Goal: Task Accomplishment & Management: Use online tool/utility

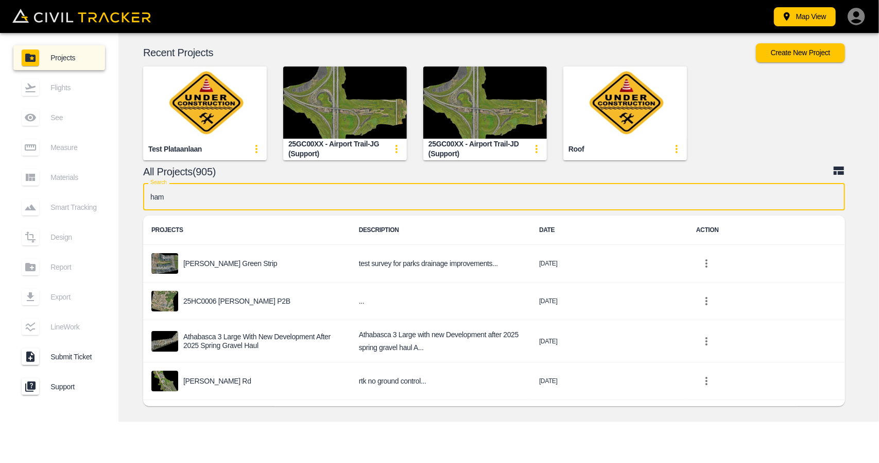
type input "hamm"
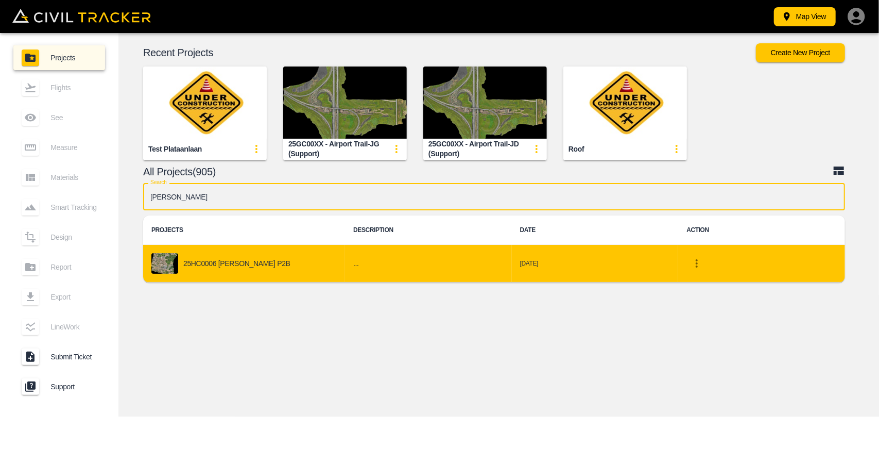
click at [215, 270] on div "25HC0006 [PERSON_NAME] P2B" at bounding box center [243, 263] width 185 height 21
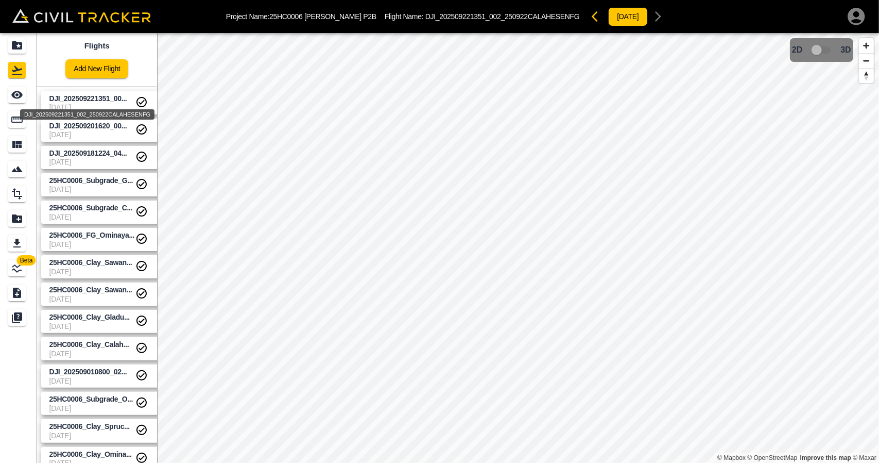
click at [74, 100] on span "DJI_202509221351_00..." at bounding box center [88, 98] width 78 height 8
click at [21, 99] on icon "See" at bounding box center [17, 95] width 12 height 12
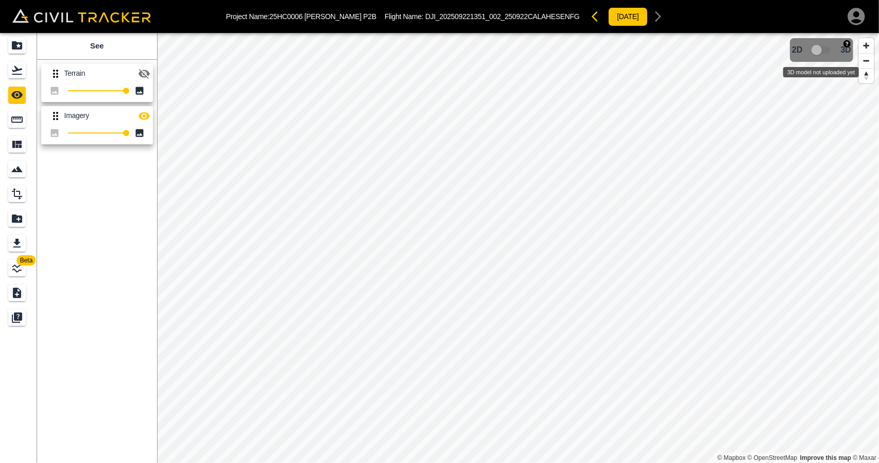
click at [826, 52] on span "3D model not uploaded yet" at bounding box center [822, 50] width 30 height 20
click at [8, 71] on link at bounding box center [18, 70] width 37 height 25
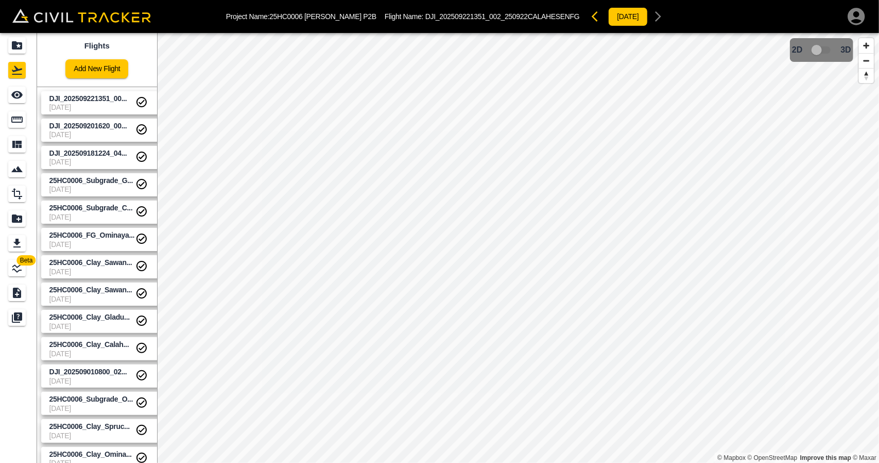
click at [77, 101] on span "DJI_202509221351_00..." at bounding box center [88, 98] width 78 height 8
click at [83, 126] on span "DJI_202509201620_00..." at bounding box center [88, 126] width 78 height 8
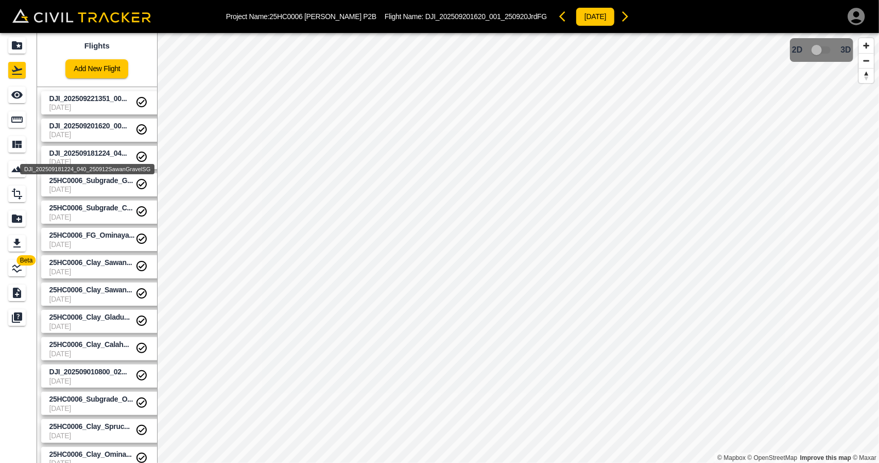
click at [96, 152] on span "DJI_202509181224_04..." at bounding box center [88, 153] width 78 height 8
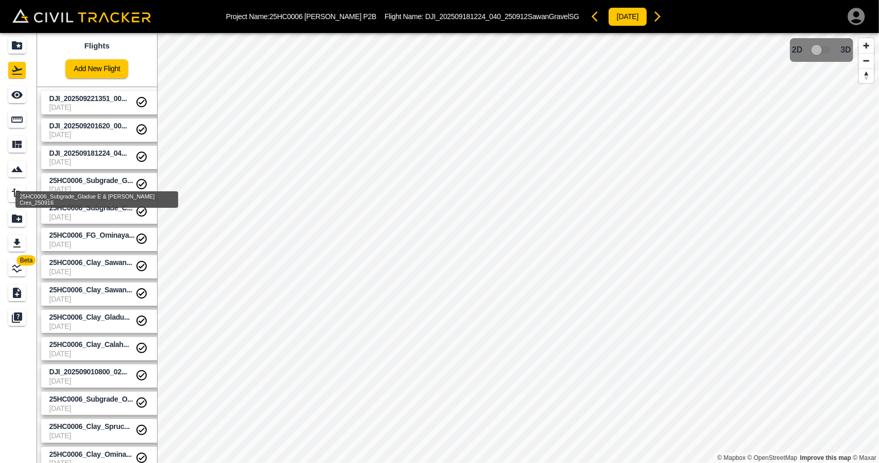
click at [103, 185] on div "25HC0006_Subgrade_Gladue E & Gladue Cres_250916" at bounding box center [96, 196] width 165 height 25
click at [103, 181] on span "25HC0006_Subgrade_G..." at bounding box center [90, 180] width 83 height 8
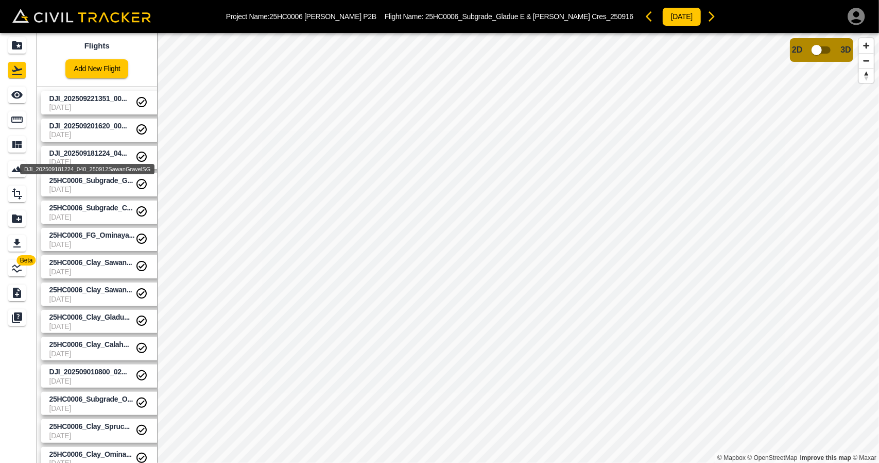
click at [98, 155] on span "DJI_202509181224_04..." at bounding box center [88, 153] width 78 height 8
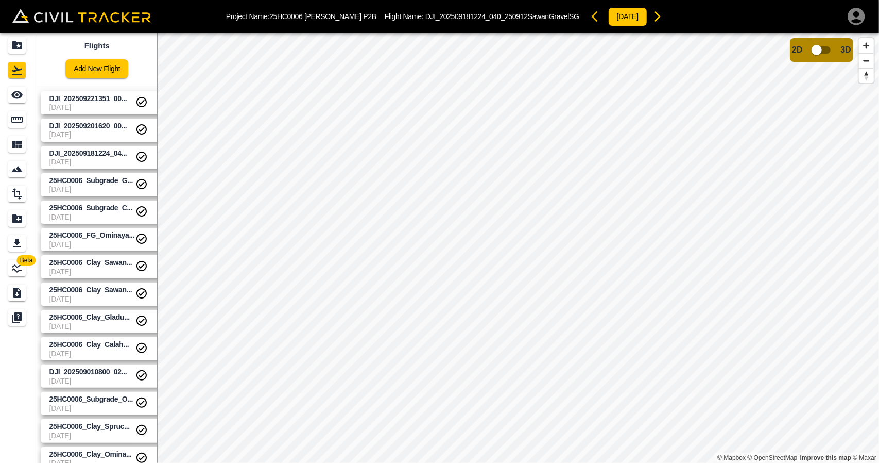
click at [94, 126] on span "DJI_202509201620_00..." at bounding box center [88, 126] width 78 height 8
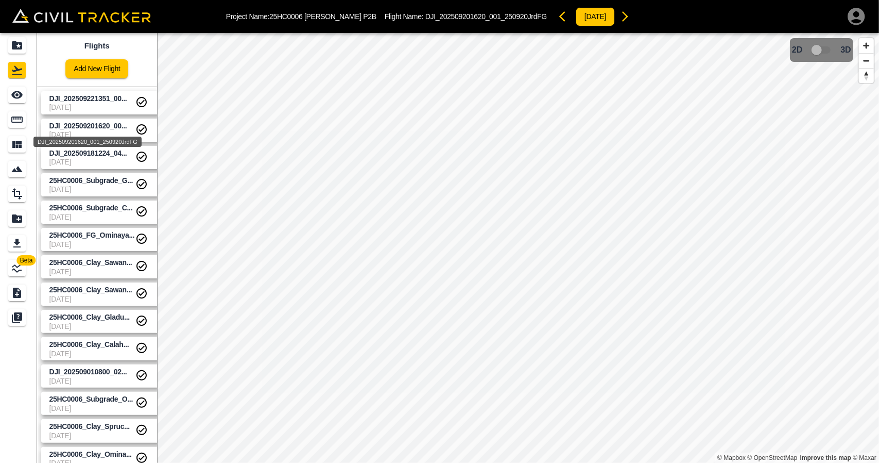
click at [94, 102] on span "DJI_202509221351_00..." at bounding box center [92, 99] width 86 height 10
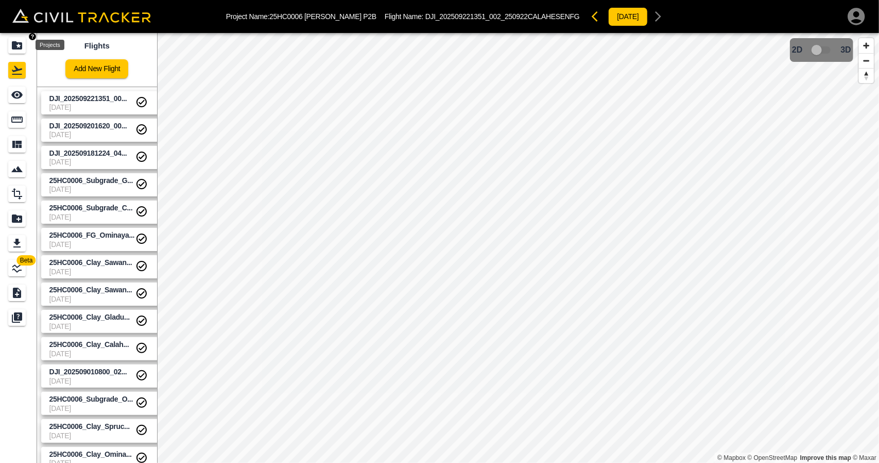
click at [23, 44] on icon "Projects" at bounding box center [17, 45] width 12 height 12
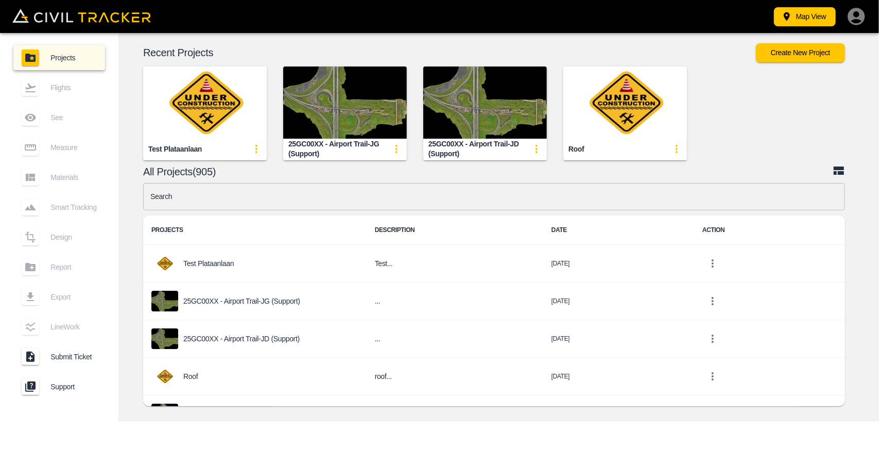
click at [427, 202] on input "text" at bounding box center [494, 196] width 702 height 27
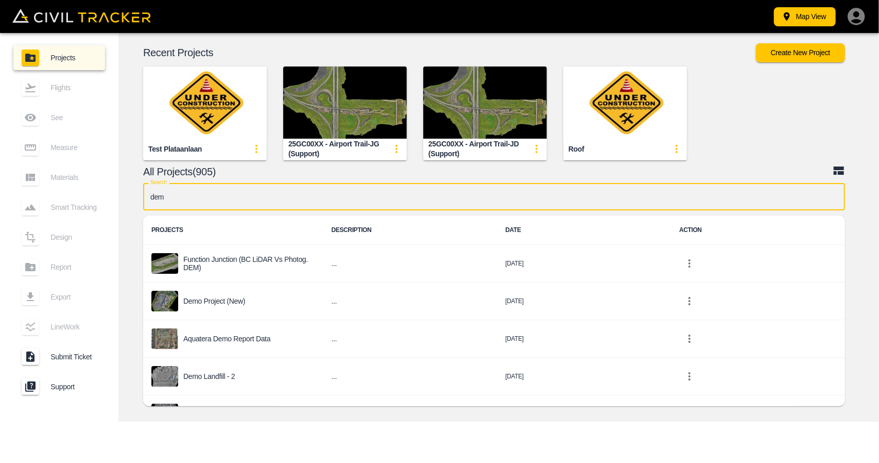
type input "demo"
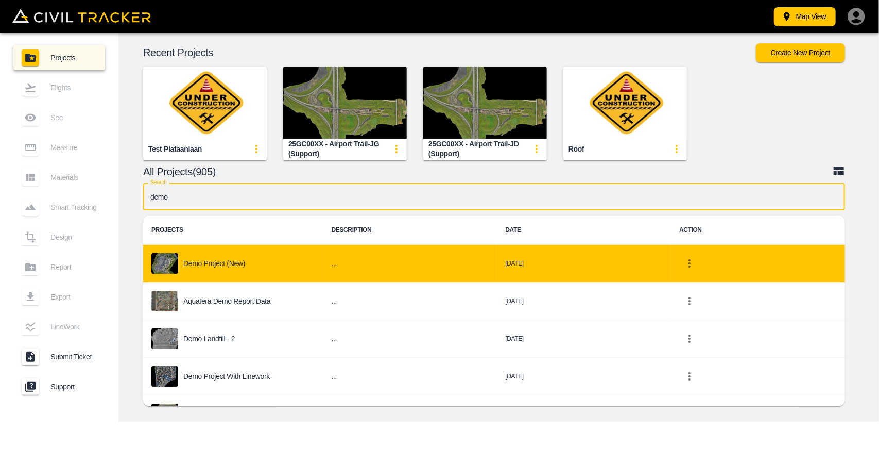
click at [300, 278] on td "Demo Project (New)" at bounding box center [233, 264] width 180 height 38
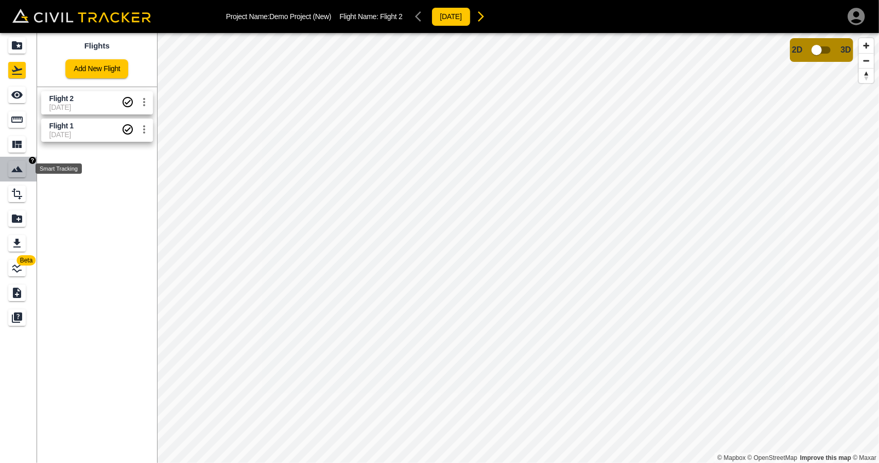
click at [23, 169] on icon "Smart Tracking" at bounding box center [17, 169] width 12 height 12
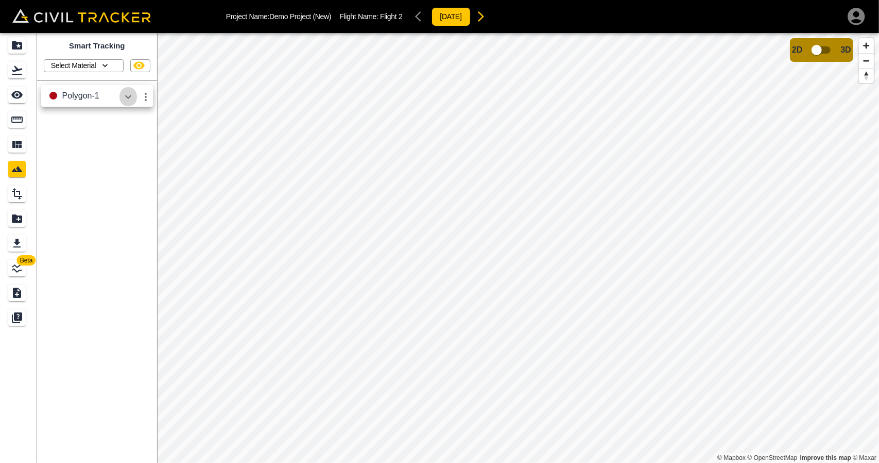
click at [133, 100] on icon "button" at bounding box center [128, 97] width 12 height 12
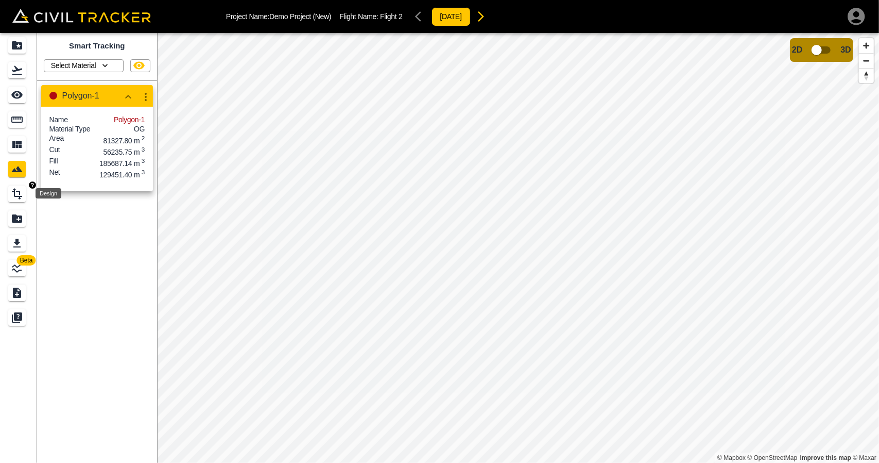
click at [18, 188] on icon "Design" at bounding box center [17, 194] width 12 height 12
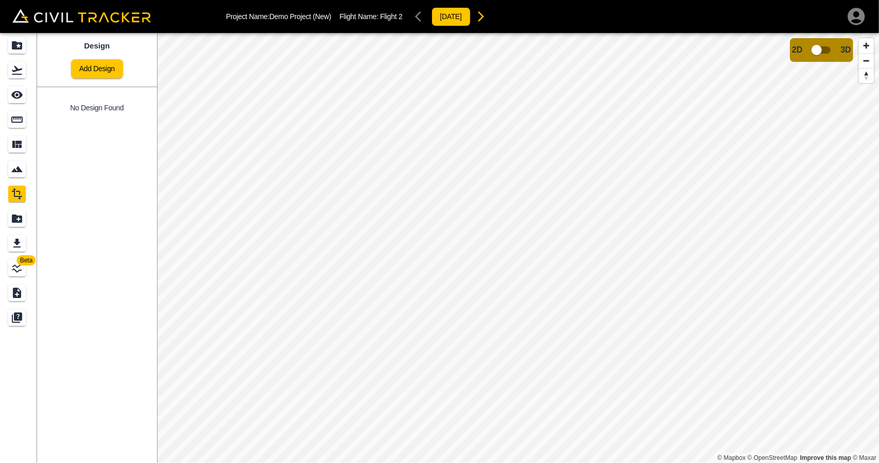
click at [618, 18] on div "Project Name: Demo Project (New) Flight Name: Flight 2 2025-05-13" at bounding box center [546, 16] width 641 height 21
click at [8, 76] on link at bounding box center [18, 70] width 37 height 25
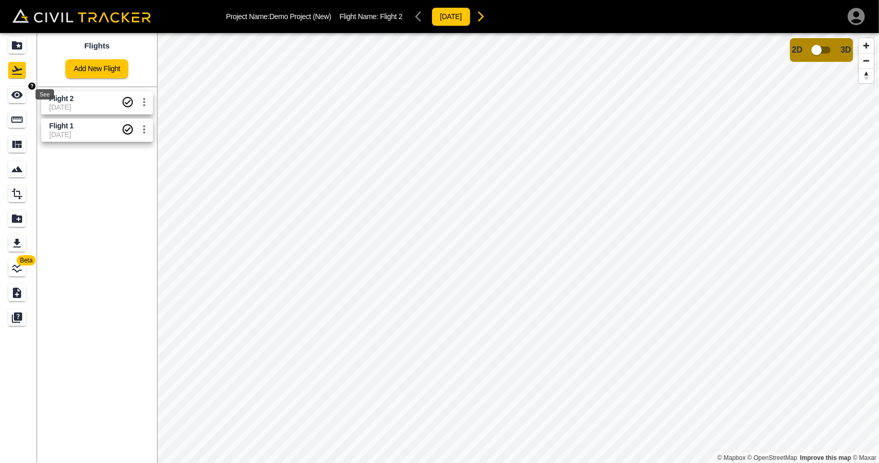
click at [22, 99] on icon "See" at bounding box center [17, 95] width 12 height 12
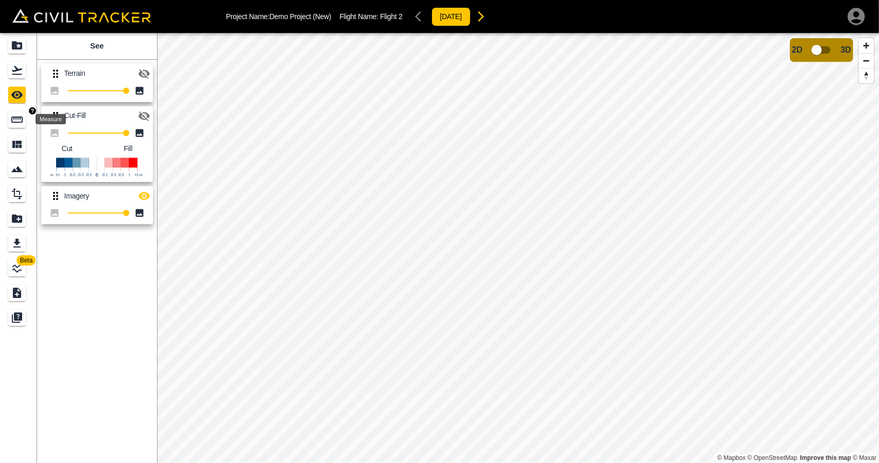
click at [22, 122] on icon "Measure" at bounding box center [16, 119] width 11 height 6
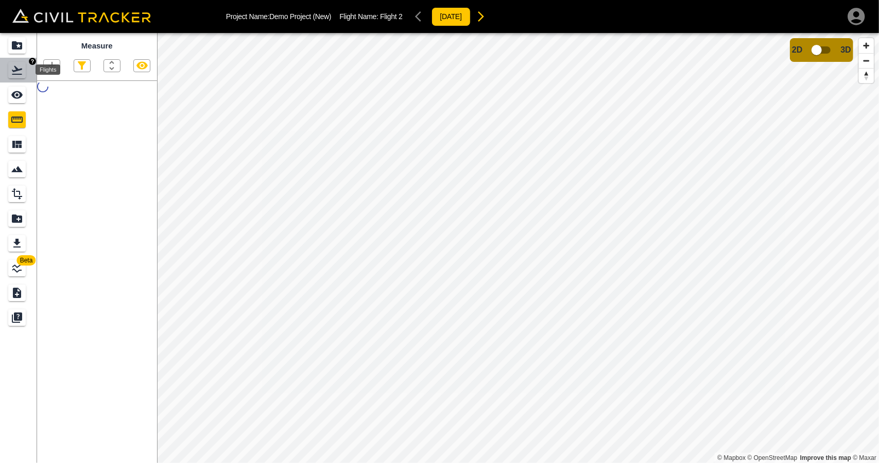
click at [20, 67] on icon "Flights" at bounding box center [17, 70] width 12 height 12
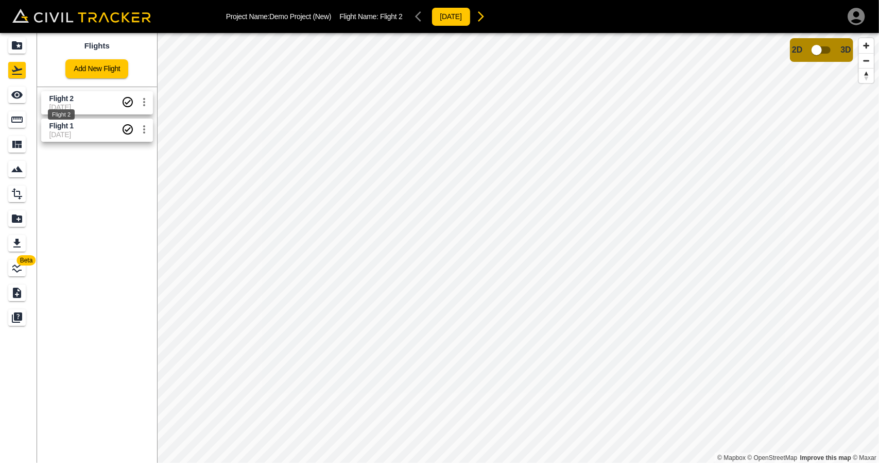
click at [56, 99] on span "Flight 2" at bounding box center [61, 98] width 24 height 8
click at [83, 123] on span "Flight 1" at bounding box center [85, 126] width 72 height 10
click at [82, 109] on span "[DATE]" at bounding box center [85, 107] width 72 height 8
click at [19, 118] on icon "Measure" at bounding box center [16, 119] width 11 height 6
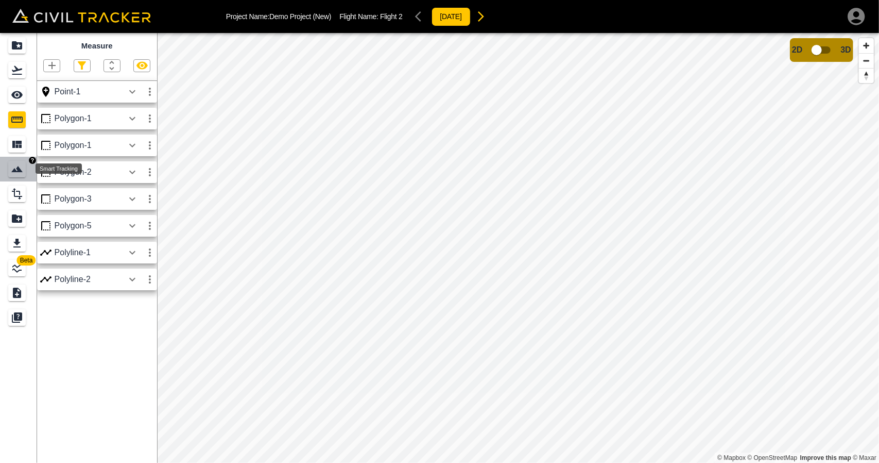
click at [22, 166] on icon "Smart Tracking" at bounding box center [17, 169] width 12 height 12
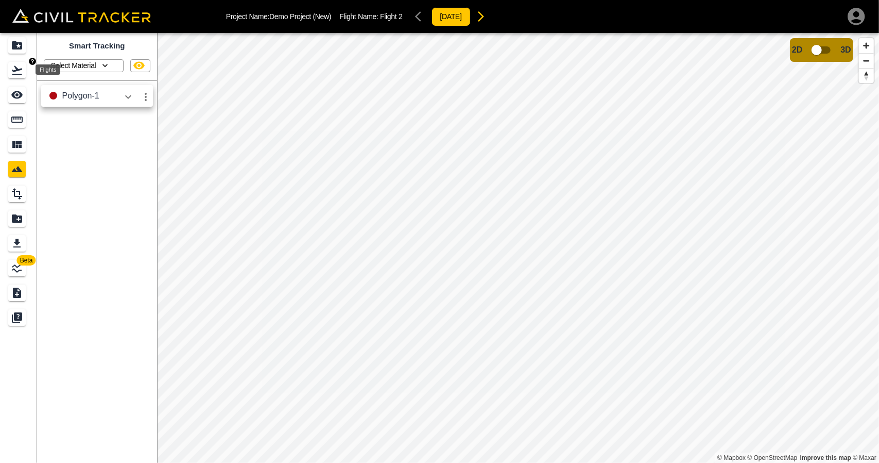
drag, startPoint x: 19, startPoint y: 70, endPoint x: 33, endPoint y: 84, distance: 20.4
click at [20, 70] on icon "Flights" at bounding box center [17, 70] width 10 height 9
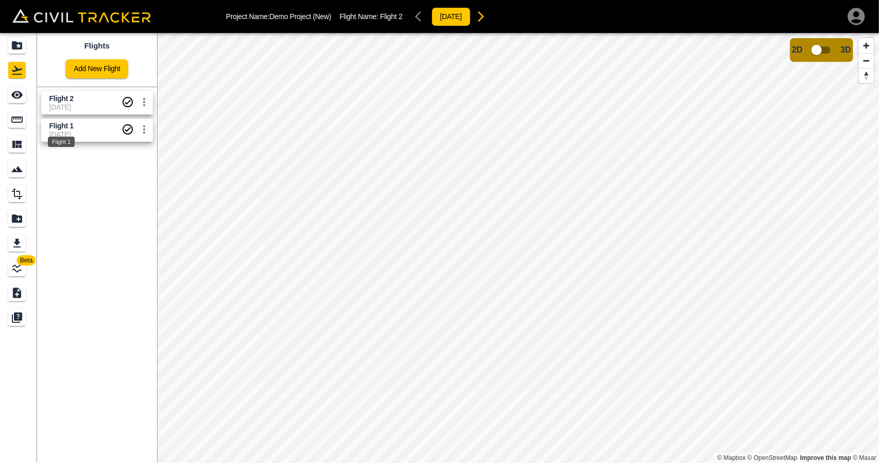
click at [59, 128] on span "Flight 1" at bounding box center [61, 126] width 24 height 8
click at [857, 21] on icon "button" at bounding box center [856, 16] width 21 height 21
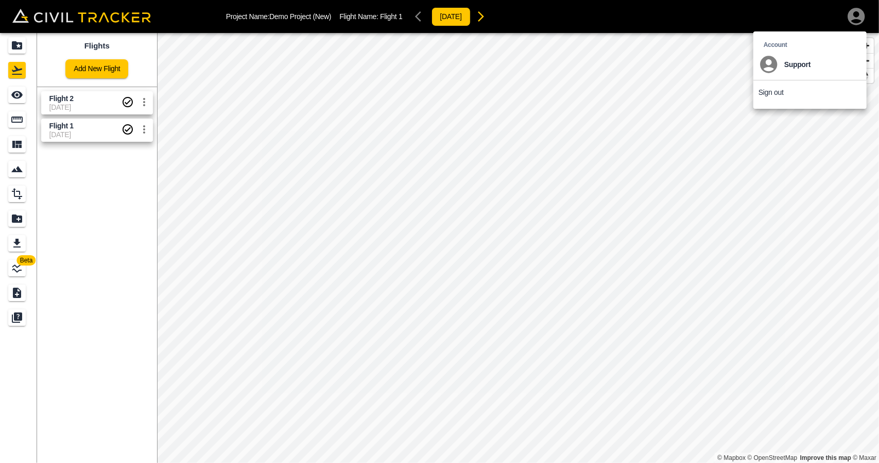
click at [780, 89] on p "Sign out" at bounding box center [771, 92] width 25 height 8
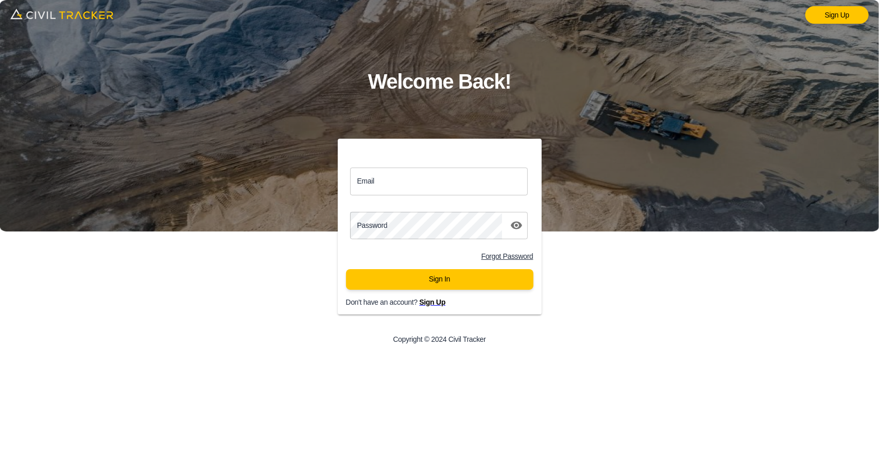
type input "support@civiltracker.xyz"
click at [453, 276] on button "Sign In" at bounding box center [440, 279] width 188 height 21
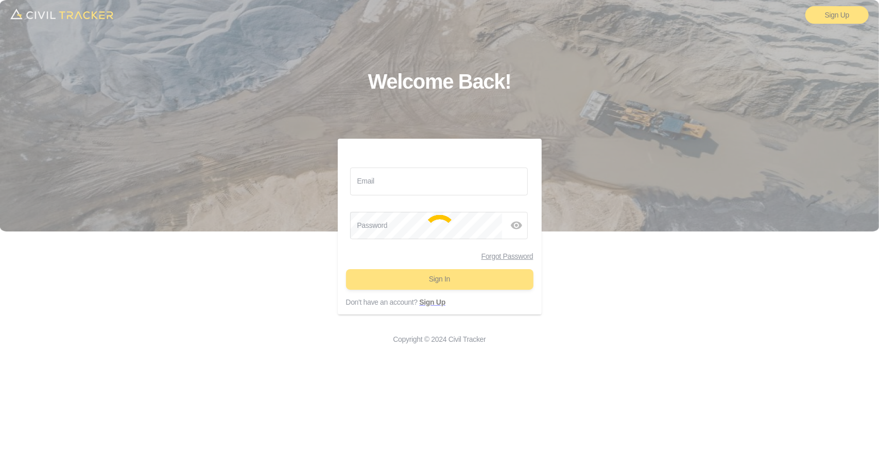
type input "support@civiltracker.xyz"
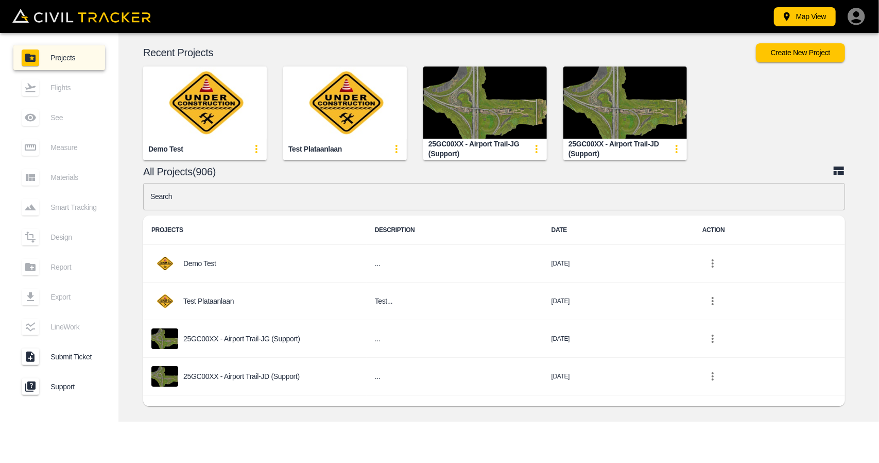
click at [274, 190] on input "text" at bounding box center [494, 196] width 702 height 27
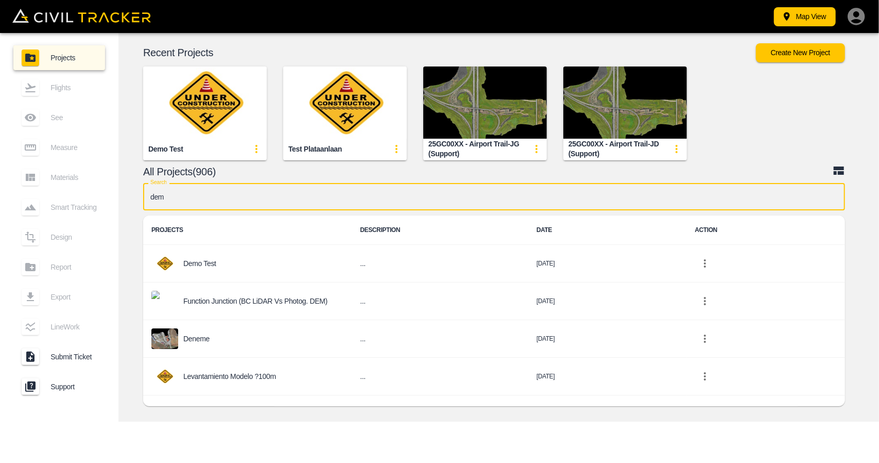
type input "demo"
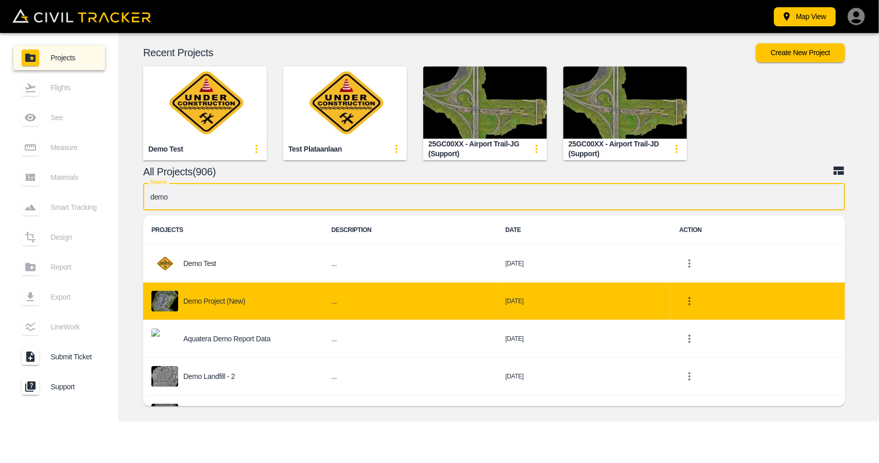
click at [244, 299] on p "Demo Project (New)" at bounding box center [214, 301] width 62 height 8
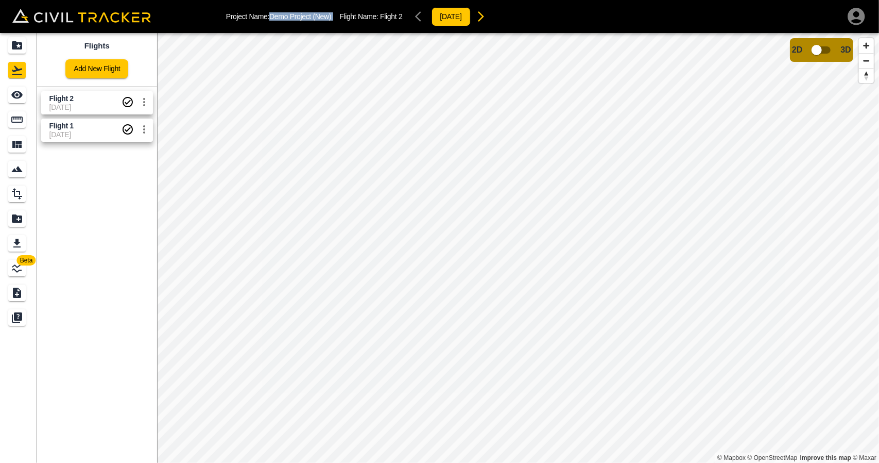
drag, startPoint x: 269, startPoint y: 15, endPoint x: 342, endPoint y: 16, distance: 72.6
click at [342, 16] on div "Project Name: Demo Project (New) Flight Name: Flight 2 2025-05-13" at bounding box center [358, 16] width 265 height 21
click at [323, 29] on div "Project Name: Demo Project (New) Flight Name: Flight 2 2025-05-13" at bounding box center [439, 16] width 879 height 33
click at [20, 50] on icon "Projects" at bounding box center [17, 45] width 12 height 12
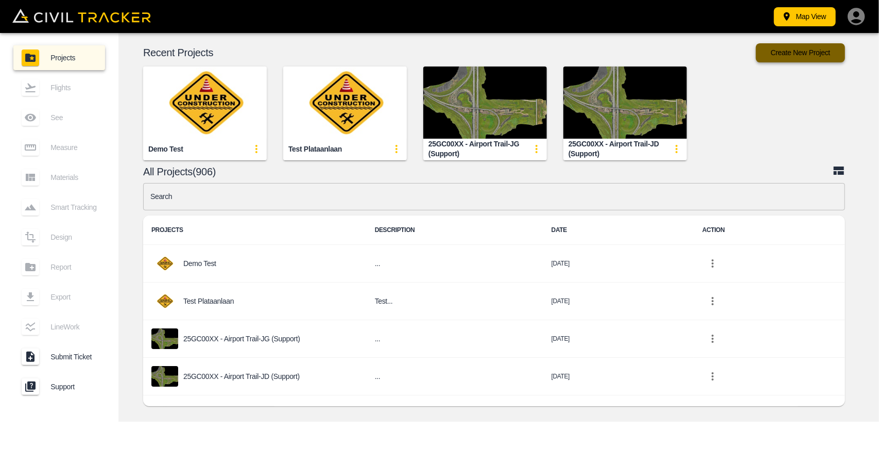
click at [781, 50] on button "Create New Project" at bounding box center [800, 52] width 89 height 19
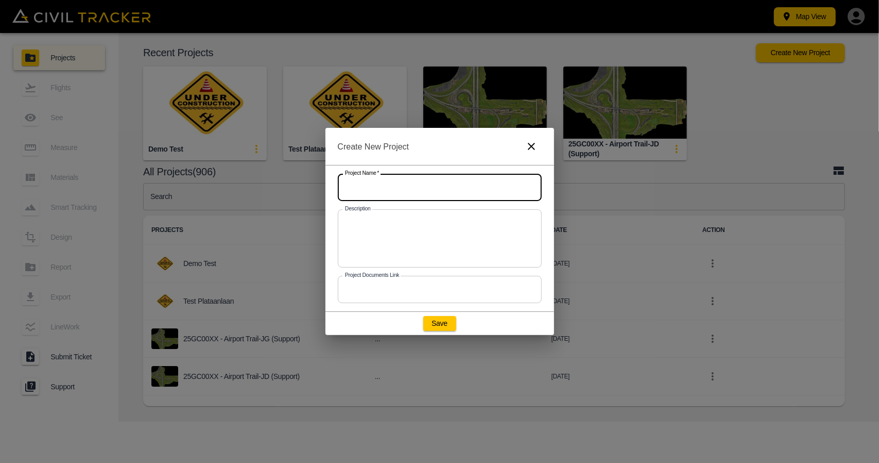
click at [441, 196] on input "text" at bounding box center [440, 187] width 204 height 27
type input "DEMO Test"
click at [439, 323] on button "Save" at bounding box center [439, 323] width 33 height 14
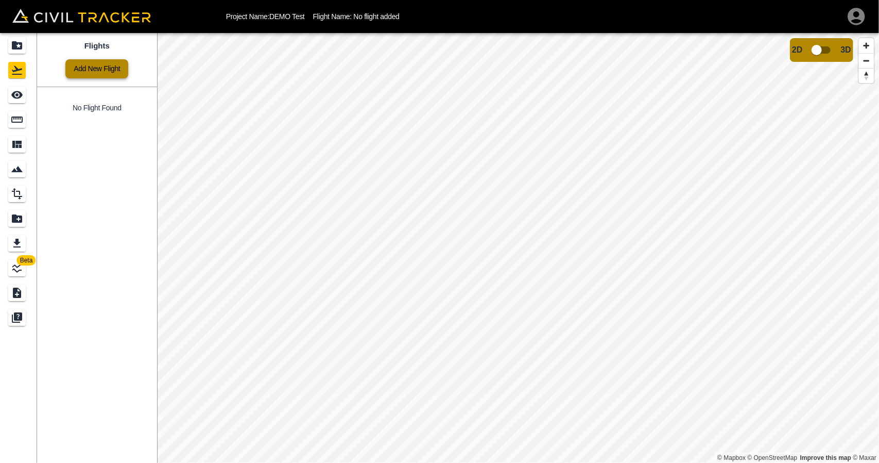
click at [104, 74] on link "Add New Flight" at bounding box center [96, 68] width 63 height 19
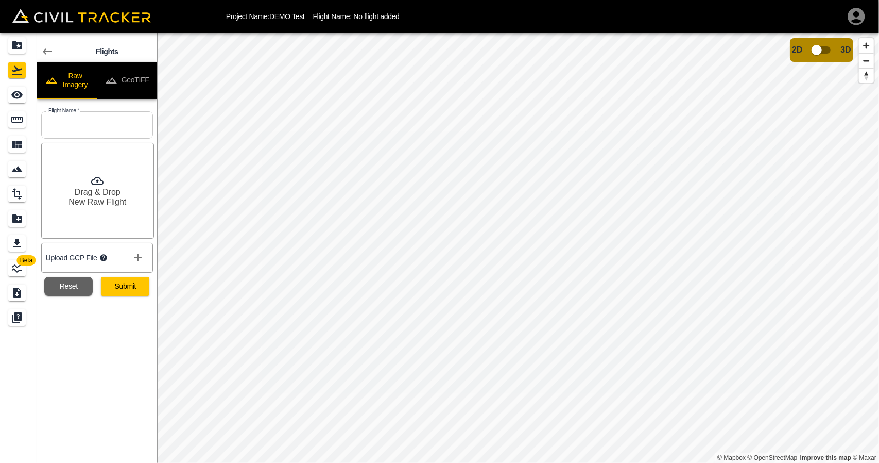
click at [132, 84] on button "GeoTIFF" at bounding box center [127, 80] width 60 height 37
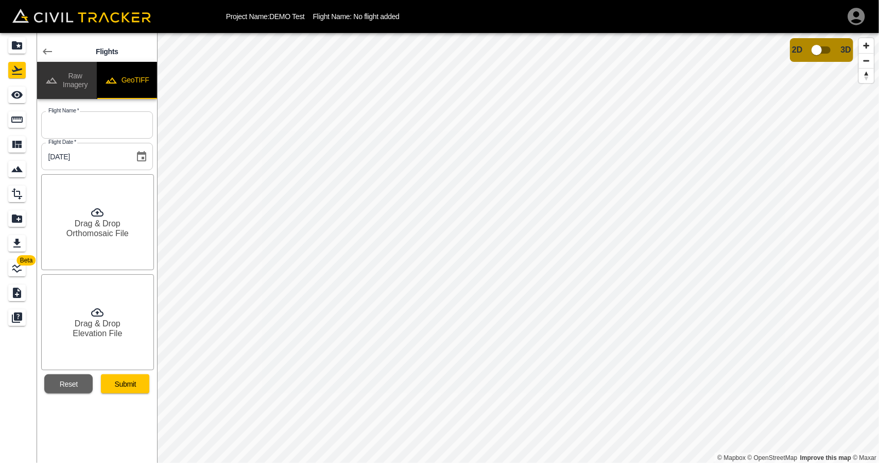
click at [89, 82] on button "Raw Imagery" at bounding box center [67, 80] width 60 height 37
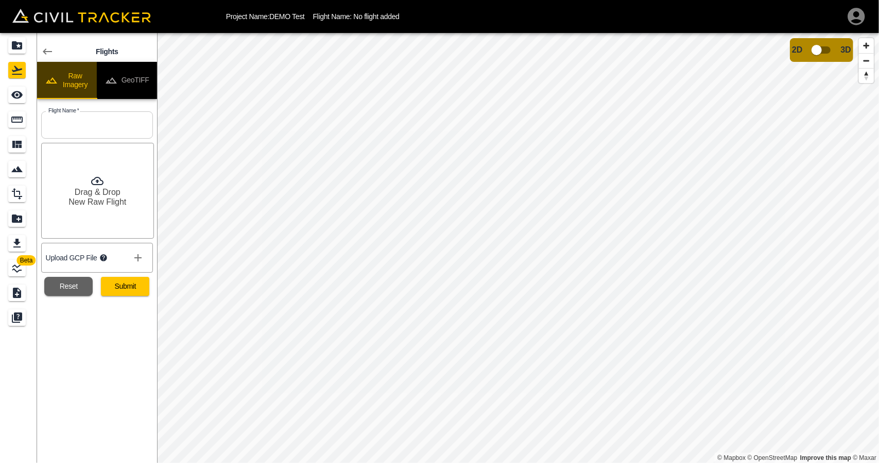
click at [83, 87] on button "Raw Imagery" at bounding box center [67, 80] width 60 height 37
click at [100, 132] on input "text" at bounding box center [97, 124] width 112 height 27
type input "Flight 1"
click at [100, 134] on input "Flight 1" at bounding box center [97, 124] width 112 height 27
click at [137, 260] on icon "show more" at bounding box center [138, 257] width 12 height 12
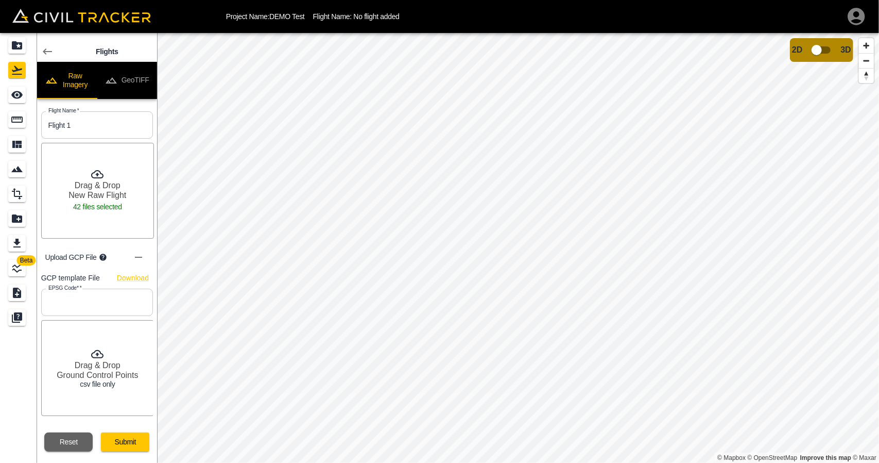
click at [117, 301] on input "text" at bounding box center [97, 301] width 112 height 27
drag, startPoint x: 74, startPoint y: 284, endPoint x: 81, endPoint y: 284, distance: 6.7
click at [81, 284] on div "EPSG Code*   * EPSG Code* *" at bounding box center [95, 299] width 116 height 31
click at [74, 295] on input "text" at bounding box center [97, 301] width 112 height 27
click at [138, 259] on icon "show more" at bounding box center [138, 257] width 12 height 12
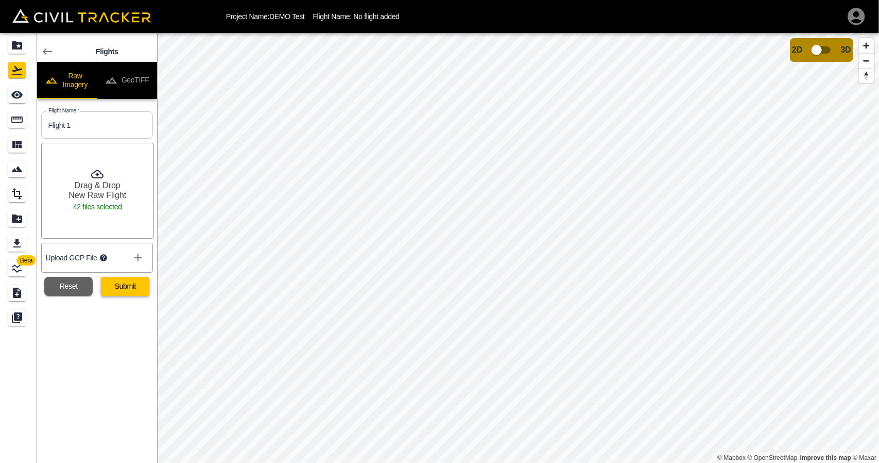
click at [142, 291] on button "Submit" at bounding box center [125, 286] width 48 height 19
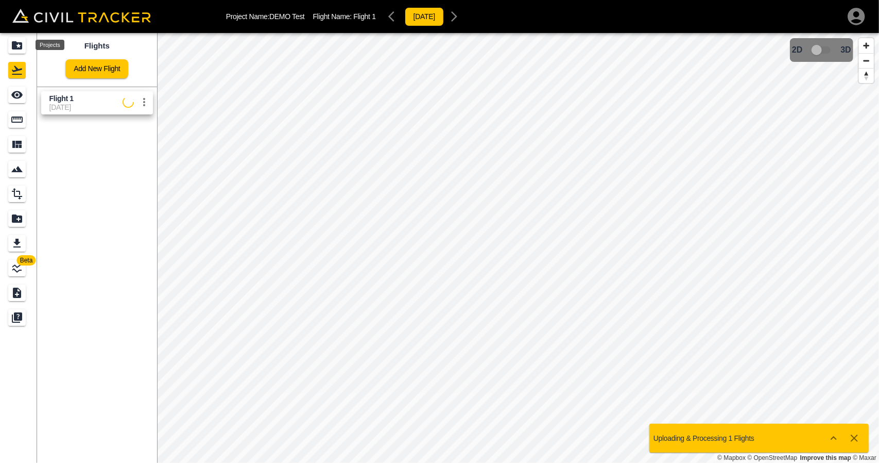
click at [15, 44] on icon "Projects" at bounding box center [17, 45] width 10 height 8
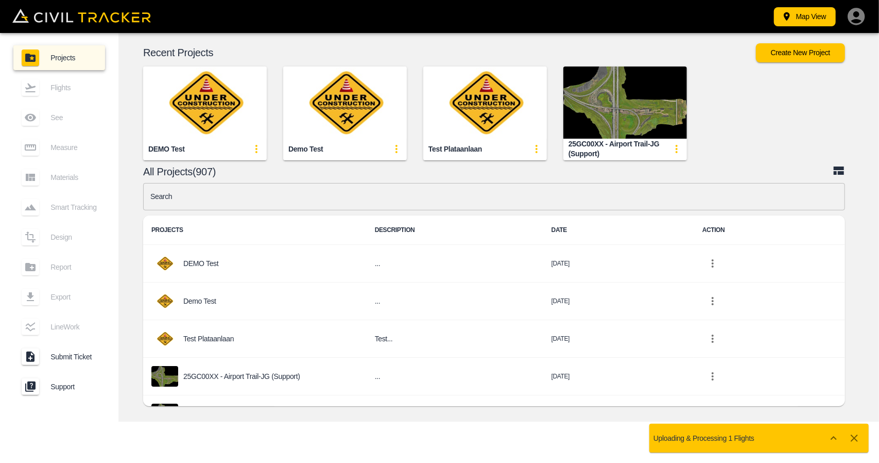
click at [336, 200] on input "text" at bounding box center [494, 196] width 702 height 27
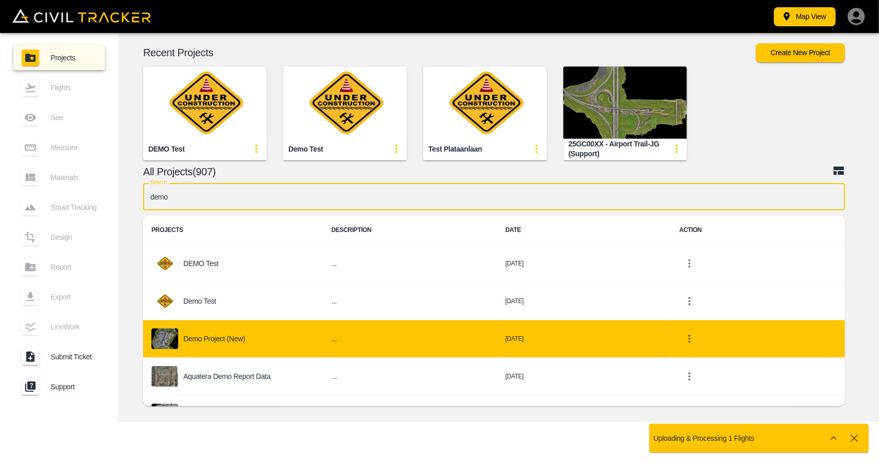
type input "demo"
click at [233, 341] on p "Demo Project (New)" at bounding box center [214, 338] width 62 height 8
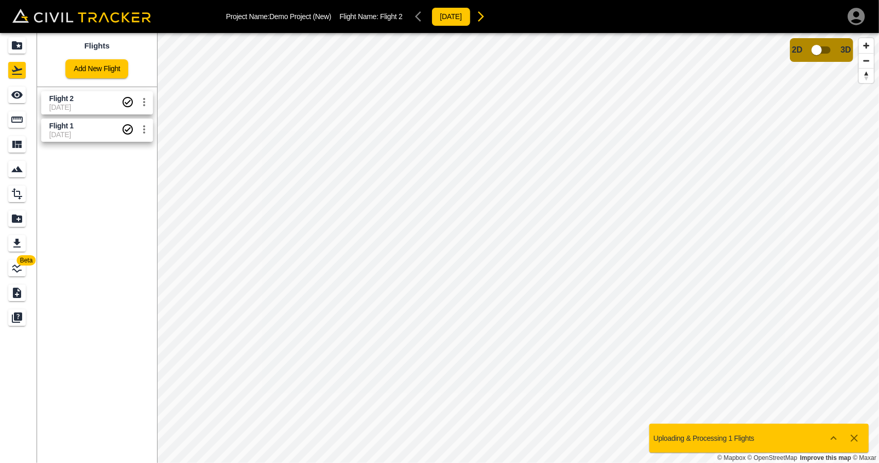
click at [73, 134] on span "[DATE]" at bounding box center [85, 134] width 72 height 8
click at [75, 107] on span "[DATE]" at bounding box center [85, 107] width 72 height 8
click at [76, 126] on span "Flight 1" at bounding box center [85, 126] width 72 height 10
click at [97, 135] on span "[DATE]" at bounding box center [85, 134] width 72 height 8
click at [148, 133] on icon "settings" at bounding box center [144, 129] width 12 height 12
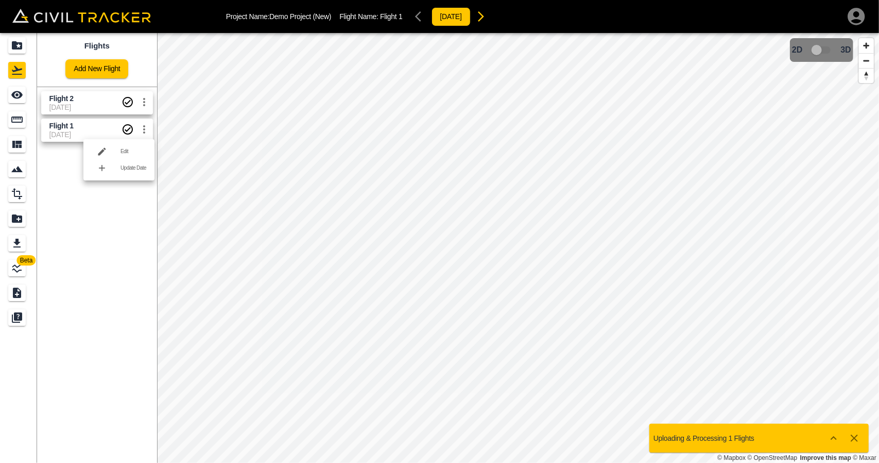
click at [127, 227] on div at bounding box center [439, 231] width 879 height 463
click at [146, 100] on icon "settings" at bounding box center [144, 102] width 12 height 12
drag, startPoint x: 92, startPoint y: 227, endPoint x: 102, endPoint y: 169, distance: 58.6
click at [93, 227] on div at bounding box center [439, 231] width 879 height 463
click at [148, 108] on icon "settings" at bounding box center [144, 102] width 12 height 12
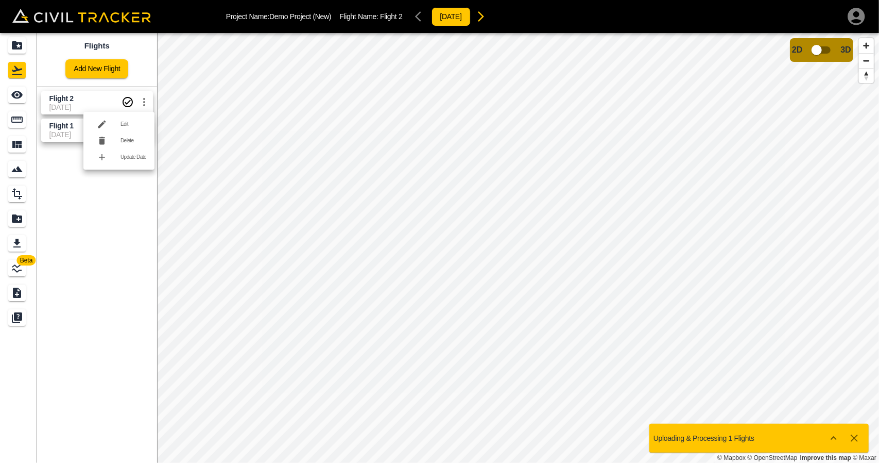
click at [144, 106] on div at bounding box center [439, 231] width 879 height 463
click at [144, 105] on icon "settings" at bounding box center [144, 102] width 2 height 8
drag, startPoint x: 308, startPoint y: 243, endPoint x: 313, endPoint y: 243, distance: 5.7
click at [313, 243] on div at bounding box center [439, 231] width 879 height 463
click at [144, 132] on icon "settings" at bounding box center [144, 129] width 2 height 8
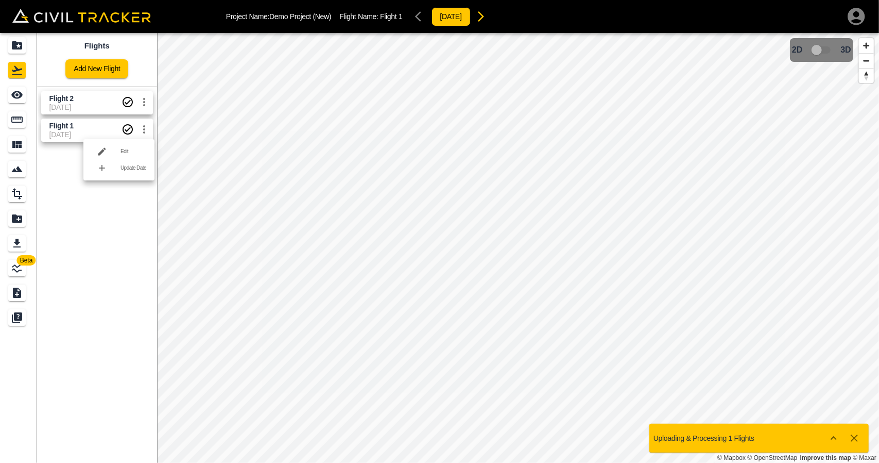
click at [100, 262] on div at bounding box center [439, 231] width 879 height 463
click at [147, 101] on icon "settings" at bounding box center [144, 102] width 12 height 12
click at [112, 214] on div at bounding box center [439, 231] width 879 height 463
click at [82, 130] on span "[DATE]" at bounding box center [85, 134] width 72 height 8
click at [84, 101] on span "Flight 2" at bounding box center [85, 99] width 72 height 10
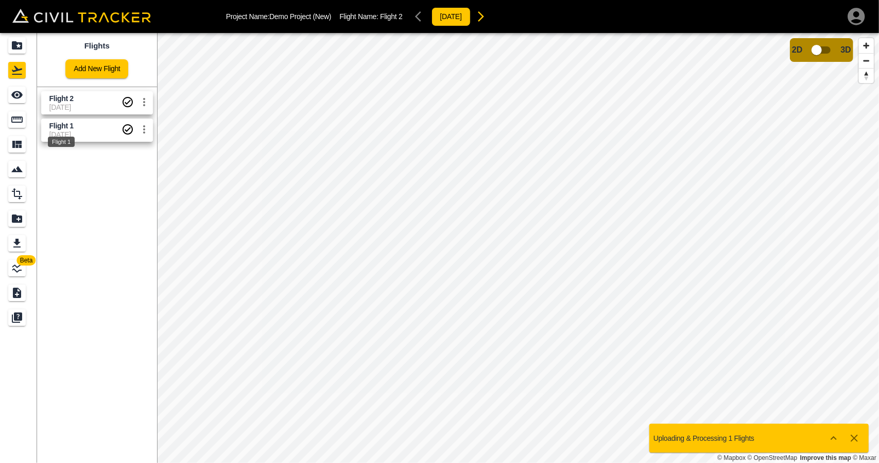
click at [61, 125] on span "Flight 1" at bounding box center [61, 126] width 24 height 8
click at [67, 105] on span "[DATE]" at bounding box center [85, 107] width 72 height 8
click at [70, 127] on span "Flight 1" at bounding box center [61, 126] width 24 height 8
click at [94, 119] on link "Flight 1 13-05-2025" at bounding box center [97, 129] width 112 height 23
click at [91, 127] on span "Flight 1" at bounding box center [85, 126] width 72 height 10
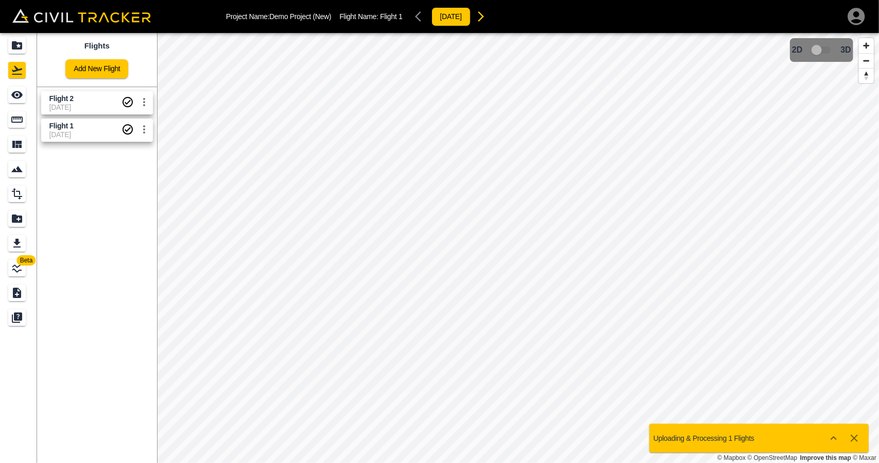
click at [146, 129] on icon "settings" at bounding box center [144, 129] width 12 height 12
click at [66, 198] on div at bounding box center [439, 231] width 879 height 463
click at [145, 107] on icon "settings" at bounding box center [144, 102] width 12 height 12
click at [124, 193] on div at bounding box center [439, 231] width 879 height 463
click at [146, 103] on icon "settings" at bounding box center [144, 102] width 12 height 12
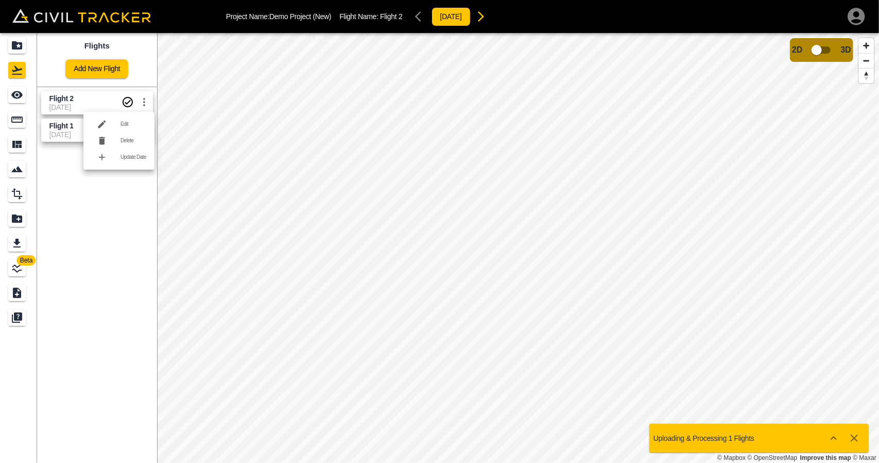
click at [125, 202] on div at bounding box center [439, 231] width 879 height 463
click at [143, 135] on button "settings" at bounding box center [144, 129] width 21 height 21
click at [131, 219] on div at bounding box center [439, 231] width 879 height 463
click at [142, 109] on button "settings" at bounding box center [144, 102] width 21 height 21
click at [133, 236] on div at bounding box center [439, 231] width 879 height 463
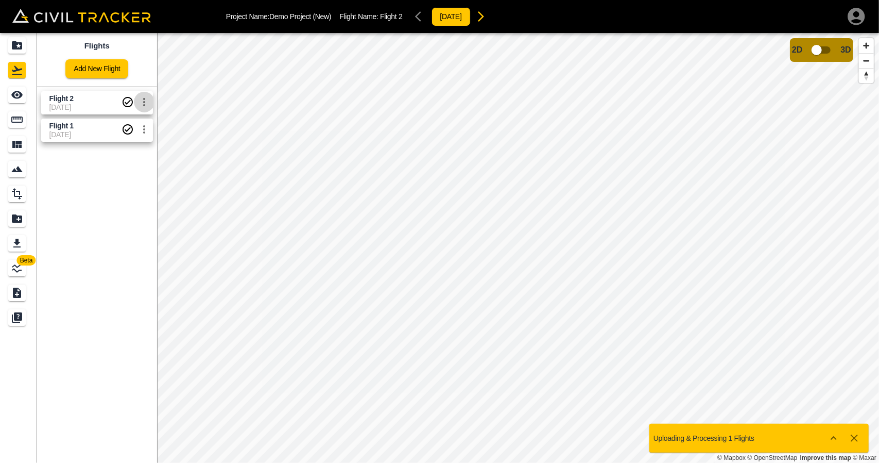
click at [143, 108] on icon "settings" at bounding box center [144, 102] width 12 height 12
click at [123, 230] on div at bounding box center [439, 231] width 879 height 463
click at [19, 53] on div "Projects" at bounding box center [17, 45] width 18 height 16
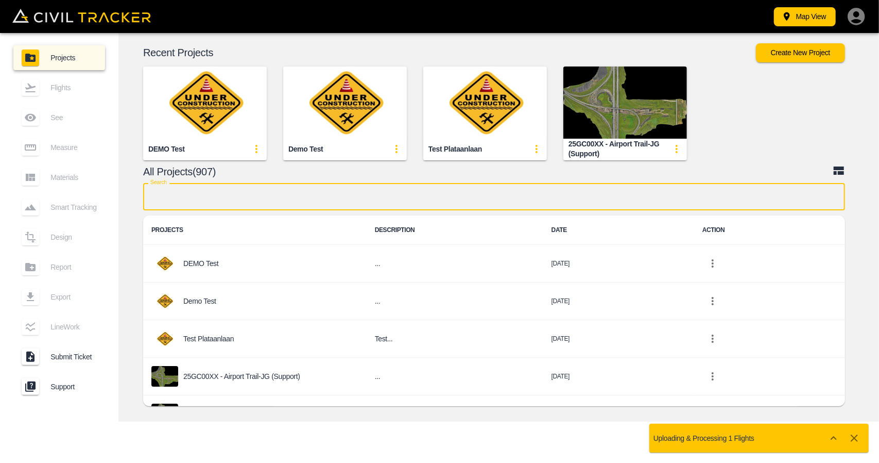
click at [404, 201] on input "text" at bounding box center [494, 196] width 702 height 27
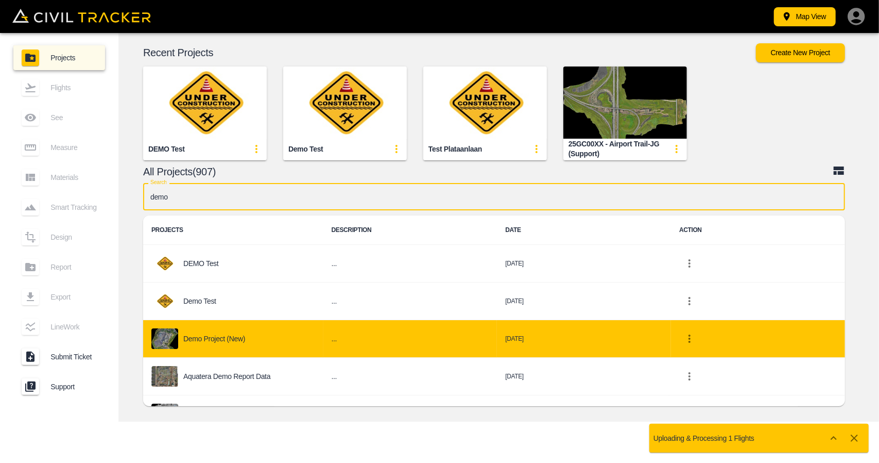
type input "demo"
click at [249, 346] on div "Demo Project (New)" at bounding box center [233, 338] width 164 height 21
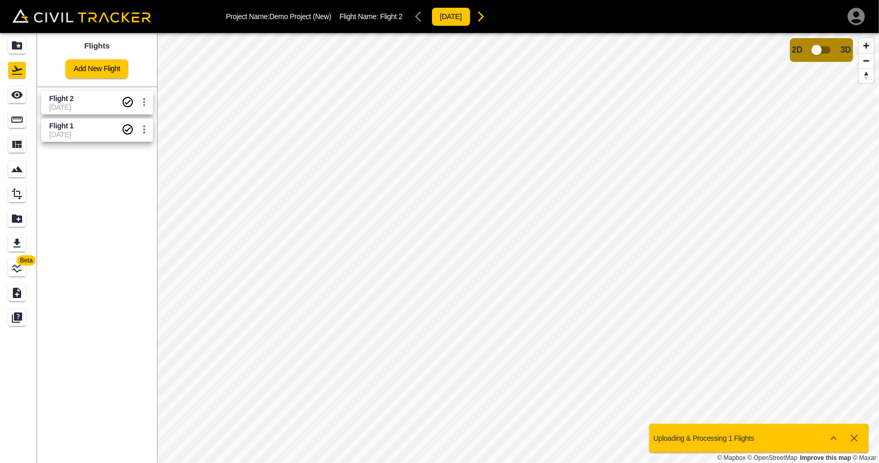
click at [18, 73] on icon "Flights" at bounding box center [17, 70] width 12 height 12
click at [19, 75] on icon "Flights" at bounding box center [17, 70] width 10 height 9
click at [18, 100] on icon "See" at bounding box center [17, 95] width 12 height 12
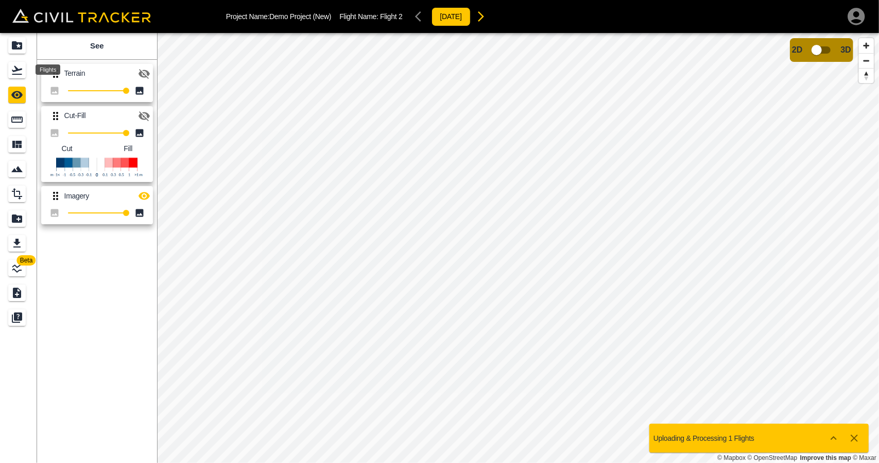
click at [16, 67] on icon "Flights" at bounding box center [17, 70] width 10 height 9
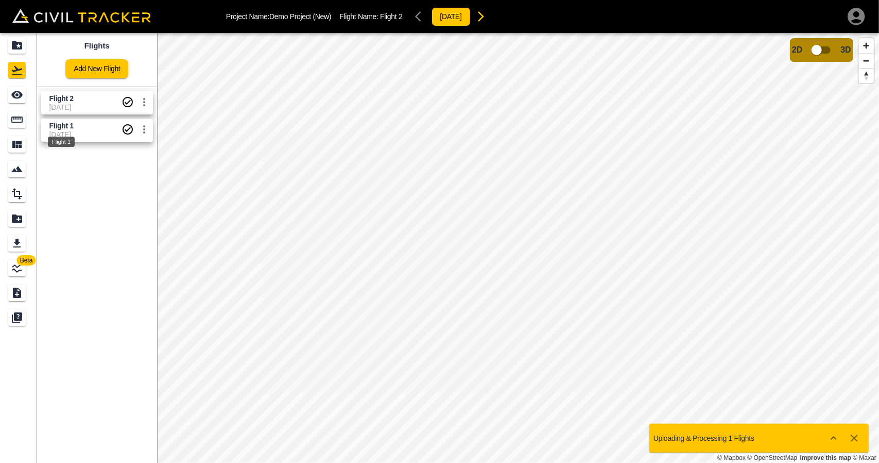
click at [71, 124] on span "Flight 1" at bounding box center [61, 126] width 24 height 8
drag, startPoint x: 344, startPoint y: 16, endPoint x: 403, endPoint y: 11, distance: 60.0
click at [403, 11] on div "Project Name: Demo Project (New) Flight Name: Flight 1 2025-05-13" at bounding box center [358, 16] width 265 height 21
click at [370, 13] on p "Flight Name: Flight 1" at bounding box center [370, 16] width 63 height 8
drag, startPoint x: 356, startPoint y: 15, endPoint x: 405, endPoint y: 15, distance: 48.4
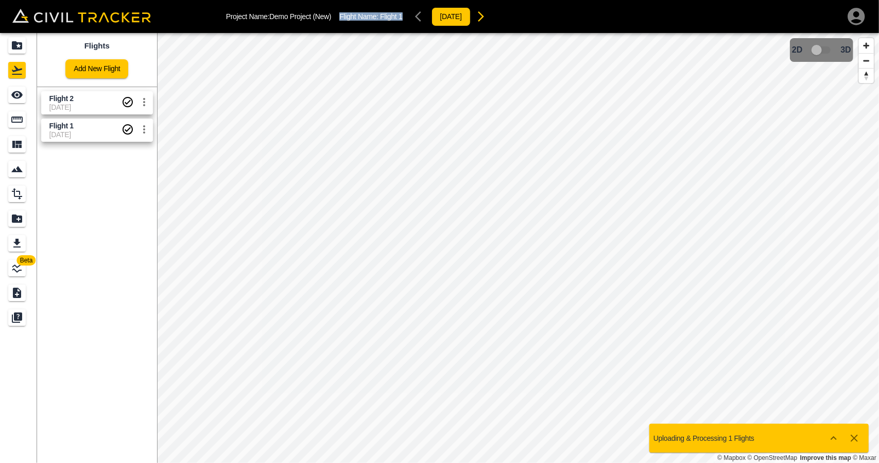
click at [405, 15] on div "Project Name: Demo Project (New) Flight Name: Flight 1 2025-05-13" at bounding box center [358, 16] width 265 height 21
click at [60, 101] on span "Flight 2" at bounding box center [61, 98] width 24 height 8
drag, startPoint x: 372, startPoint y: 13, endPoint x: 404, endPoint y: 14, distance: 32.5
click at [404, 14] on div "Project Name: Demo Project (New) Flight Name: Flight 2 2025-05-13" at bounding box center [358, 16] width 265 height 21
click at [376, 22] on div "Project Name: Demo Project (New) Flight Name: Flight 2 2025-05-13" at bounding box center [358, 16] width 265 height 21
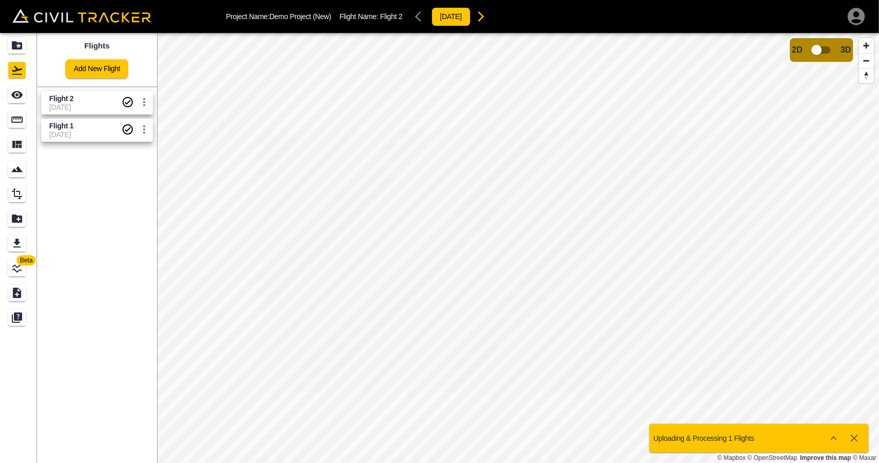
click at [487, 19] on icon "button" at bounding box center [481, 16] width 12 height 12
click at [425, 17] on div "[DATE]" at bounding box center [451, 16] width 80 height 21
click at [487, 16] on icon "button" at bounding box center [481, 16] width 12 height 12
click at [93, 126] on span "Flight 1" at bounding box center [85, 126] width 72 height 10
click at [487, 21] on icon "button" at bounding box center [481, 16] width 12 height 12
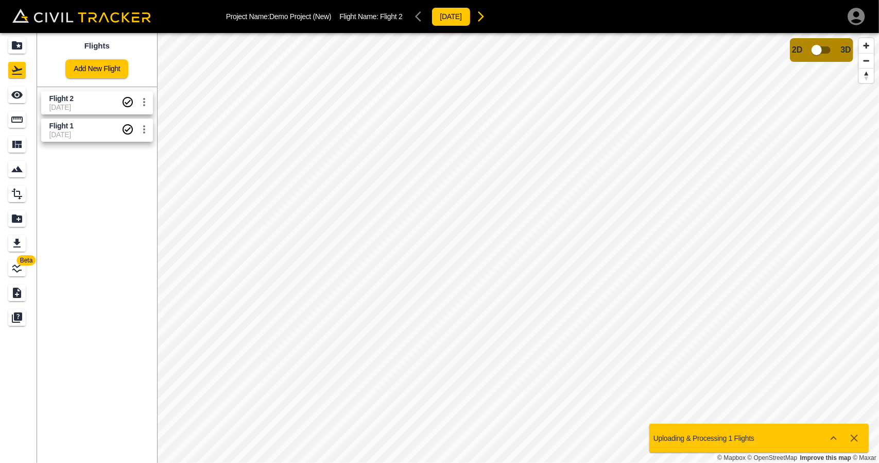
click at [81, 107] on span "[DATE]" at bounding box center [85, 107] width 72 height 8
click at [487, 18] on icon "button" at bounding box center [481, 16] width 12 height 12
click at [67, 128] on span "Flight 1" at bounding box center [61, 126] width 24 height 8
click at [484, 14] on icon "button" at bounding box center [481, 16] width 6 height 10
click at [74, 138] on span "[DATE]" at bounding box center [85, 134] width 72 height 8
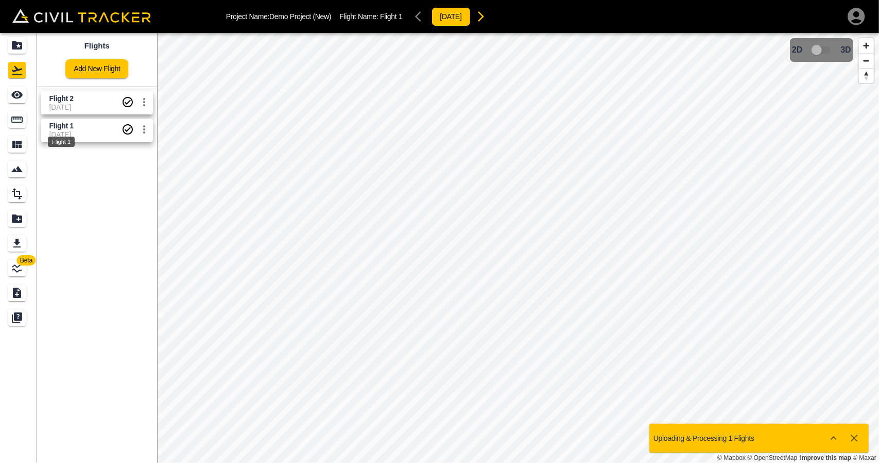
click at [66, 127] on span "Flight 1" at bounding box center [61, 126] width 24 height 8
drag, startPoint x: 376, startPoint y: 14, endPoint x: 396, endPoint y: 15, distance: 20.6
click at [399, 15] on p "Flight Name: Flight 1" at bounding box center [370, 16] width 63 height 8
click at [13, 93] on icon "See" at bounding box center [16, 95] width 11 height 8
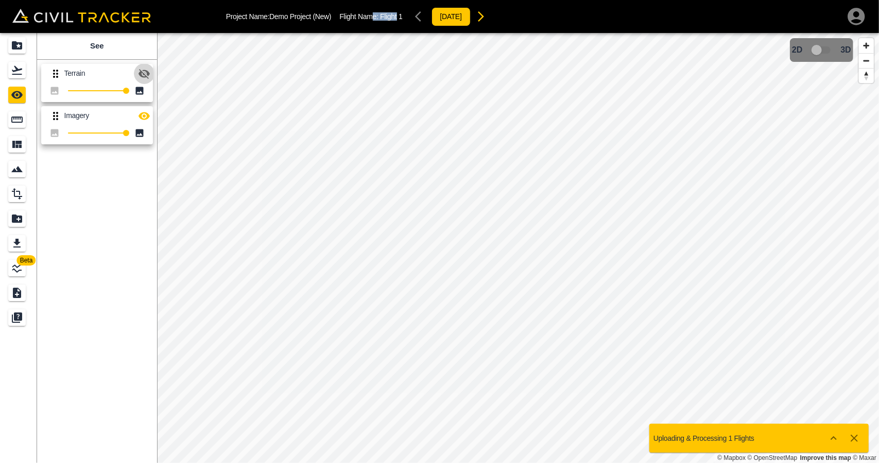
click at [139, 76] on icon "button" at bounding box center [144, 73] width 12 height 12
click at [145, 111] on icon "button" at bounding box center [144, 116] width 12 height 12
click at [149, 74] on icon "button" at bounding box center [144, 74] width 11 height 8
click at [144, 117] on icon "button" at bounding box center [144, 116] width 12 height 12
click at [14, 72] on icon "Flights" at bounding box center [17, 70] width 12 height 12
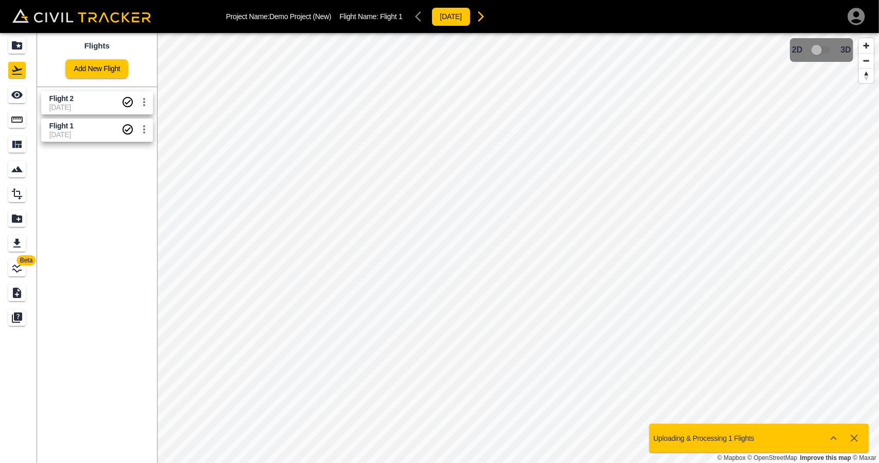
click at [76, 99] on span "Flight 2" at bounding box center [85, 99] width 72 height 10
click at [24, 100] on div "See" at bounding box center [17, 95] width 18 height 16
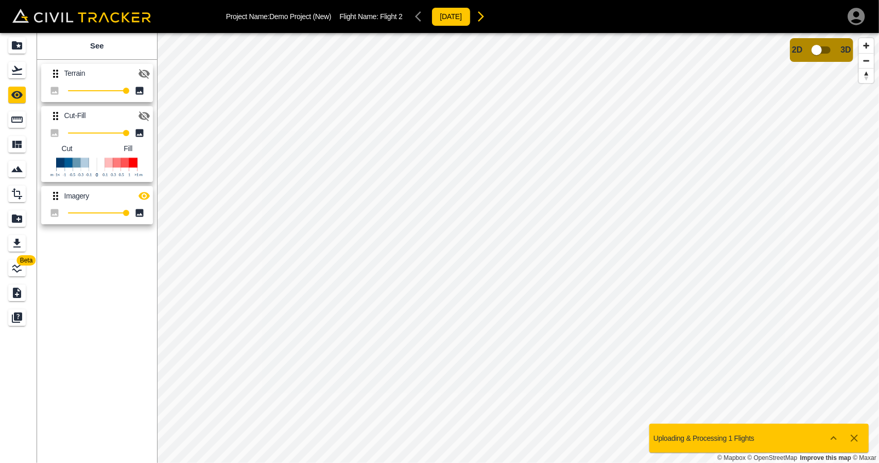
click at [144, 120] on icon "button" at bounding box center [144, 116] width 12 height 12
click at [142, 191] on icon "button" at bounding box center [144, 196] width 12 height 12
type input "38"
drag, startPoint x: 126, startPoint y: 133, endPoint x: 90, endPoint y: 138, distance: 36.4
click at [90, 136] on span "38" at bounding box center [90, 133] width 6 height 6
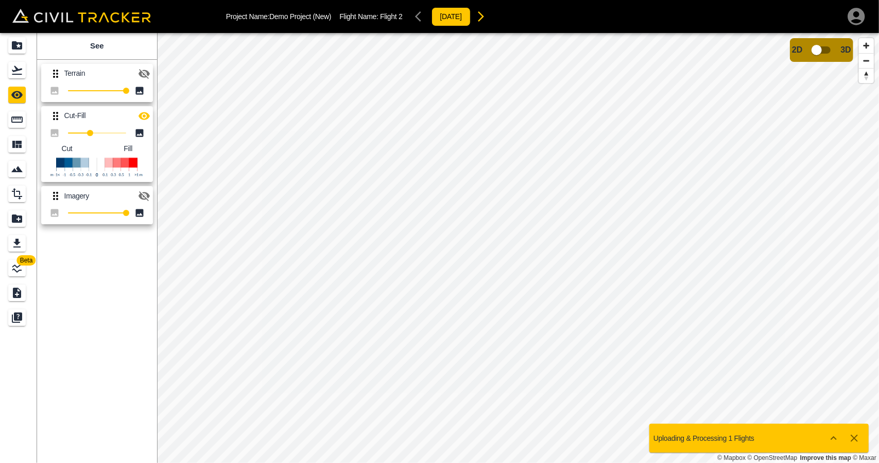
click at [142, 74] on icon "button" at bounding box center [144, 73] width 12 height 12
drag, startPoint x: 54, startPoint y: 116, endPoint x: 53, endPoint y: 59, distance: 57.2
click at [53, 59] on div "Terrain 100 Cut-Fill 38 Cut Fill Imagery 100" at bounding box center [95, 142] width 124 height 173
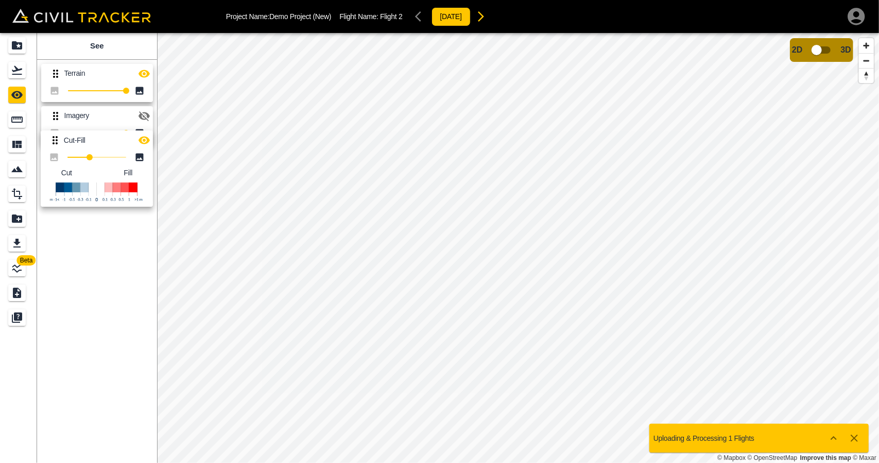
drag, startPoint x: 51, startPoint y: 72, endPoint x: 52, endPoint y: 147, distance: 75.2
click at [52, 147] on div "Cut-Fill 38 Cut Fill Terrain 100 Imagery 100" at bounding box center [95, 142] width 124 height 173
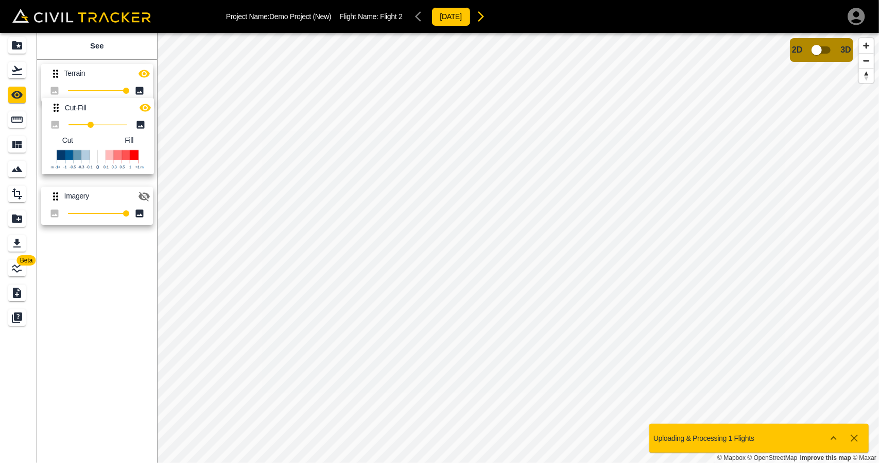
drag, startPoint x: 53, startPoint y: 162, endPoint x: 54, endPoint y: 103, distance: 59.8
click at [54, 99] on div "Terrain 100 Imagery 100 Cut-Fill 38 Cut Fill" at bounding box center [95, 142] width 124 height 173
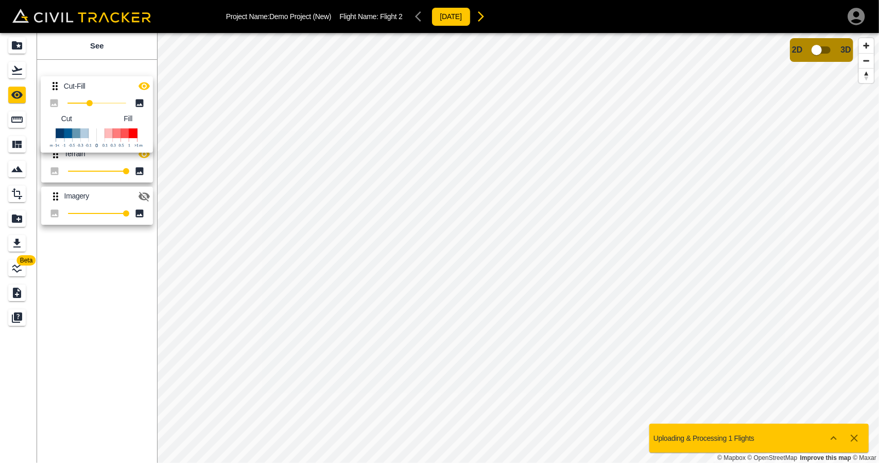
drag, startPoint x: 52, startPoint y: 100, endPoint x: 52, endPoint y: 75, distance: 25.2
click at [52, 75] on div "Terrain 100 Cut-Fill 38 Cut Fill Imagery 100" at bounding box center [95, 142] width 124 height 173
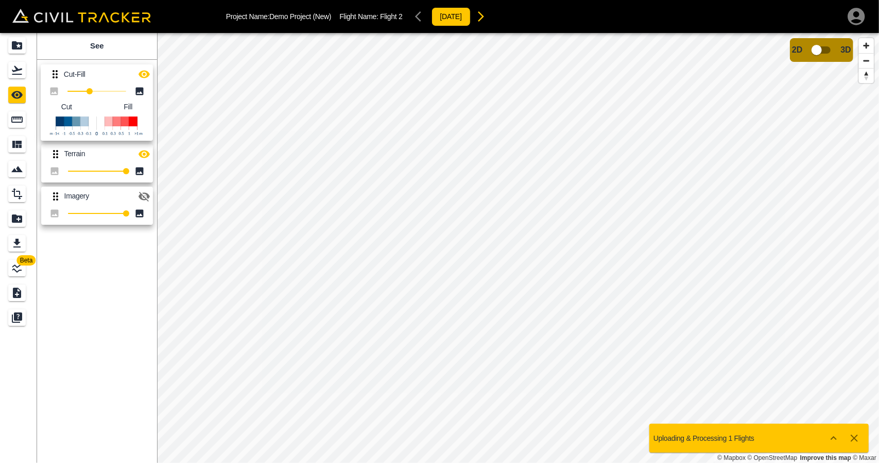
drag, startPoint x: 53, startPoint y: 73, endPoint x: 59, endPoint y: 118, distance: 45.7
click at [59, 117] on div "Cut-Fill 38 Cut Fill Terrain 100 Imagery 100" at bounding box center [95, 142] width 124 height 173
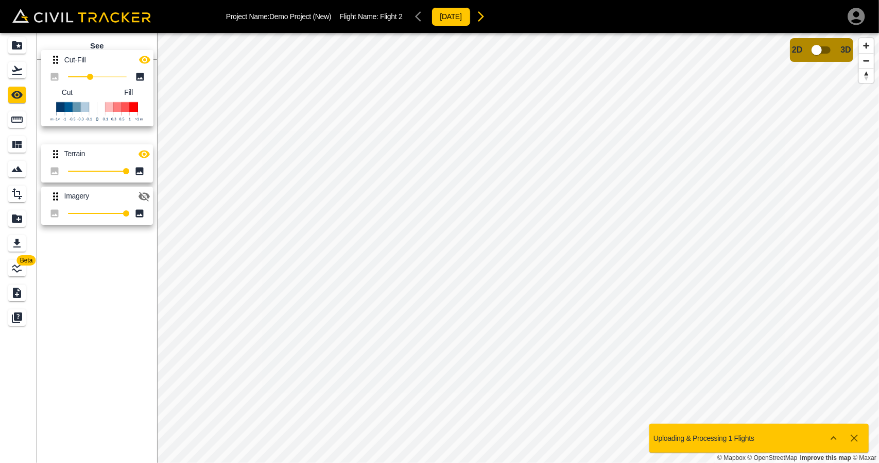
drag, startPoint x: 56, startPoint y: 116, endPoint x: 56, endPoint y: 60, distance: 55.6
click at [56, 60] on div "Terrain 100 Cut-Fill 38 Cut Fill Imagery 100" at bounding box center [95, 142] width 124 height 173
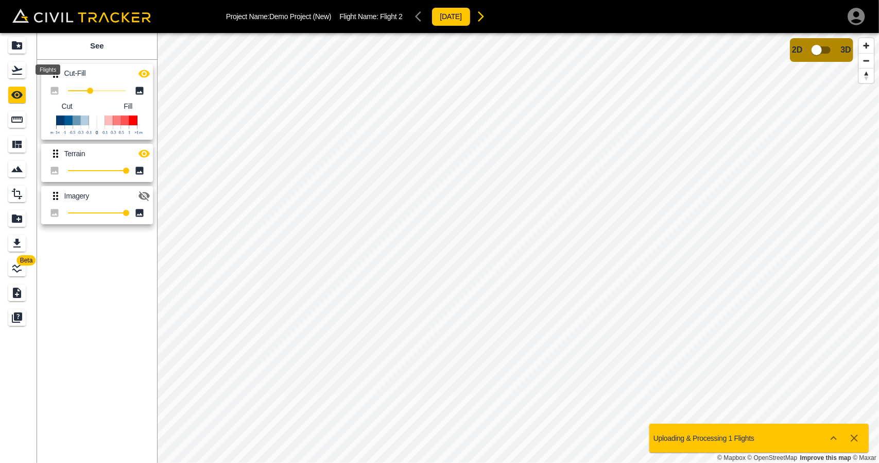
click at [15, 71] on icon "Flights" at bounding box center [17, 70] width 10 height 9
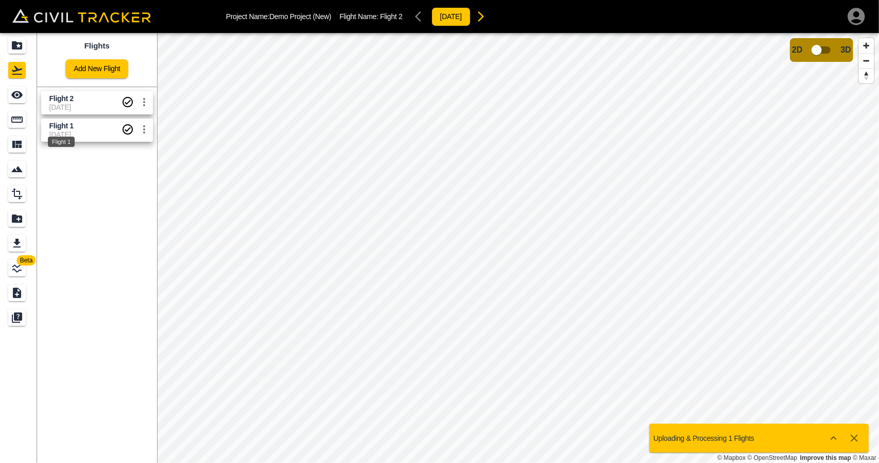
drag, startPoint x: 62, startPoint y: 132, endPoint x: 54, endPoint y: 129, distance: 8.6
click at [62, 131] on div "Flight 1" at bounding box center [61, 138] width 29 height 19
click at [21, 96] on icon "See" at bounding box center [16, 95] width 11 height 8
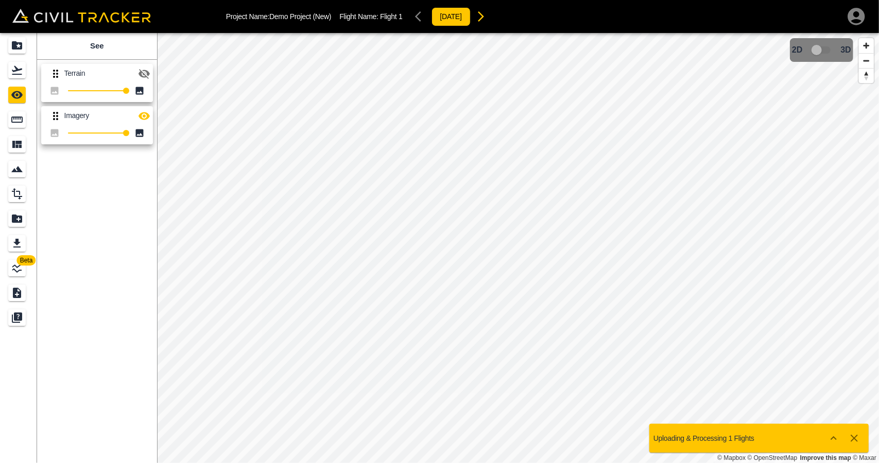
click at [148, 73] on icon "button" at bounding box center [144, 74] width 11 height 10
click at [487, 19] on icon "button" at bounding box center [481, 16] width 12 height 12
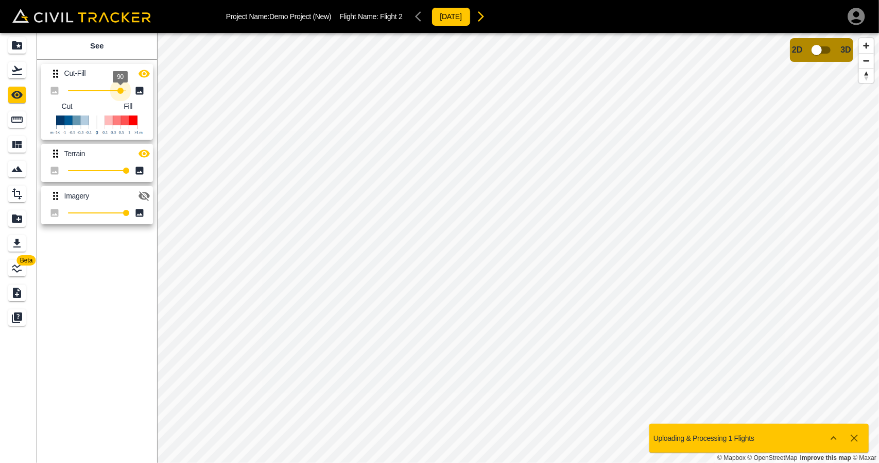
type input "100"
click at [160, 100] on div "Beta See Cut-Fill 100 Cut Fill Terrain 100 Imagery 100 © Mapbox © OpenStreetMap…" at bounding box center [439, 248] width 879 height 430
click at [147, 154] on icon "button" at bounding box center [144, 154] width 11 height 8
click at [144, 70] on icon "button" at bounding box center [144, 74] width 11 height 8
click at [144, 69] on icon "button" at bounding box center [144, 73] width 12 height 12
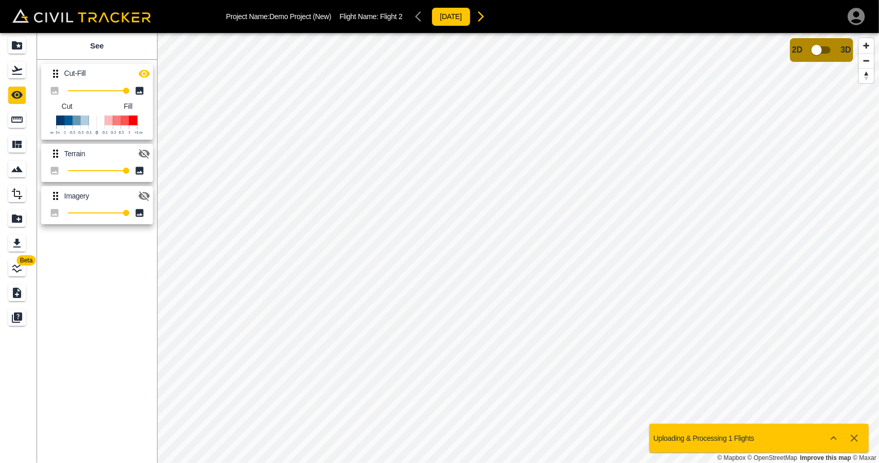
click at [144, 69] on icon "button" at bounding box center [144, 73] width 12 height 12
click at [140, 152] on icon "button" at bounding box center [144, 154] width 11 height 10
click at [143, 198] on icon "button" at bounding box center [144, 196] width 12 height 12
click at [51, 194] on icon at bounding box center [55, 196] width 12 height 12
drag, startPoint x: 59, startPoint y: 201, endPoint x: 59, endPoint y: 151, distance: 50.5
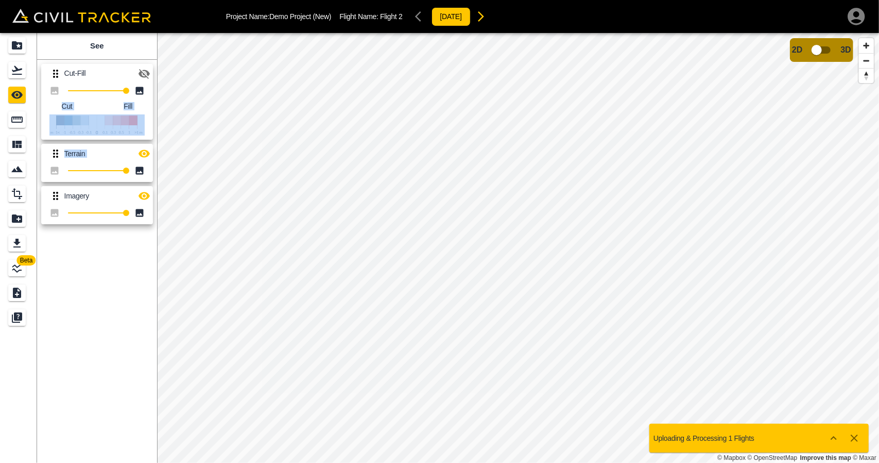
click at [58, 122] on div "Cut-Fill 100 Cut Fill Terrain 100 Imagery 100" at bounding box center [95, 142] width 124 height 173
click at [58, 170] on icon at bounding box center [54, 170] width 10 height 10
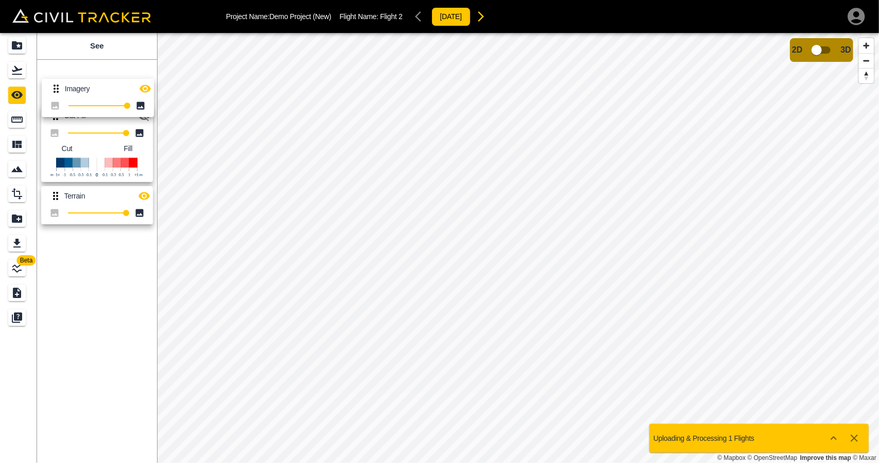
drag, startPoint x: 55, startPoint y: 198, endPoint x: 56, endPoint y: 80, distance: 118.0
click at [56, 80] on div "Cut-Fill 100 Cut Fill Terrain 100 Imagery 100" at bounding box center [95, 142] width 124 height 173
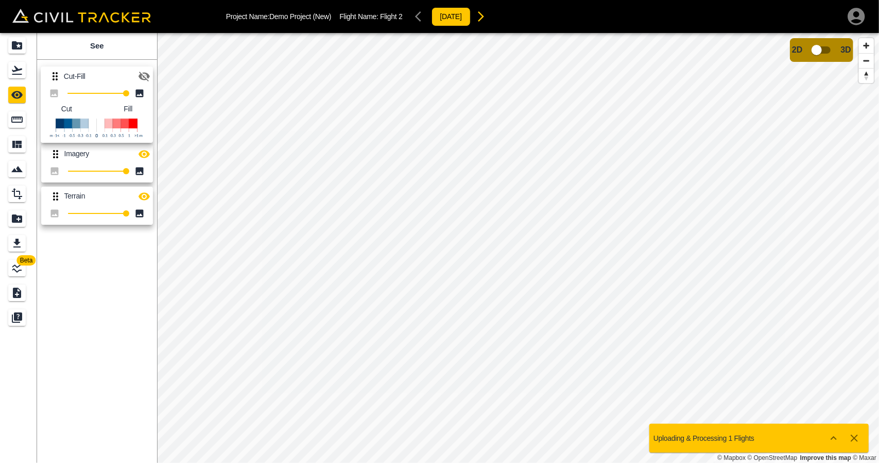
drag, startPoint x: 56, startPoint y: 115, endPoint x: 55, endPoint y: 69, distance: 46.9
click at [55, 69] on div "Imagery 100 Cut-Fill 100 Cut Fill Terrain 100" at bounding box center [95, 142] width 124 height 173
type input "100"
click at [159, 89] on div "Beta See Cut-Fill 100 Cut Fill Imagery 100 Terrain 100 © Mapbox © OpenStreetMap…" at bounding box center [439, 248] width 879 height 430
click at [142, 73] on icon "button" at bounding box center [144, 73] width 12 height 12
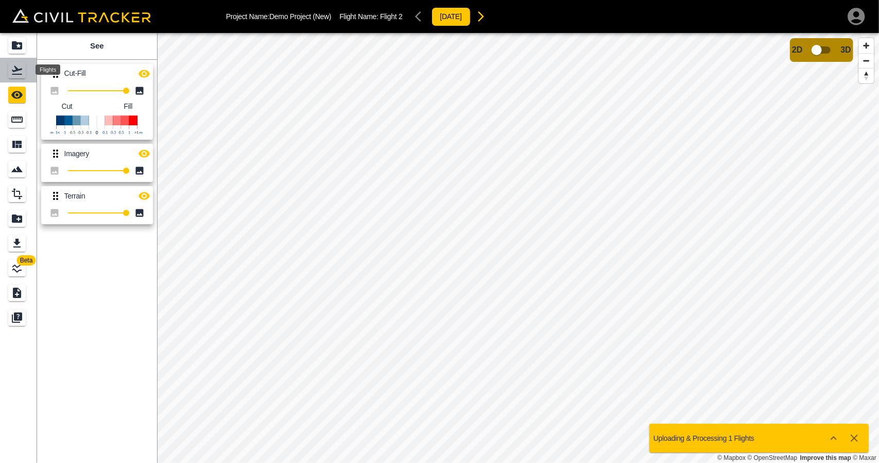
click at [22, 69] on icon "Flights" at bounding box center [17, 70] width 12 height 12
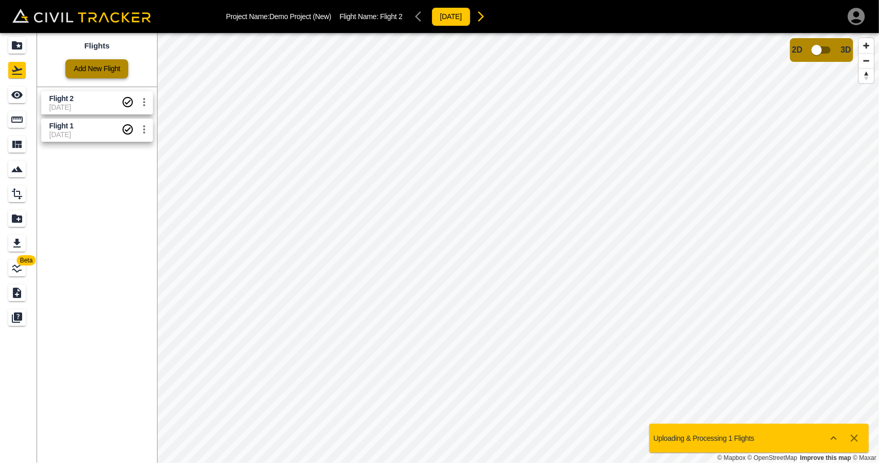
click at [94, 72] on link "Add New Flight" at bounding box center [96, 68] width 63 height 19
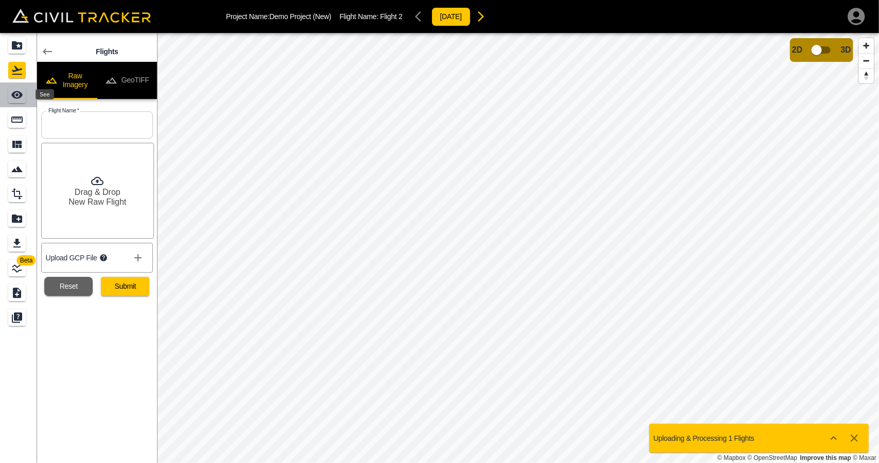
click at [12, 93] on icon "See" at bounding box center [17, 95] width 12 height 12
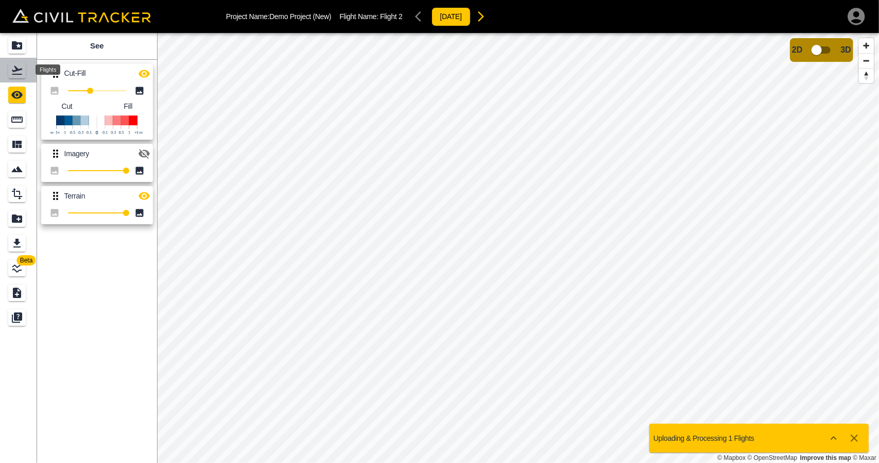
click at [18, 71] on icon "Flights" at bounding box center [17, 70] width 12 height 12
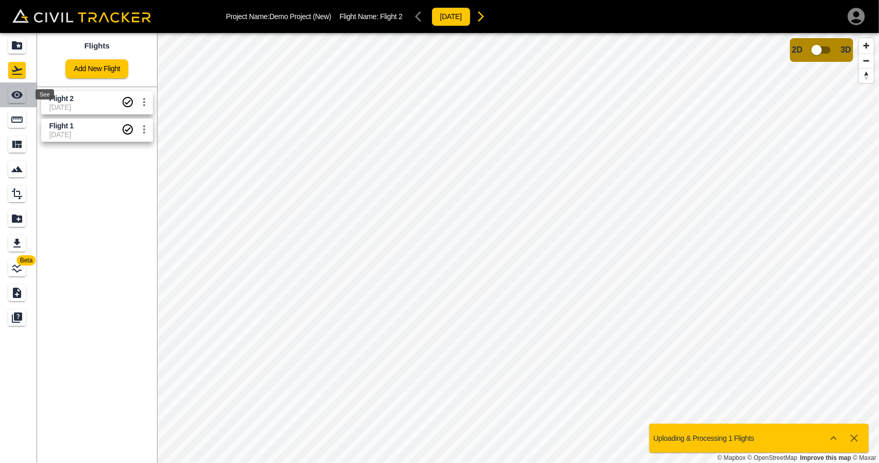
click at [19, 94] on icon "See" at bounding box center [17, 95] width 12 height 12
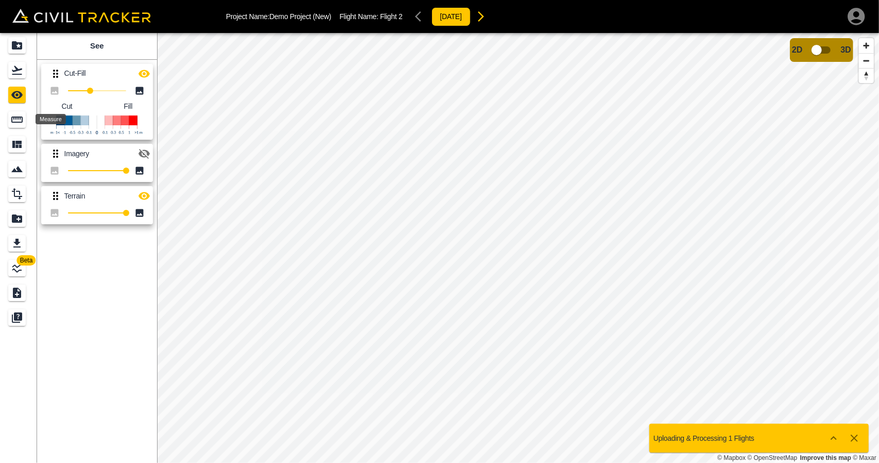
click at [20, 116] on icon "Measure" at bounding box center [17, 119] width 12 height 12
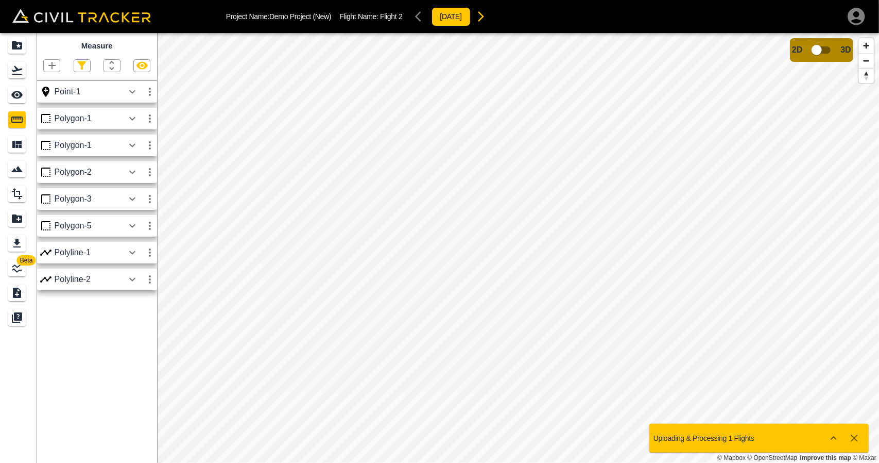
click at [26, 99] on div "See" at bounding box center [17, 95] width 18 height 16
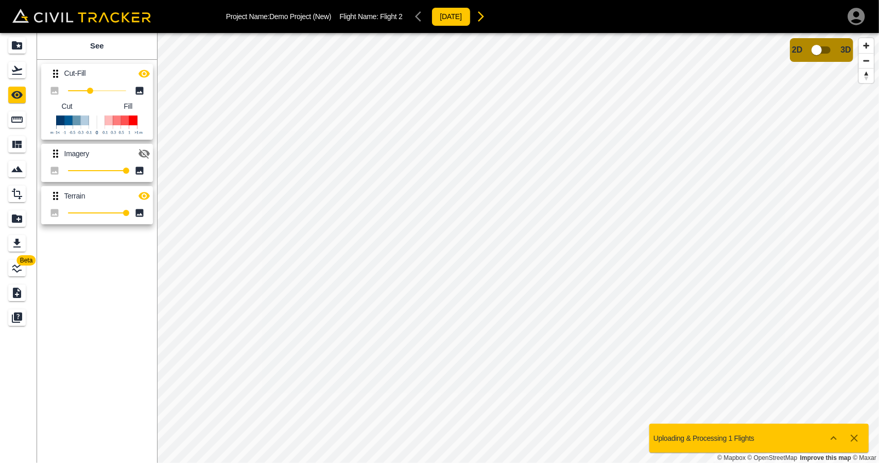
click at [146, 67] on icon "button" at bounding box center [144, 73] width 12 height 12
click at [141, 196] on icon "button" at bounding box center [144, 196] width 11 height 8
click at [146, 156] on icon "button" at bounding box center [144, 154] width 11 height 10
click at [142, 156] on icon "button" at bounding box center [144, 154] width 11 height 8
click at [138, 195] on icon "button" at bounding box center [144, 196] width 12 height 12
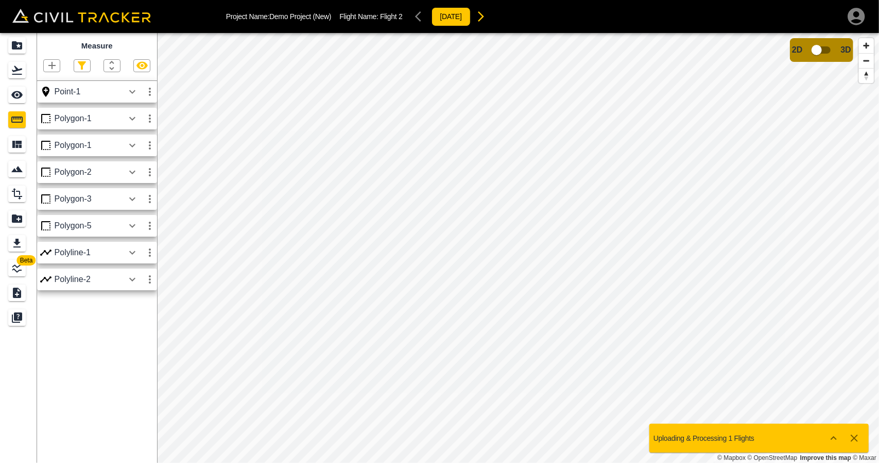
click at [52, 67] on icon "button" at bounding box center [51, 65] width 7 height 7
click at [118, 336] on div at bounding box center [439, 231] width 879 height 463
click at [130, 94] on icon "button" at bounding box center [132, 92] width 12 height 12
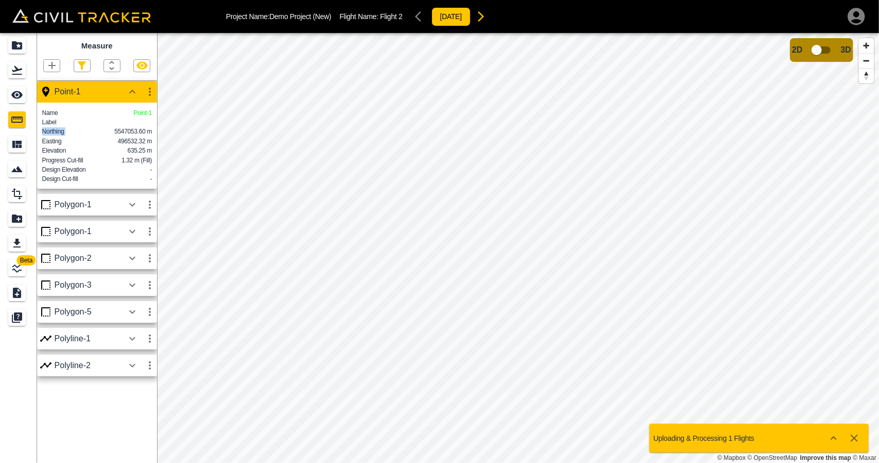
click at [142, 130] on div "Northing 5547053.60 m" at bounding box center [97, 130] width 110 height 9
click at [127, 144] on div "Easting 496532.32 m" at bounding box center [97, 140] width 110 height 9
click at [134, 96] on icon "button" at bounding box center [132, 92] width 12 height 12
drag, startPoint x: 114, startPoint y: 138, endPoint x: 145, endPoint y: 137, distance: 30.9
click at [145, 135] on p "5547053.60 m" at bounding box center [133, 131] width 38 height 8
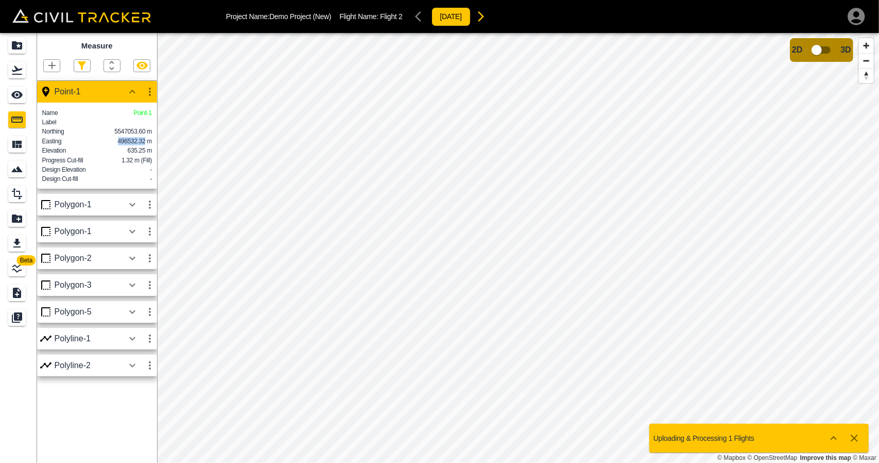
drag, startPoint x: 116, startPoint y: 144, endPoint x: 144, endPoint y: 145, distance: 27.8
click at [144, 145] on div "Easting 496532.32 m" at bounding box center [97, 141] width 110 height 8
click at [147, 155] on div "Elevation 635.25 m" at bounding box center [97, 150] width 110 height 8
drag, startPoint x: 125, startPoint y: 172, endPoint x: 152, endPoint y: 169, distance: 27.4
click at [152, 169] on div "Name Point-1 Label Northing 5547053.60 m Easting 496532.32 m Elevation 635.25 m…" at bounding box center [97, 146] width 120 height 86
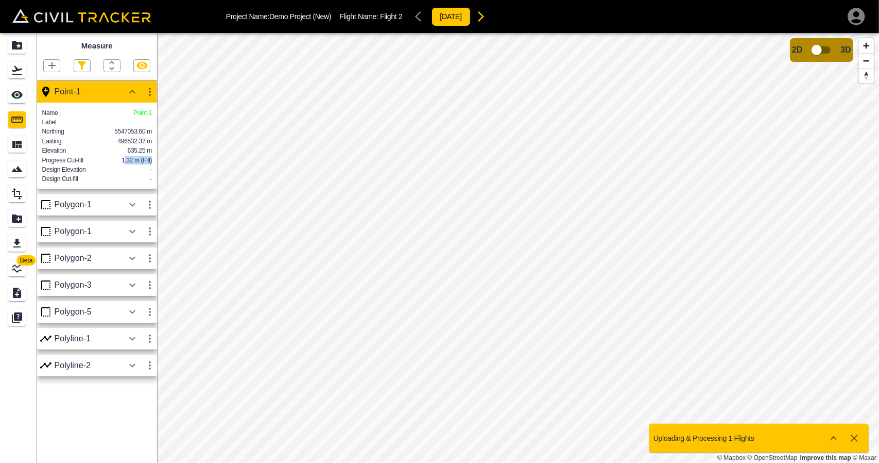
click at [129, 92] on icon "button" at bounding box center [132, 92] width 12 height 12
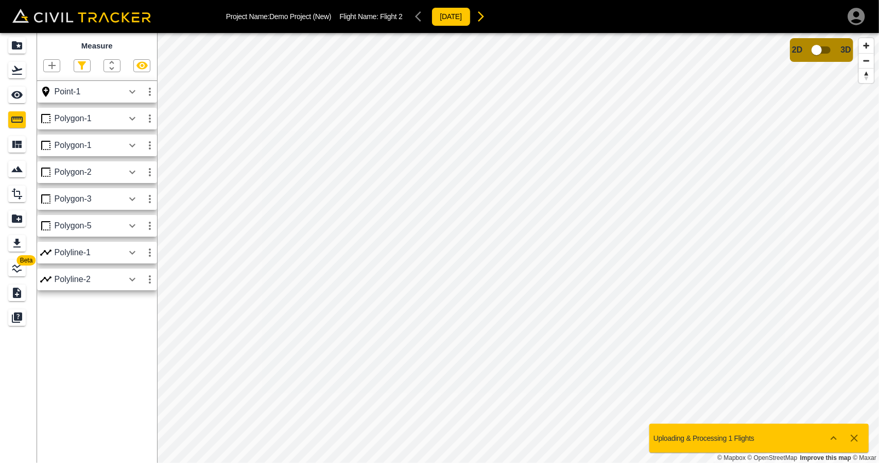
drag, startPoint x: 25, startPoint y: 72, endPoint x: 25, endPoint y: 83, distance: 10.8
click at [25, 72] on div "Flights" at bounding box center [17, 70] width 18 height 16
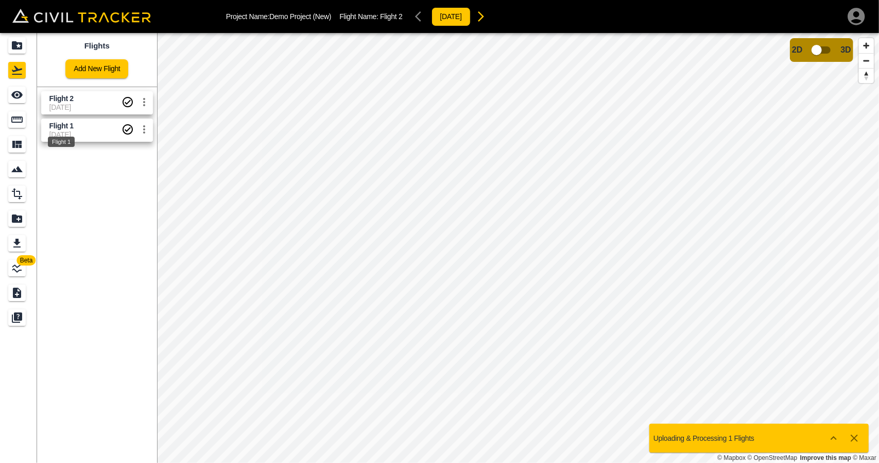
click at [75, 132] on div "Flight 1" at bounding box center [61, 138] width 29 height 19
click at [74, 130] on div "Flight 1" at bounding box center [61, 138] width 29 height 19
click at [25, 118] on div "Measure" at bounding box center [17, 119] width 18 height 16
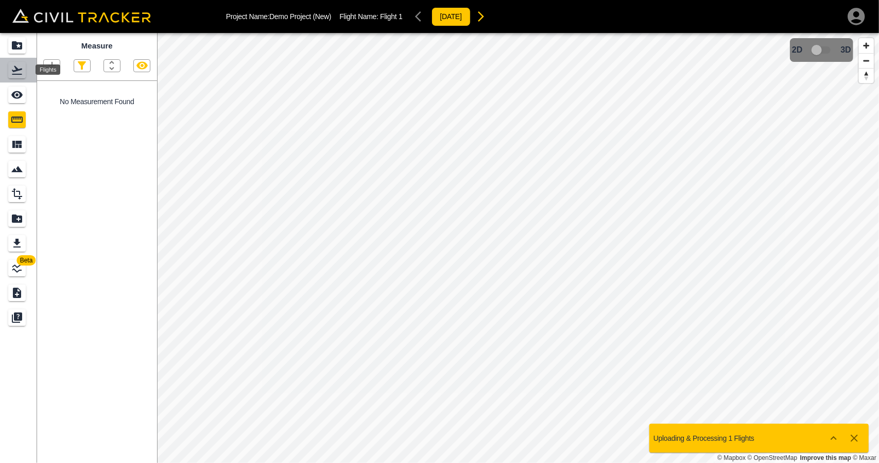
click at [14, 75] on icon "Flights" at bounding box center [17, 70] width 12 height 12
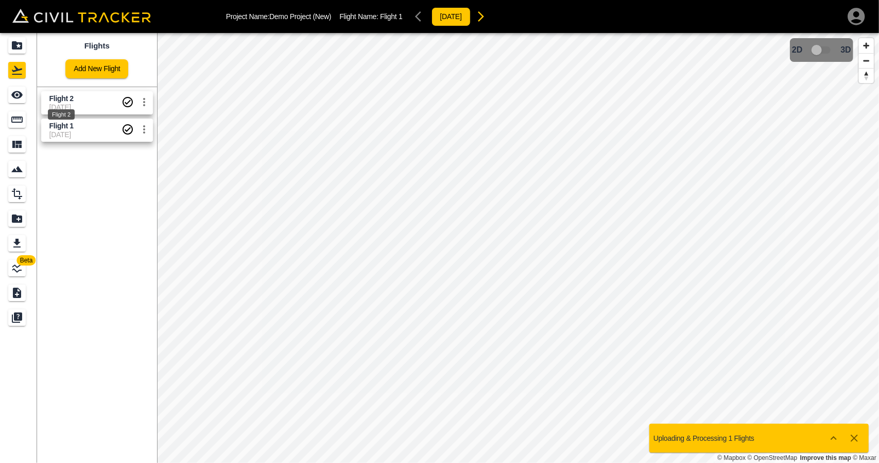
click at [64, 98] on span "Flight 2" at bounding box center [61, 98] width 24 height 8
click at [26, 119] on div "Measure" at bounding box center [17, 119] width 18 height 16
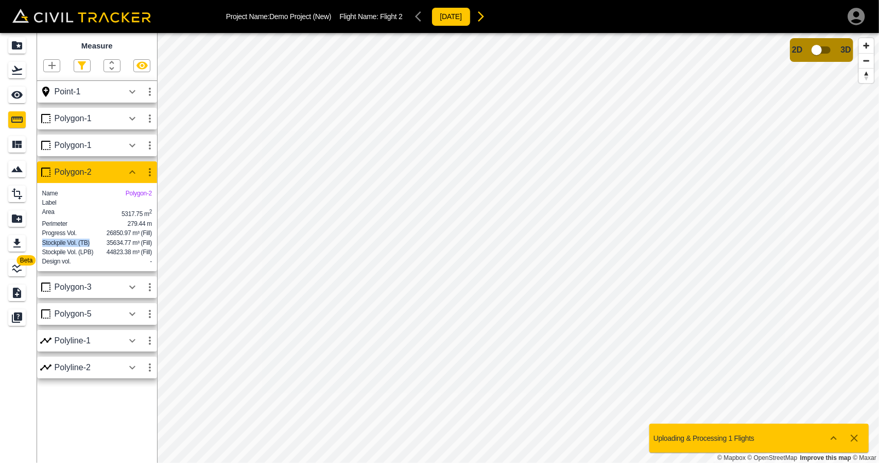
drag, startPoint x: 106, startPoint y: 251, endPoint x: 121, endPoint y: 256, distance: 15.8
click at [140, 247] on div "Stockpile Vol. (TB) 35634.77 m³ (Fill)" at bounding box center [97, 241] width 110 height 9
click at [114, 256] on div "Stockpile Vol. (LPB) 44823.38 m³ (Fill)" at bounding box center [97, 251] width 110 height 9
drag, startPoint x: 107, startPoint y: 250, endPoint x: 124, endPoint y: 253, distance: 17.3
click at [124, 246] on span "35634.77 m³ (Fill)" at bounding box center [129, 242] width 45 height 7
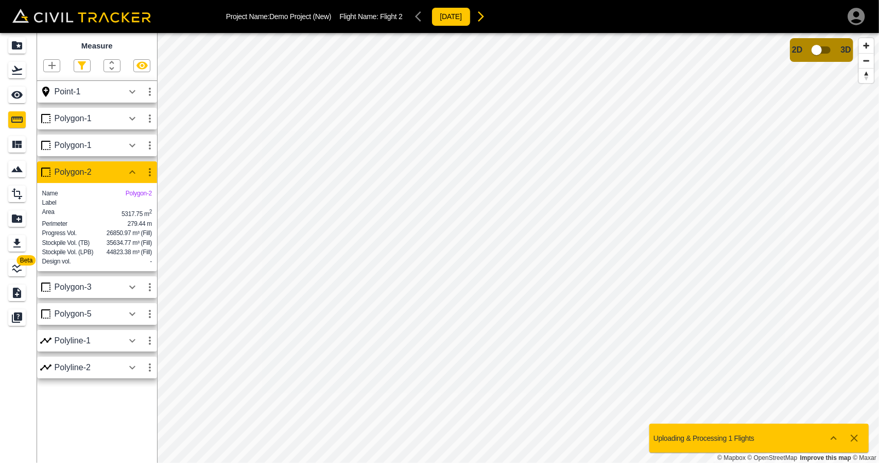
drag, startPoint x: 135, startPoint y: 257, endPoint x: 128, endPoint y: 254, distance: 7.5
click at [132, 247] on p "35634.77 m³ (Fill)" at bounding box center [129, 243] width 45 height 8
click at [108, 246] on span "35634.77 m³ (Fill)" at bounding box center [129, 242] width 45 height 7
drag, startPoint x: 108, startPoint y: 252, endPoint x: 139, endPoint y: 251, distance: 31.4
click at [139, 247] on div "Stockpile Vol. (TB) 35634.77 m³ (Fill)" at bounding box center [97, 243] width 110 height 8
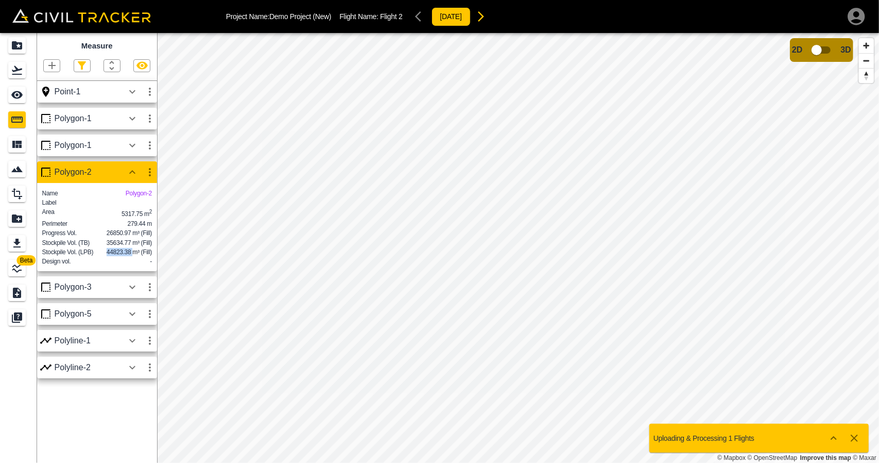
drag, startPoint x: 102, startPoint y: 262, endPoint x: 110, endPoint y: 257, distance: 10.0
click at [134, 256] on div "Stockpile Vol. (LPB) 44823.38 m³ (Fill)" at bounding box center [97, 252] width 110 height 8
click at [110, 247] on p "35634.77 m³ (Fill)" at bounding box center [129, 243] width 45 height 8
drag, startPoint x: 102, startPoint y: 250, endPoint x: 138, endPoint y: 250, distance: 35.5
click at [138, 247] on div "Stockpile Vol. (TB) 35634.77 m³ (Fill)" at bounding box center [97, 243] width 110 height 8
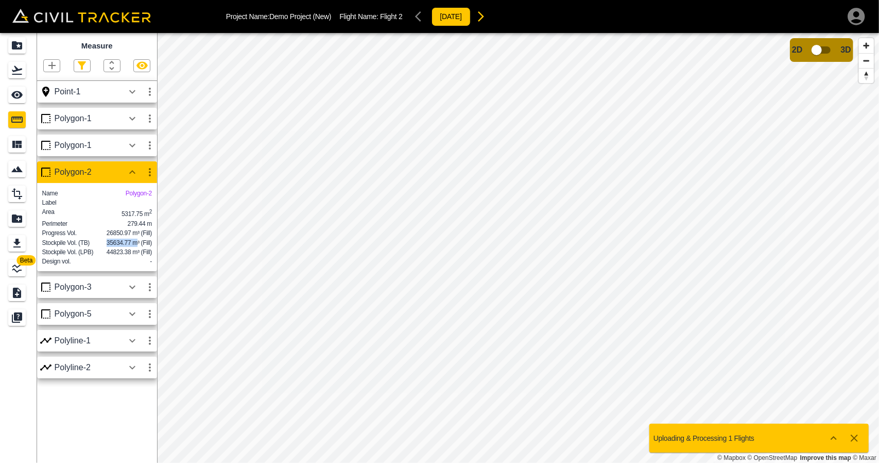
click at [109, 246] on span "35634.77 m³ (Fill)" at bounding box center [129, 242] width 45 height 7
drag, startPoint x: 105, startPoint y: 253, endPoint x: 139, endPoint y: 249, distance: 34.3
click at [139, 247] on div "Stockpile Vol. (TB) 35634.77 m³ (Fill)" at bounding box center [97, 241] width 110 height 9
click at [136, 246] on span "35634.77 m³ (Fill)" at bounding box center [129, 242] width 45 height 7
click at [22, 116] on icon "Measure" at bounding box center [17, 119] width 12 height 12
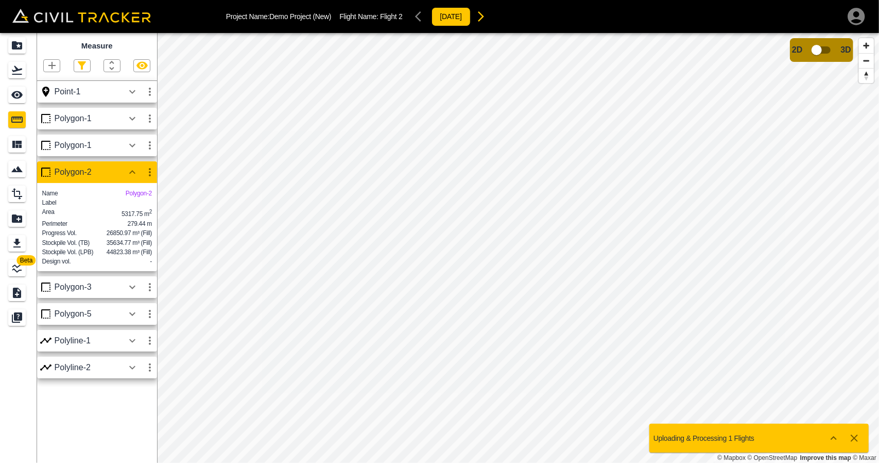
click at [128, 169] on icon "button" at bounding box center [132, 172] width 12 height 12
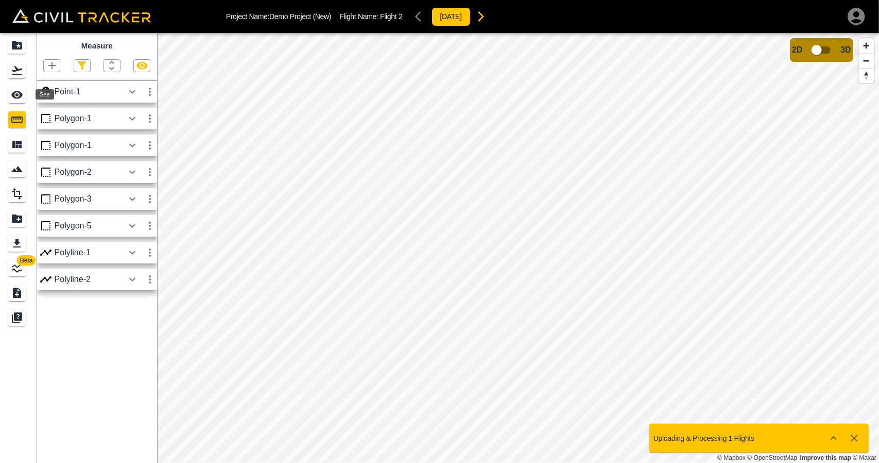
click at [18, 92] on icon "See" at bounding box center [16, 95] width 11 height 8
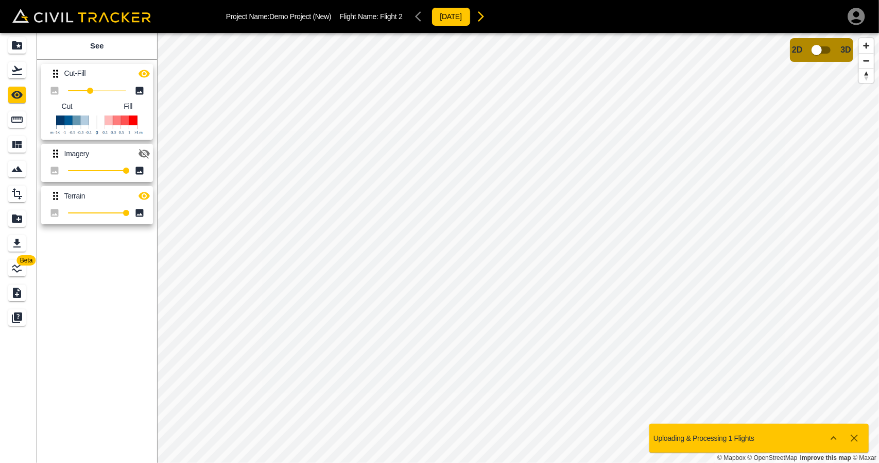
click at [17, 81] on link at bounding box center [18, 70] width 37 height 25
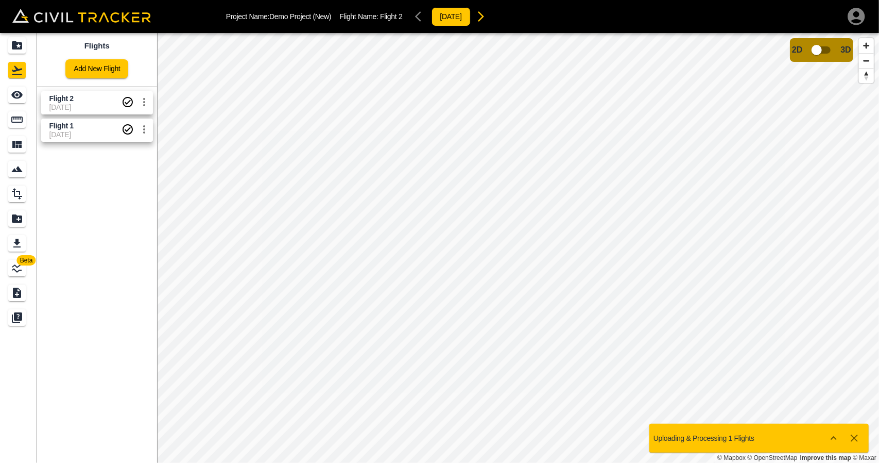
click at [63, 105] on span "[DATE]" at bounding box center [85, 107] width 72 height 8
click at [20, 118] on icon "Measure" at bounding box center [16, 119] width 11 height 6
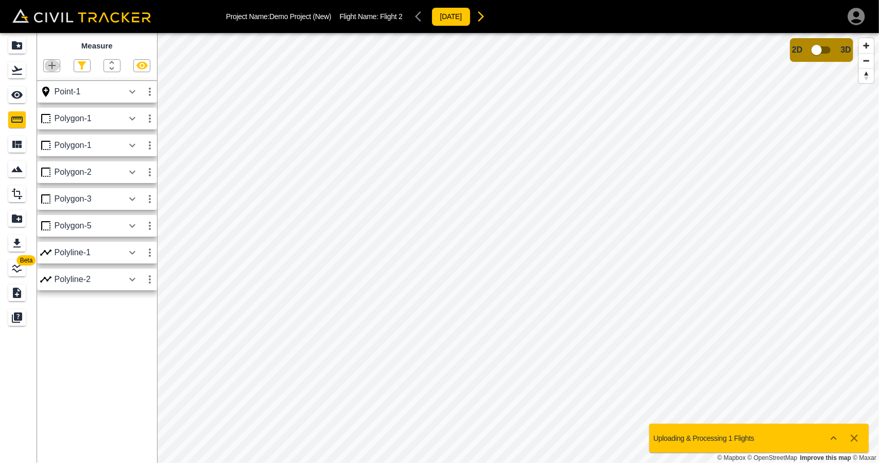
click at [47, 64] on icon "button" at bounding box center [52, 65] width 12 height 12
click at [54, 110] on div "Polygon" at bounding box center [38, 115] width 45 height 21
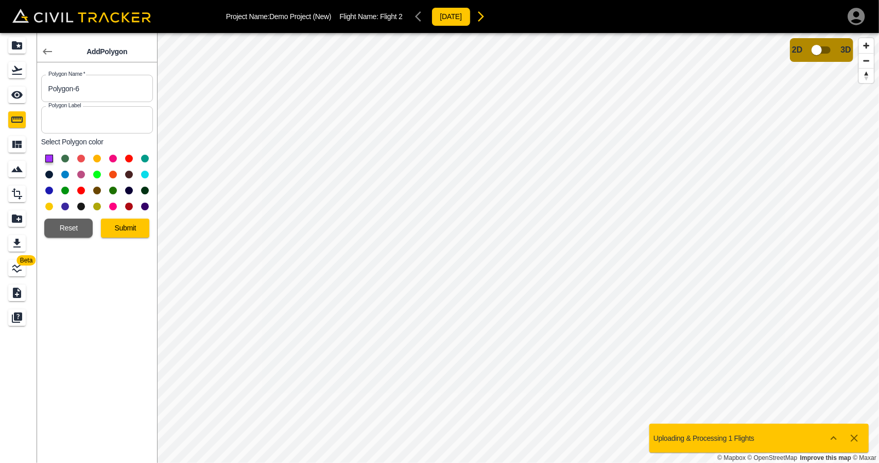
drag, startPoint x: 101, startPoint y: 90, endPoint x: 1, endPoint y: 93, distance: 100.0
click at [1, 93] on div "Beta Add Polygon Polygon Name   * Polygon-6 Polygon Name * Polygon Label Polygo…" at bounding box center [78, 248] width 157 height 430
type input "Test 1"
click at [143, 174] on button at bounding box center [145, 175] width 8 height 8
click at [99, 120] on input "text" at bounding box center [97, 119] width 112 height 27
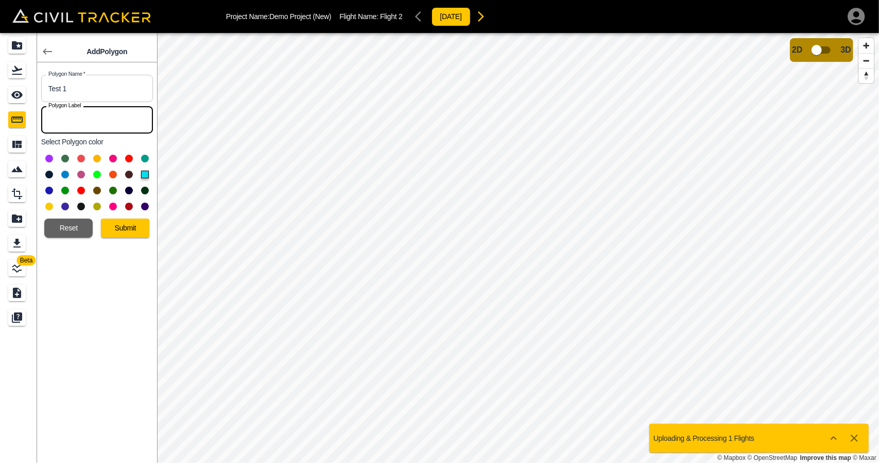
click at [129, 230] on button "Submit" at bounding box center [125, 227] width 48 height 19
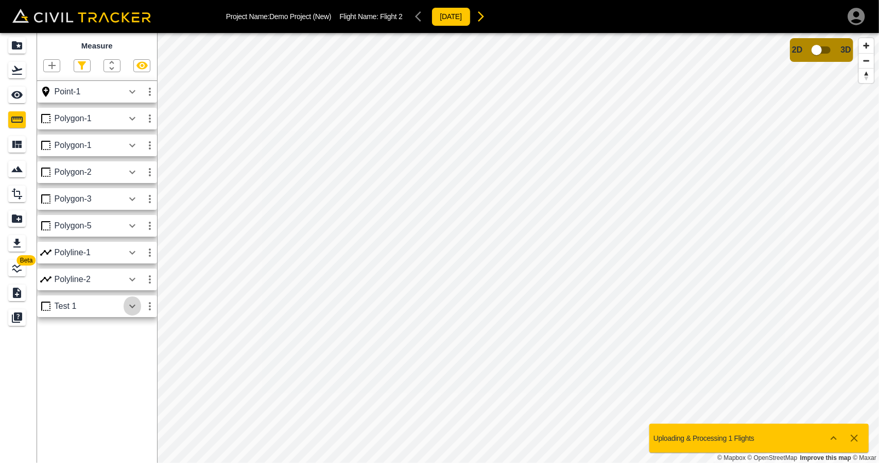
click at [138, 306] on icon "button" at bounding box center [132, 306] width 12 height 12
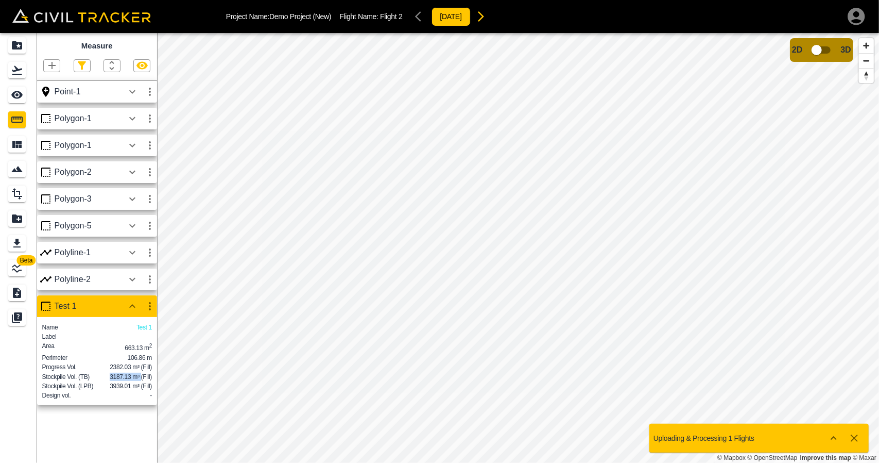
drag, startPoint x: 109, startPoint y: 387, endPoint x: 141, endPoint y: 383, distance: 32.2
click at [141, 380] on span "3187.13 m³ (Fill)" at bounding box center [131, 376] width 42 height 7
drag, startPoint x: 119, startPoint y: 399, endPoint x: 141, endPoint y: 399, distance: 21.6
click at [141, 389] on span "3939.01 m³ (Fill)" at bounding box center [131, 385] width 42 height 7
click at [126, 359] on div "Perimeter 106.86 m" at bounding box center [97, 356] width 110 height 9
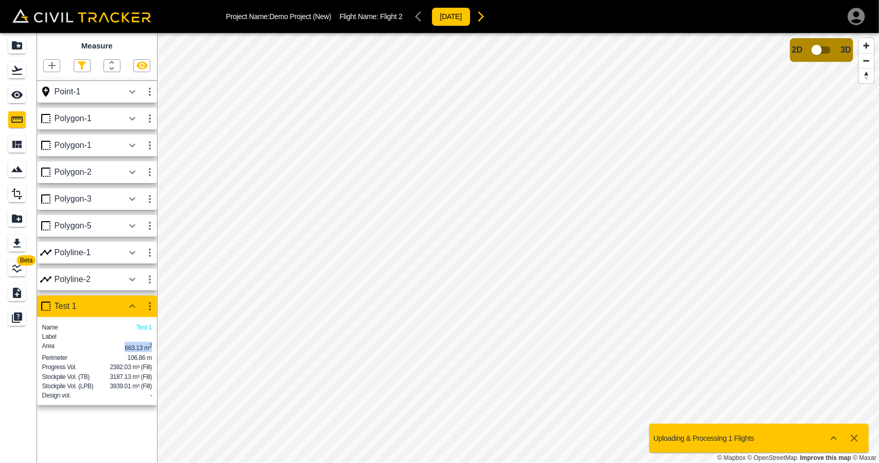
drag, startPoint x: 119, startPoint y: 354, endPoint x: 154, endPoint y: 353, distance: 34.5
click at [154, 353] on div "Name Test 1 Label Area 663.13 m 2 Perimeter 106.86 m Progress Vol. 2382.03 m³ (…" at bounding box center [97, 361] width 120 height 88
drag, startPoint x: 135, startPoint y: 363, endPoint x: 151, endPoint y: 363, distance: 16.5
click at [151, 362] on div "Perimeter 106.86 m" at bounding box center [97, 357] width 110 height 8
drag, startPoint x: 112, startPoint y: 375, endPoint x: 156, endPoint y: 375, distance: 43.3
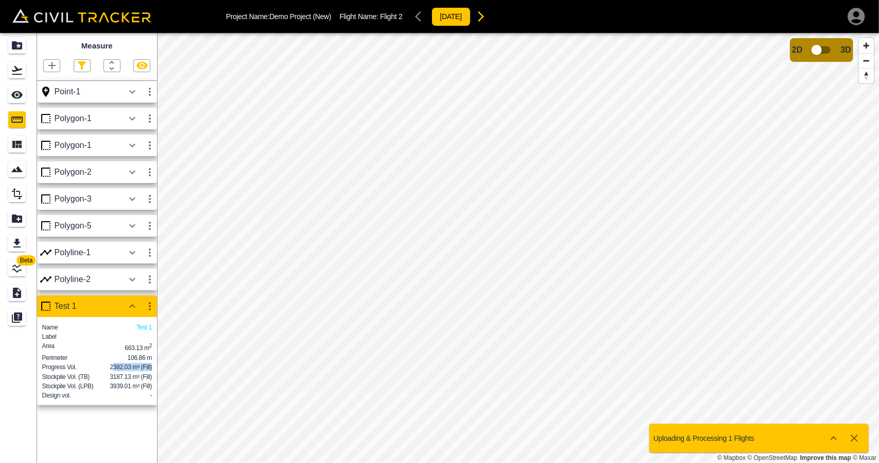
click at [156, 375] on div "Name Test 1 Label Area 663.13 m 2 Perimeter 106.86 m Progress Vol. 2382.03 m³ (…" at bounding box center [97, 361] width 120 height 88
drag, startPoint x: 105, startPoint y: 387, endPoint x: 147, endPoint y: 385, distance: 42.3
click at [147, 381] on div "Stockpile Vol. (TB) 3187.13 m³ (Fill)" at bounding box center [97, 376] width 110 height 8
click at [113, 371] on p "2382.03 m³ (Fill)" at bounding box center [131, 367] width 42 height 8
drag, startPoint x: 103, startPoint y: 377, endPoint x: 149, endPoint y: 372, distance: 46.5
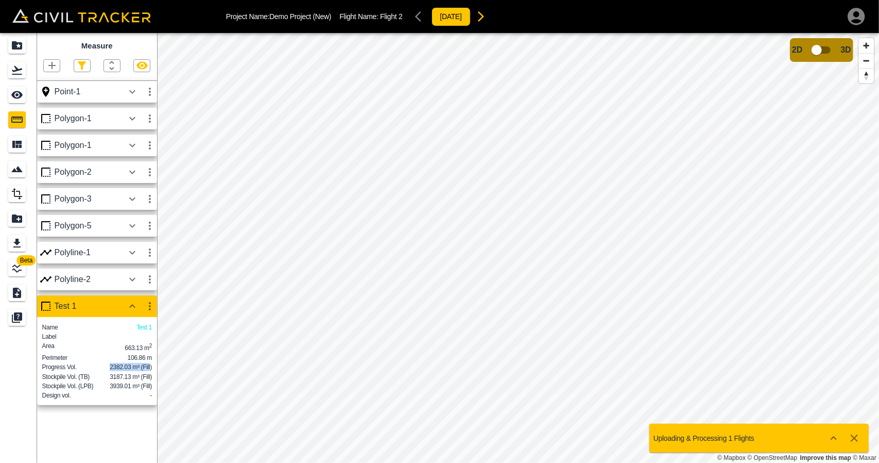
click at [149, 371] on div "Progress Vol. 2382.03 m³ (Fill)" at bounding box center [97, 367] width 110 height 8
click at [123, 380] on span "3187.13 m³ (Fill)" at bounding box center [131, 376] width 42 height 7
drag, startPoint x: 106, startPoint y: 378, endPoint x: 139, endPoint y: 376, distance: 33.0
click at [139, 371] on div "Progress Vol. 2382.03 m³ (Fill)" at bounding box center [97, 367] width 110 height 8
click at [115, 381] on div "Stockpile Vol. (TB) 3187.13 m³ (Fill)" at bounding box center [97, 375] width 110 height 9
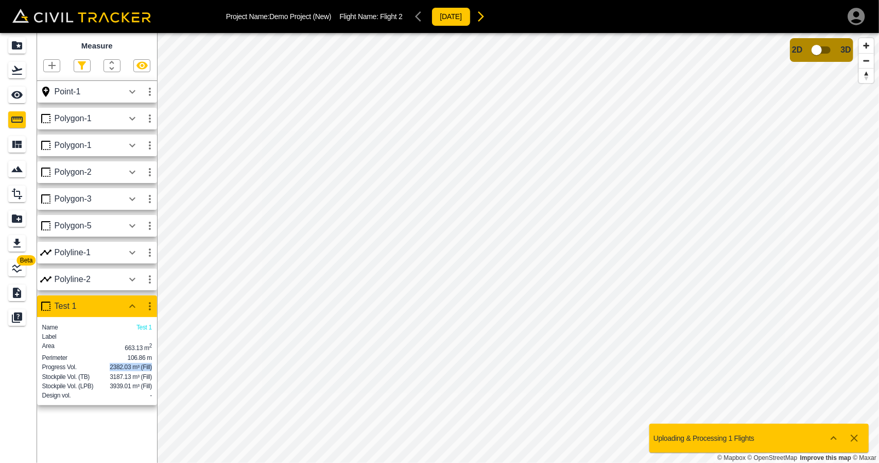
drag, startPoint x: 105, startPoint y: 372, endPoint x: 154, endPoint y: 374, distance: 49.0
click at [155, 374] on div "Name Test 1 Label Area 663.13 m 2 Perimeter 106.86 m Progress Vol. 2382.03 m³ (…" at bounding box center [97, 361] width 120 height 88
click at [126, 380] on span "3187.13 m³ (Fill)" at bounding box center [131, 376] width 42 height 7
drag, startPoint x: 105, startPoint y: 387, endPoint x: 148, endPoint y: 387, distance: 43.3
click at [148, 381] on div "Stockpile Vol. (TB) 3187.13 m³ (Fill)" at bounding box center [97, 376] width 110 height 8
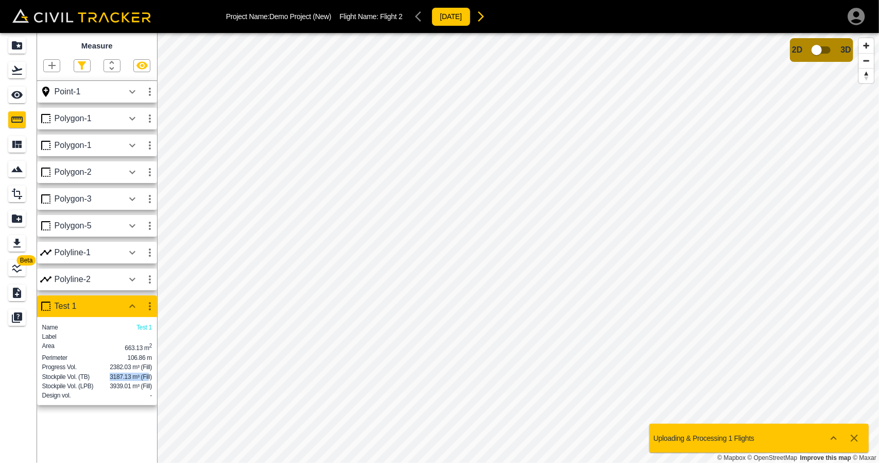
click at [137, 312] on icon "button" at bounding box center [132, 306] width 12 height 12
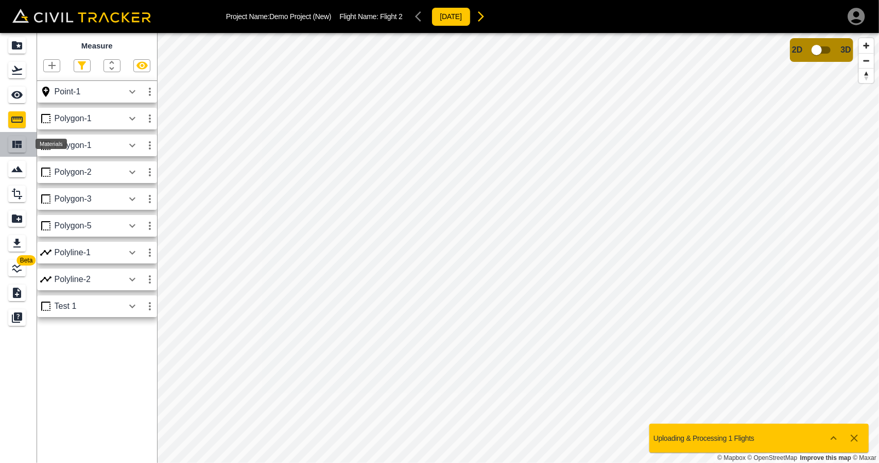
click at [19, 143] on icon "Materials" at bounding box center [16, 144] width 9 height 7
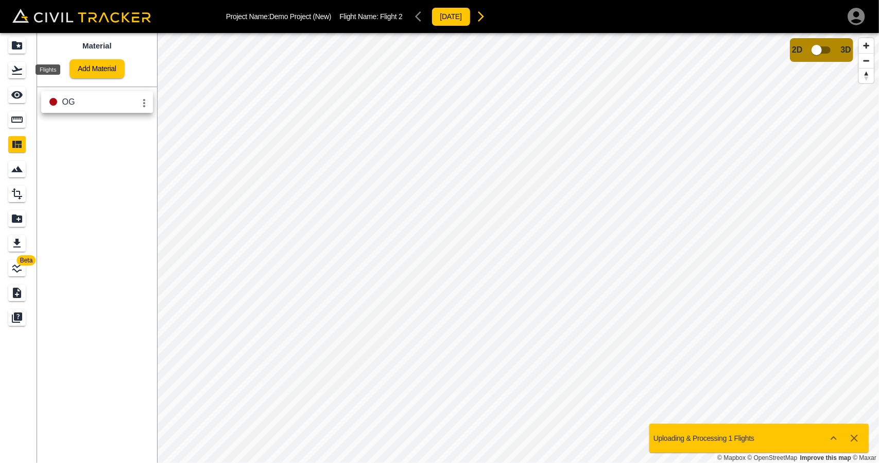
click at [19, 73] on icon "Flights" at bounding box center [17, 70] width 12 height 12
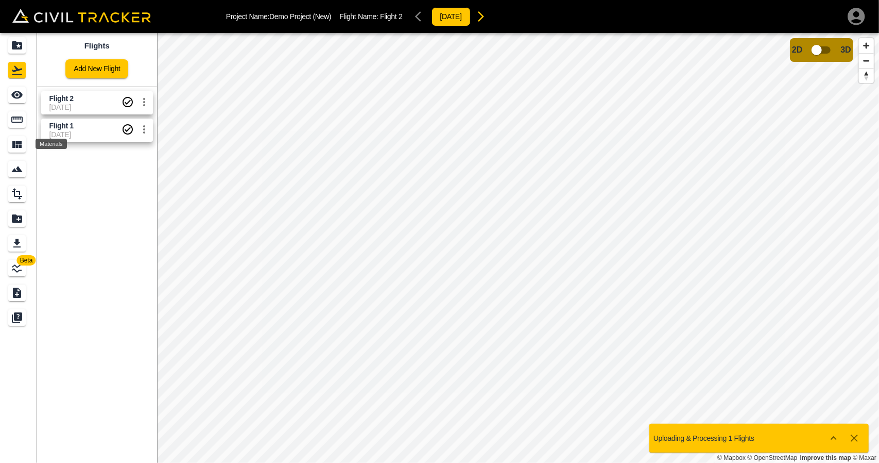
click at [16, 147] on icon "Materials" at bounding box center [16, 144] width 9 height 7
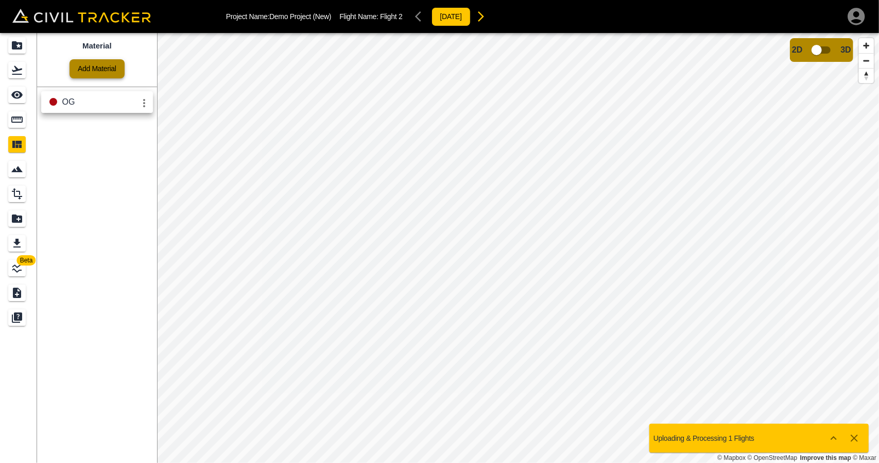
click at [88, 67] on link "Add Material" at bounding box center [97, 68] width 55 height 19
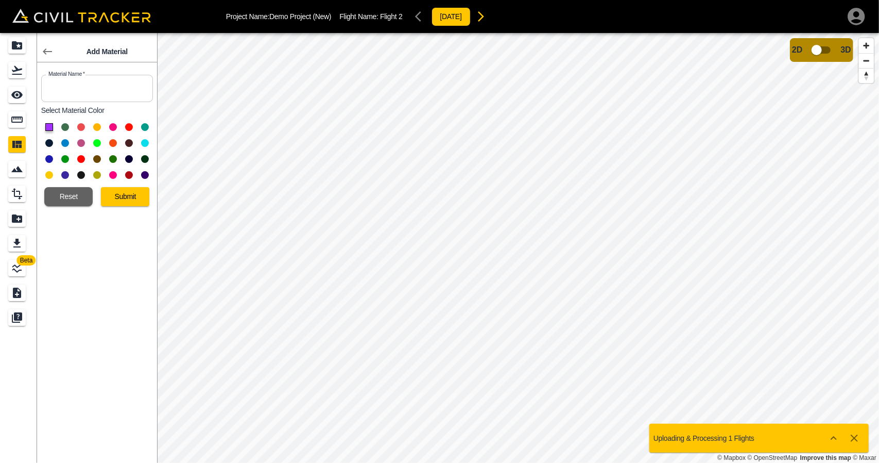
click at [49, 54] on icon at bounding box center [47, 51] width 12 height 12
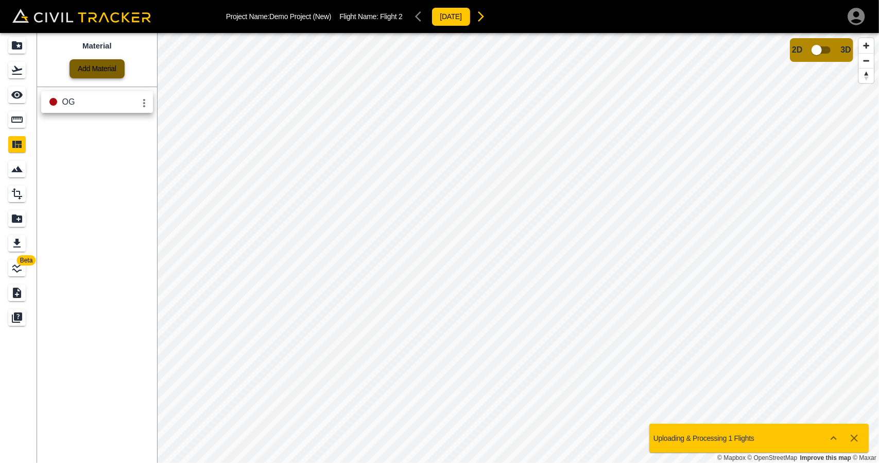
click at [96, 68] on link "Add Material" at bounding box center [97, 68] width 55 height 19
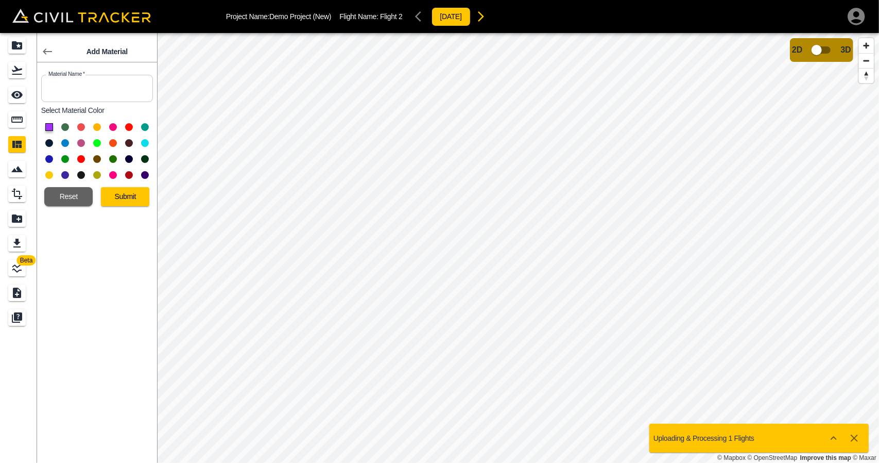
click at [18, 138] on div "Materials" at bounding box center [17, 144] width 18 height 16
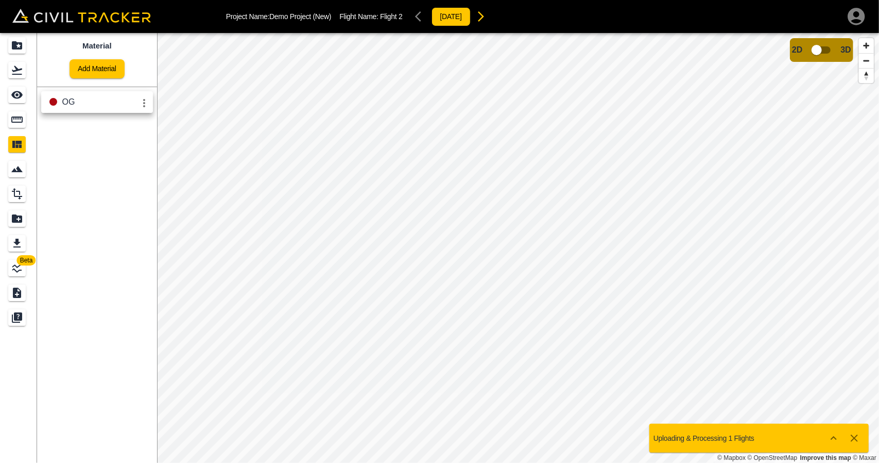
click at [141, 104] on icon "settings" at bounding box center [144, 103] width 12 height 12
click at [132, 128] on div at bounding box center [118, 125] width 29 height 21
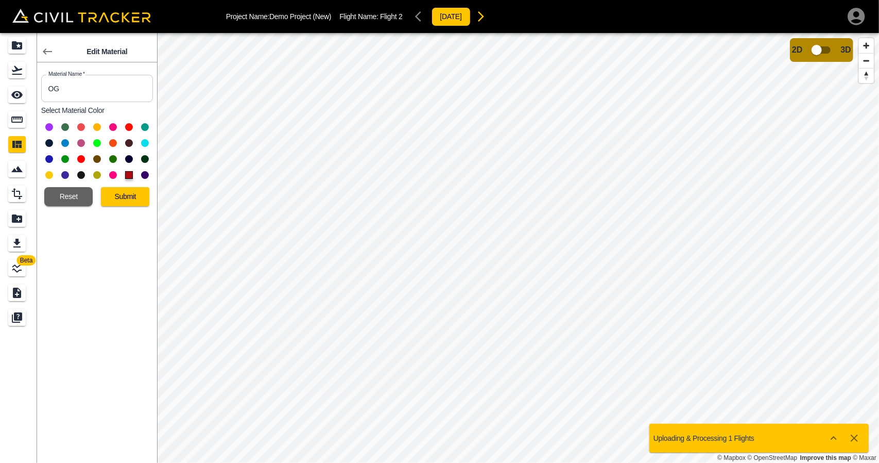
click at [41, 50] on icon at bounding box center [47, 51] width 12 height 12
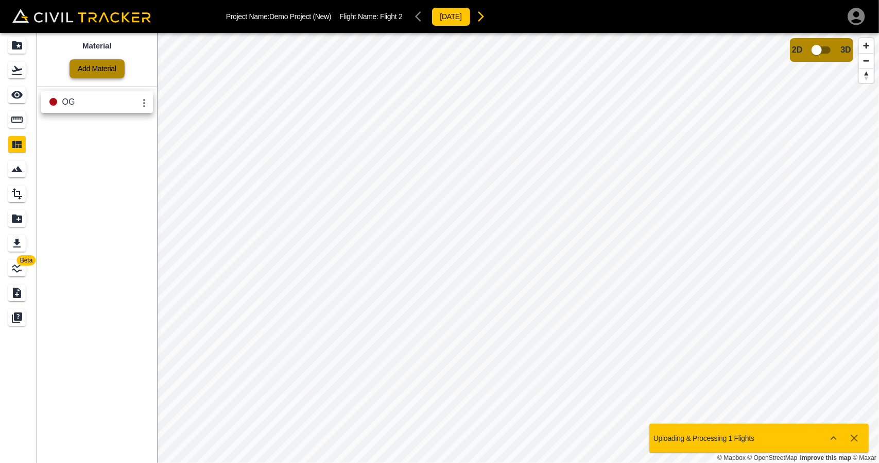
click at [104, 72] on link "Add Material" at bounding box center [97, 68] width 55 height 19
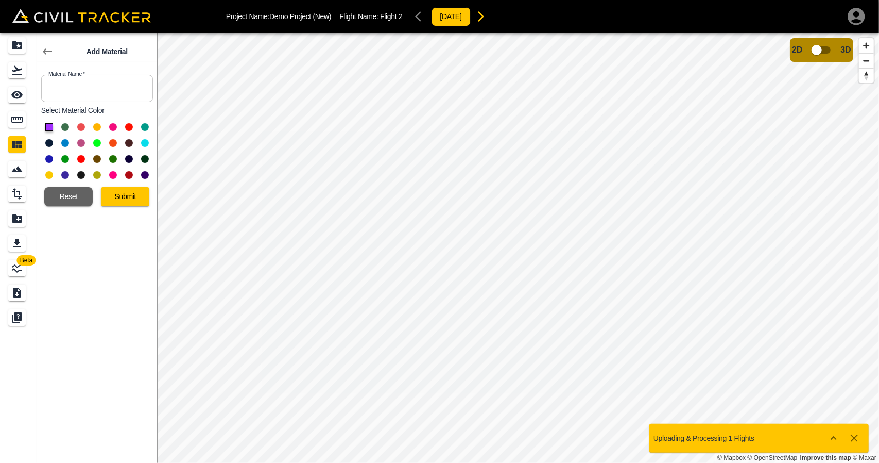
drag, startPoint x: 95, startPoint y: 309, endPoint x: 95, endPoint y: 279, distance: 30.4
click at [95, 305] on div "Add Material Material Name   * Material Name * Select Material Color Reset Subm…" at bounding box center [97, 248] width 120 height 430
click at [42, 45] on icon at bounding box center [47, 51] width 12 height 12
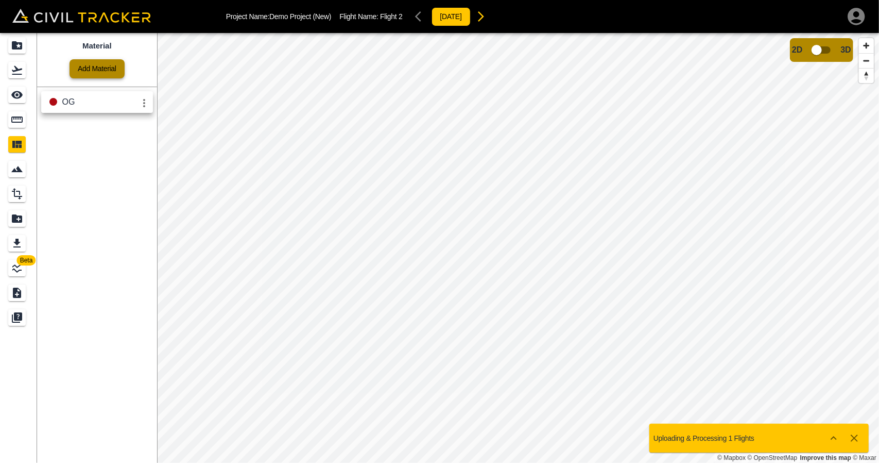
click at [92, 65] on link "Add Material" at bounding box center [97, 68] width 55 height 19
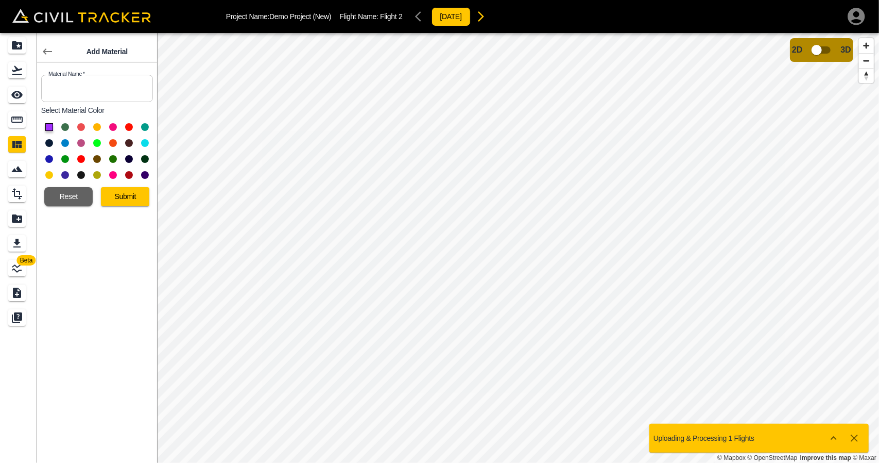
click at [105, 93] on input "text" at bounding box center [97, 88] width 112 height 27
type input "FG"
click at [63, 125] on button at bounding box center [65, 127] width 8 height 8
click at [127, 198] on button "Submit" at bounding box center [125, 196] width 48 height 19
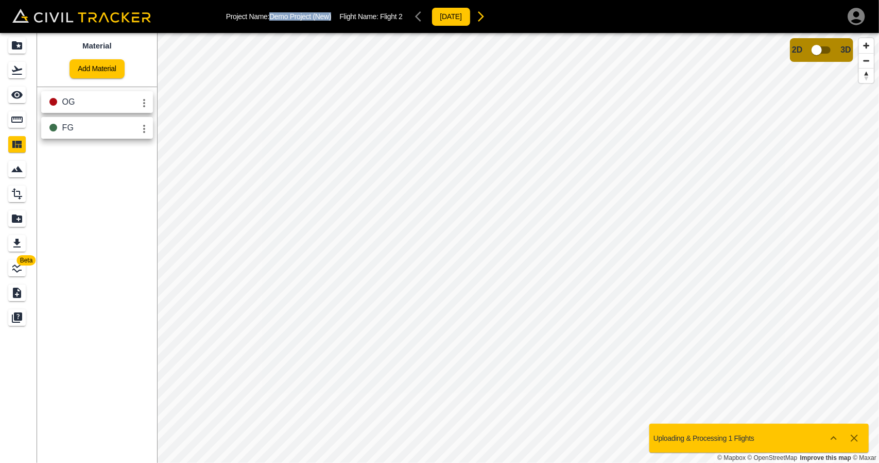
drag, startPoint x: 271, startPoint y: 16, endPoint x: 333, endPoint y: 13, distance: 61.9
click at [332, 13] on p "Project Name: Demo Project (New)" at bounding box center [279, 16] width 106 height 8
click at [19, 72] on icon "Flights" at bounding box center [17, 70] width 12 height 12
click at [70, 100] on span "Flight 2" at bounding box center [61, 98] width 24 height 8
click at [19, 143] on icon "Materials" at bounding box center [16, 144] width 9 height 7
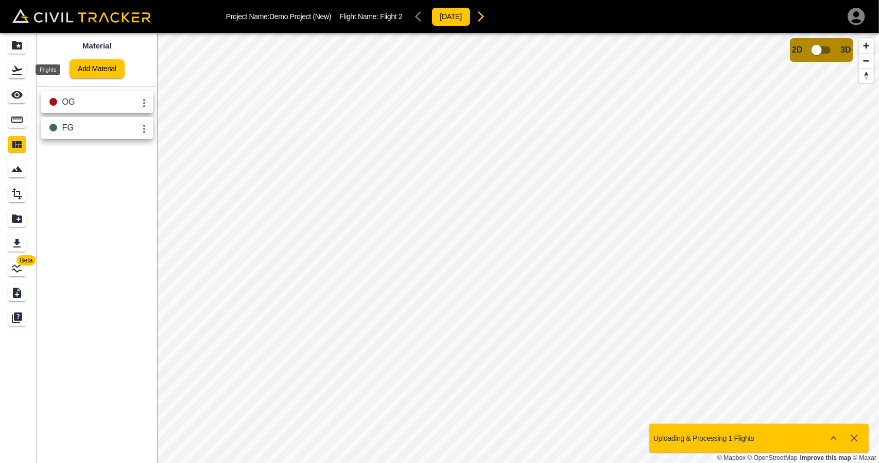
click at [20, 73] on icon "Flights" at bounding box center [17, 70] width 12 height 12
click at [70, 125] on span "Flight 1" at bounding box center [61, 126] width 24 height 8
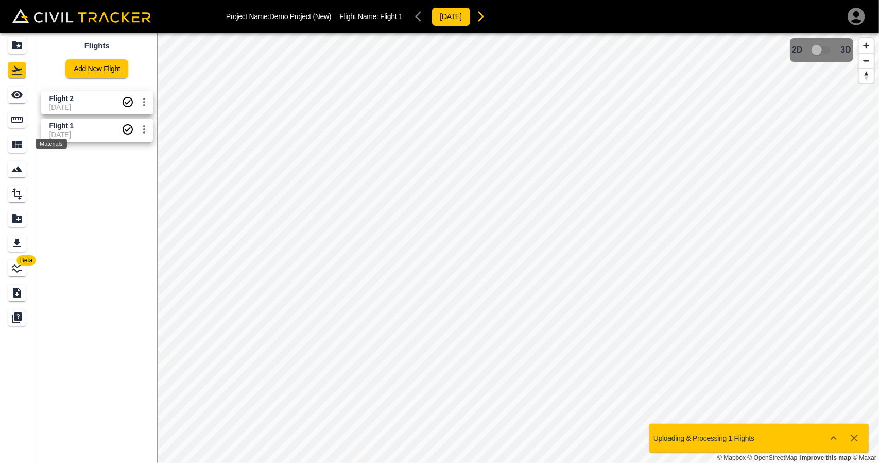
click at [15, 141] on icon "Materials" at bounding box center [16, 144] width 9 height 7
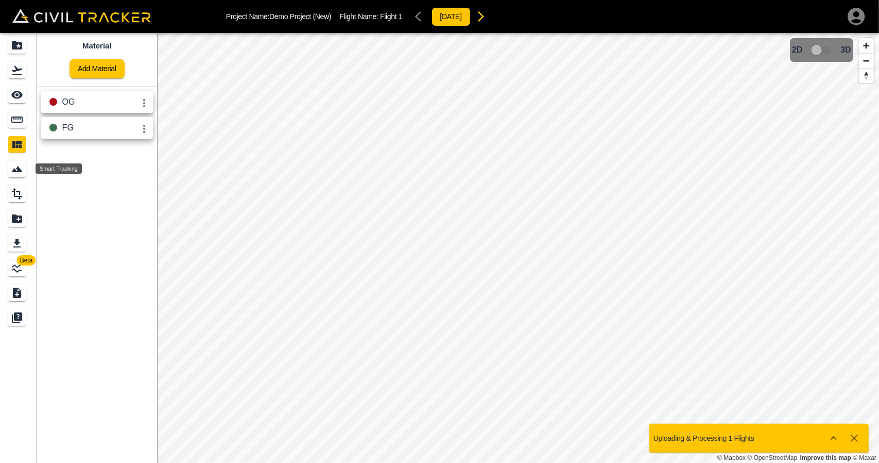
click at [20, 172] on icon "Smart Tracking" at bounding box center [17, 169] width 12 height 12
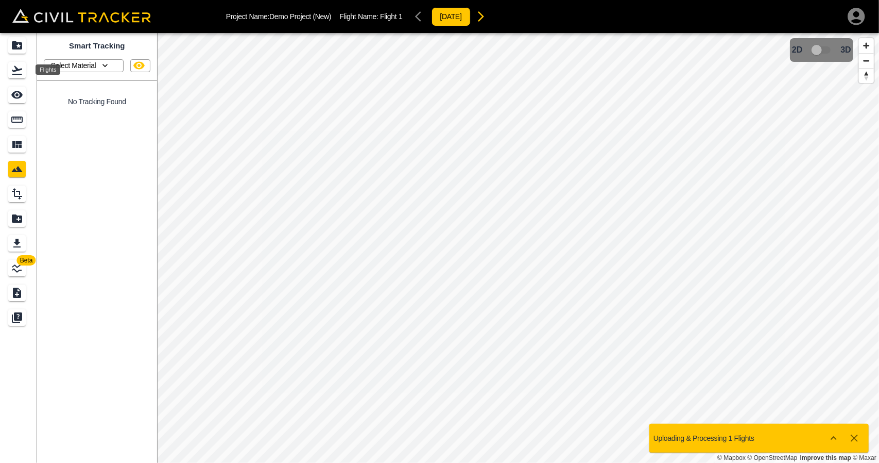
click at [14, 72] on icon "Flights" at bounding box center [17, 70] width 12 height 12
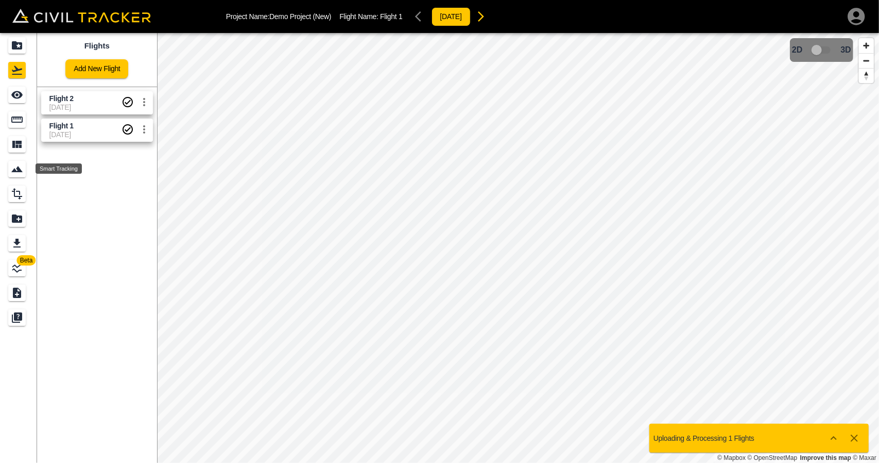
click at [16, 177] on div "Smart Tracking" at bounding box center [17, 169] width 18 height 16
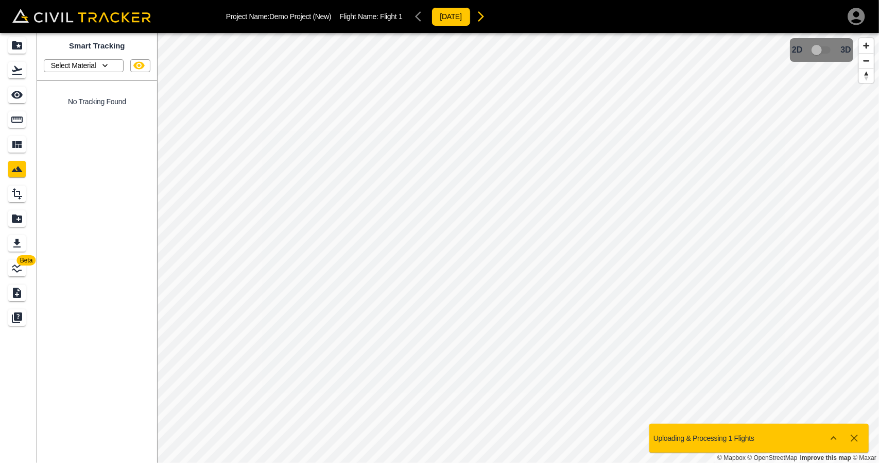
click at [101, 63] on icon "button" at bounding box center [105, 65] width 10 height 10
drag, startPoint x: 107, startPoint y: 240, endPoint x: 83, endPoint y: 226, distance: 27.9
click at [105, 239] on div at bounding box center [439, 231] width 879 height 463
click at [18, 194] on icon "Design" at bounding box center [17, 194] width 12 height 12
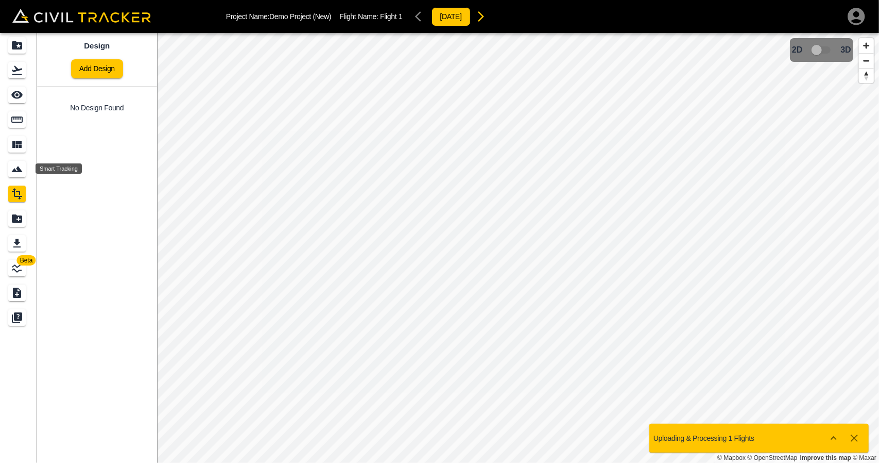
click at [18, 169] on icon "Smart Tracking" at bounding box center [16, 169] width 11 height 6
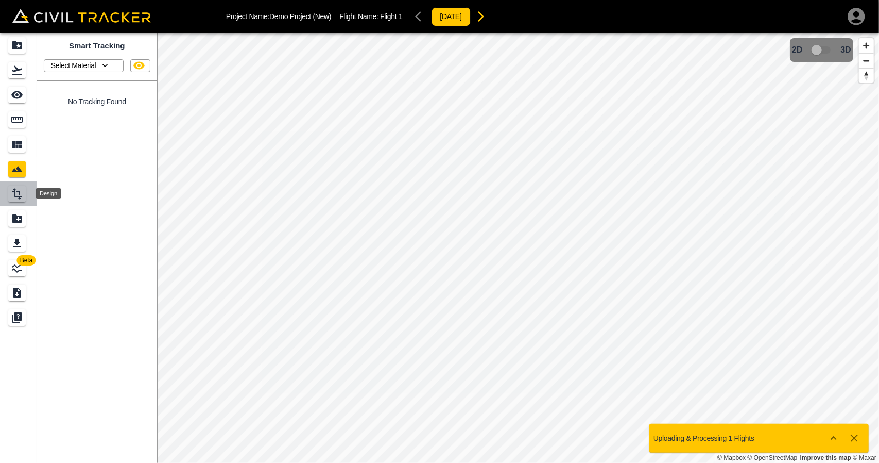
click at [19, 198] on icon "Design" at bounding box center [17, 193] width 10 height 11
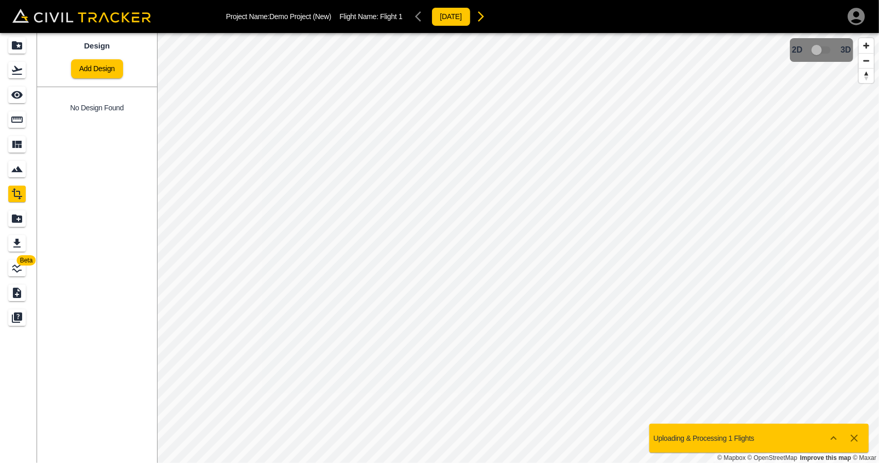
click at [15, 168] on icon "Smart Tracking" at bounding box center [17, 169] width 12 height 12
click at [65, 70] on p "Select Material" at bounding box center [73, 65] width 45 height 8
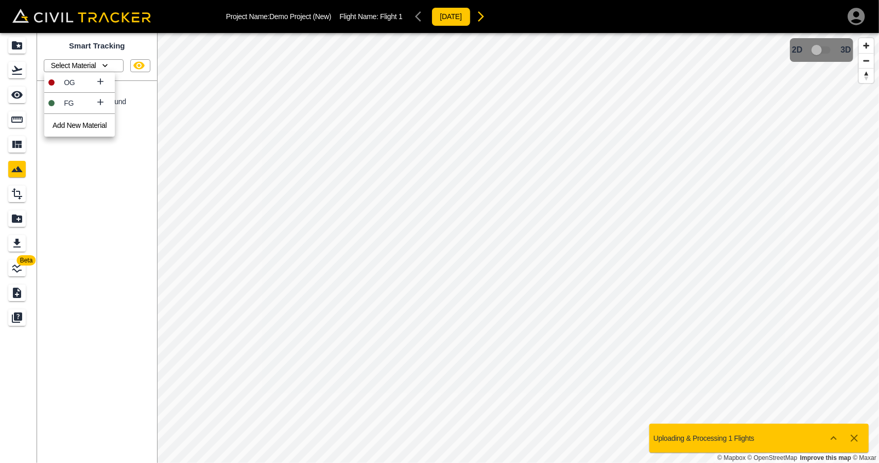
click at [80, 78] on p "OG" at bounding box center [79, 82] width 31 height 8
click at [21, 69] on icon "Flights" at bounding box center [17, 70] width 10 height 9
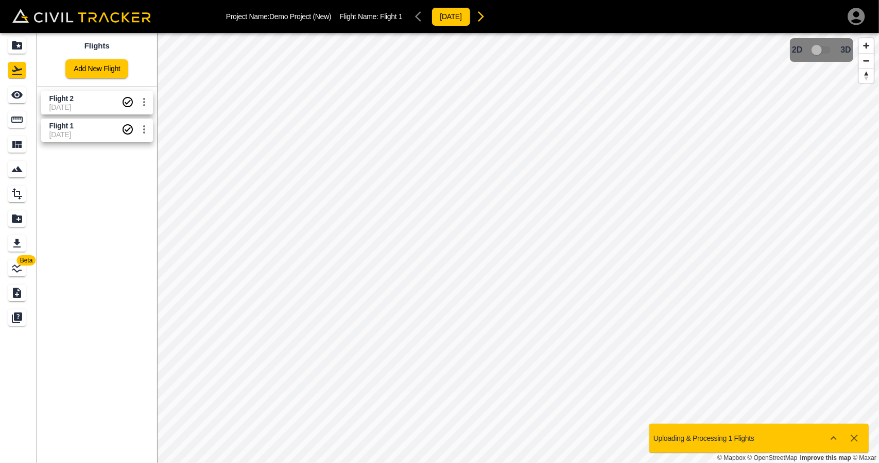
click at [57, 102] on span "Flight 2" at bounding box center [85, 99] width 72 height 10
click at [13, 167] on icon "Smart Tracking" at bounding box center [17, 169] width 12 height 12
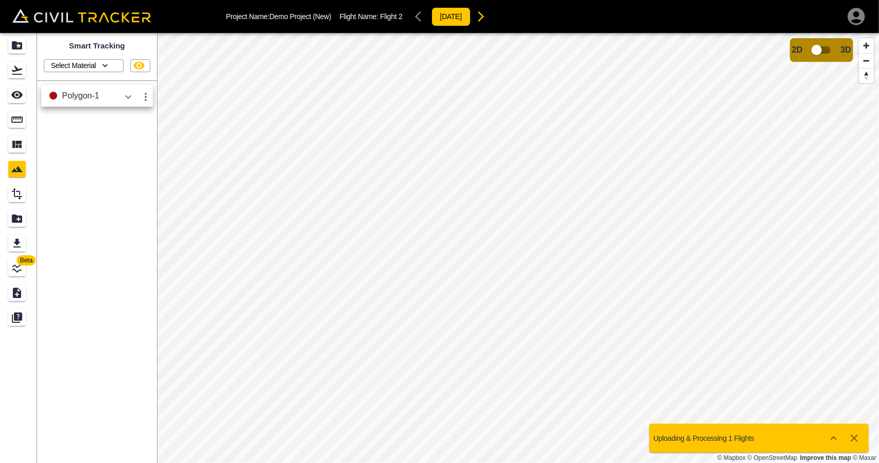
click at [15, 67] on icon "Flights" at bounding box center [17, 70] width 10 height 9
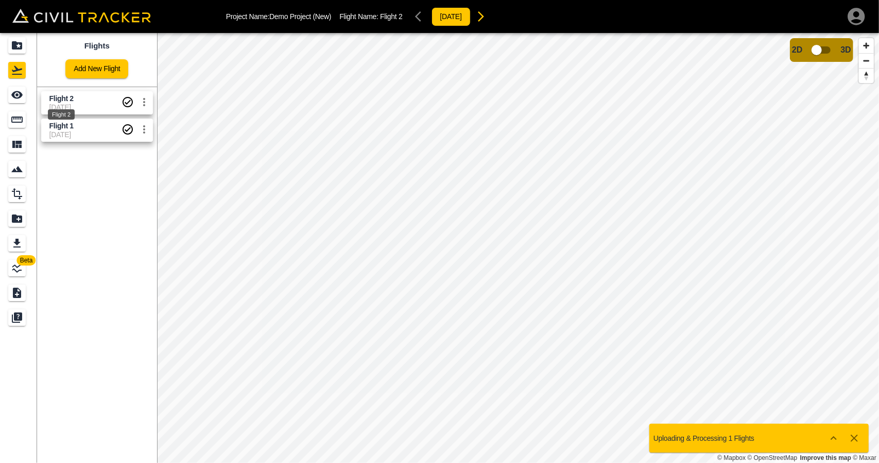
click at [71, 99] on span "Flight 2" at bounding box center [61, 98] width 24 height 8
click at [22, 174] on icon "Smart Tracking" at bounding box center [17, 169] width 12 height 12
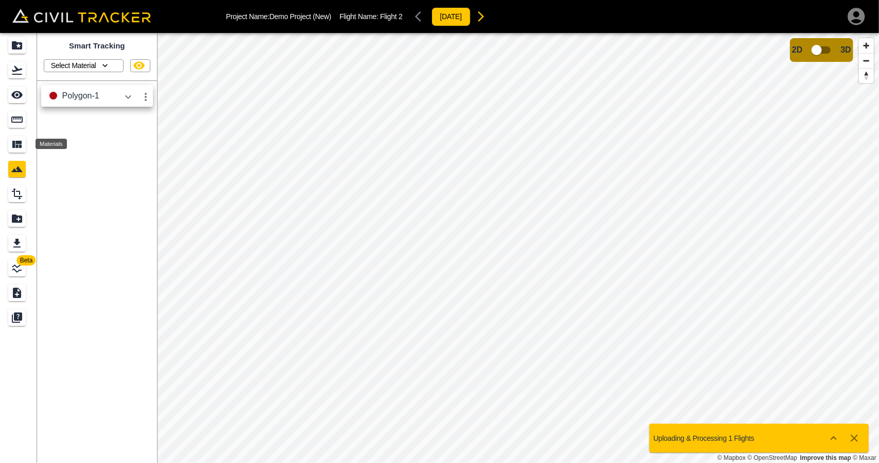
click at [18, 146] on icon "Materials" at bounding box center [16, 144] width 9 height 7
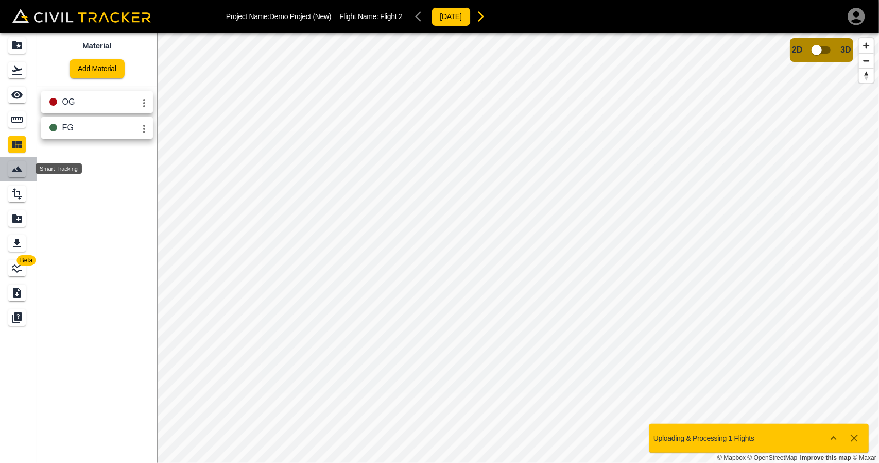
click at [13, 172] on icon "Smart Tracking" at bounding box center [16, 169] width 11 height 6
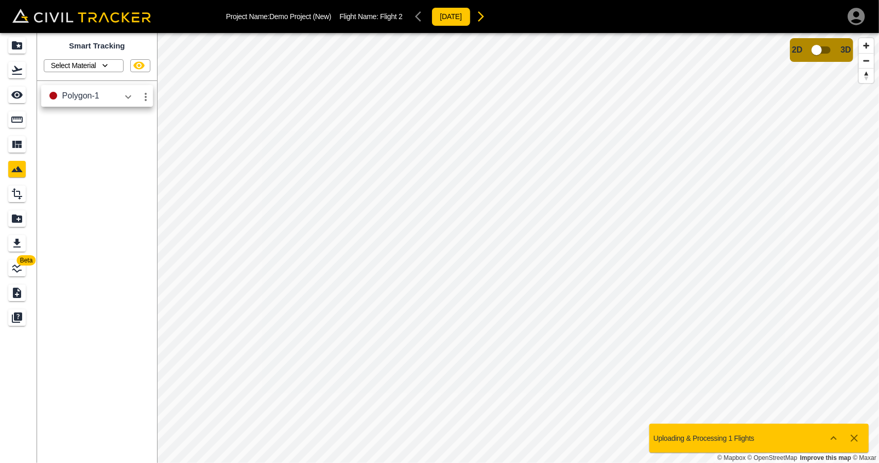
click at [108, 70] on icon "button" at bounding box center [105, 65] width 10 height 10
click at [60, 102] on div at bounding box center [55, 103] width 15 height 6
click at [108, 66] on icon "button" at bounding box center [105, 65] width 10 height 10
click at [57, 104] on div at bounding box center [55, 103] width 15 height 6
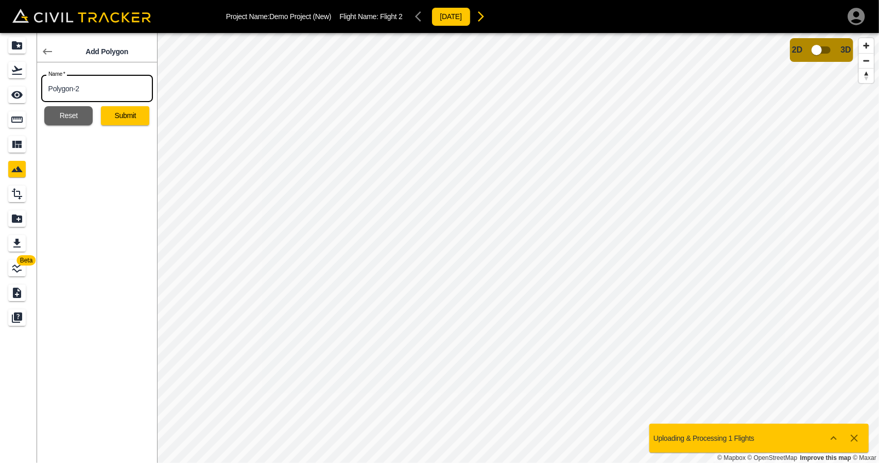
drag, startPoint x: 102, startPoint y: 90, endPoint x: 12, endPoint y: 92, distance: 89.7
click at [12, 93] on div "Beta Add Polygon Name   * Polygon-2 Name * Reset Submit" at bounding box center [78, 248] width 157 height 430
type input "FG Stats"
click at [142, 121] on button "Submit" at bounding box center [125, 115] width 48 height 19
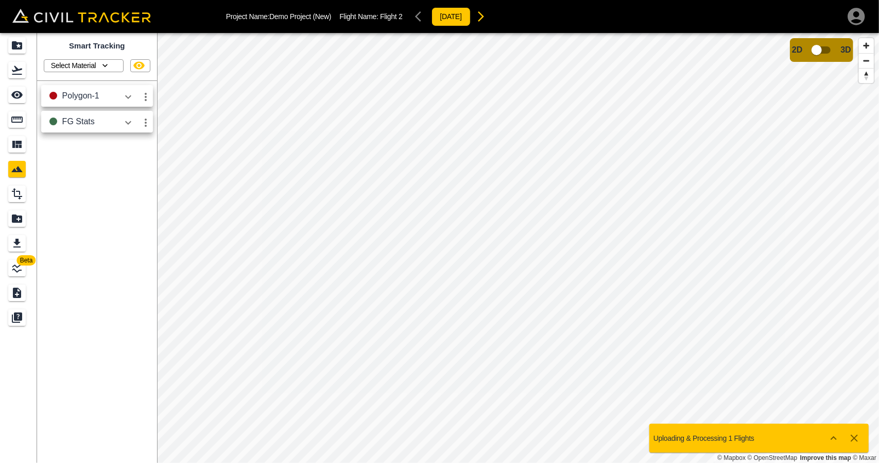
click at [129, 124] on icon "button" at bounding box center [128, 122] width 12 height 12
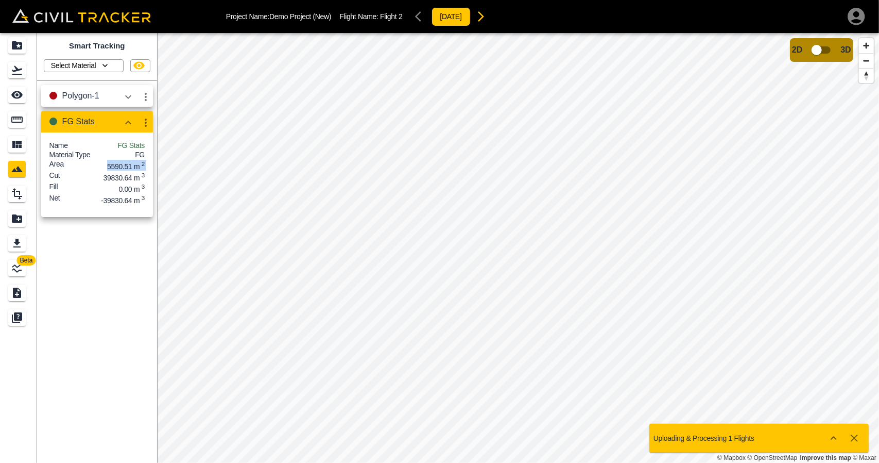
drag, startPoint x: 101, startPoint y: 173, endPoint x: 111, endPoint y: 180, distance: 11.9
click at [131, 176] on div "Name FG Stats Material Type FG Area 5590.51 m 2 Cut 39830.64 m 3 Fill 0.00 m 3 …" at bounding box center [96, 173] width 95 height 64
click at [99, 182] on div "Cut 39830.64 m 3" at bounding box center [96, 176] width 95 height 11
drag, startPoint x: 101, startPoint y: 171, endPoint x: 118, endPoint y: 174, distance: 16.8
click at [118, 171] on div "Area 5590.51 m 2" at bounding box center [96, 165] width 95 height 11
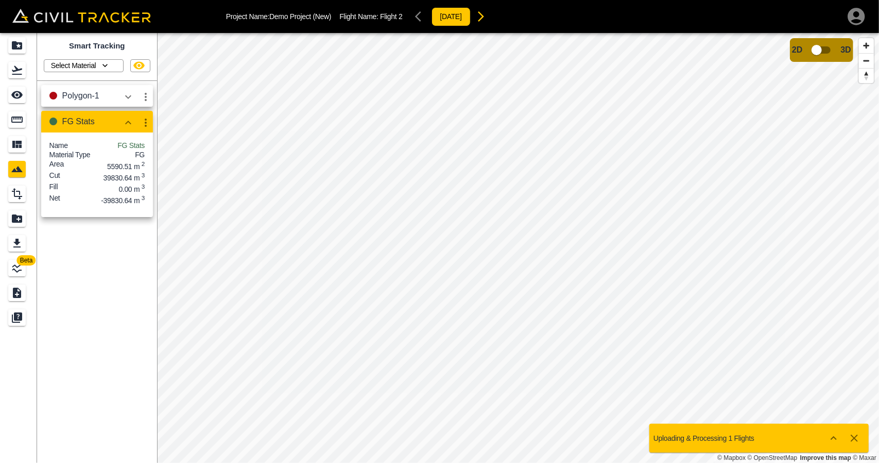
click at [107, 202] on div "Net -39830.64 m 3" at bounding box center [96, 198] width 95 height 11
click at [24, 120] on div "Measure" at bounding box center [17, 119] width 18 height 16
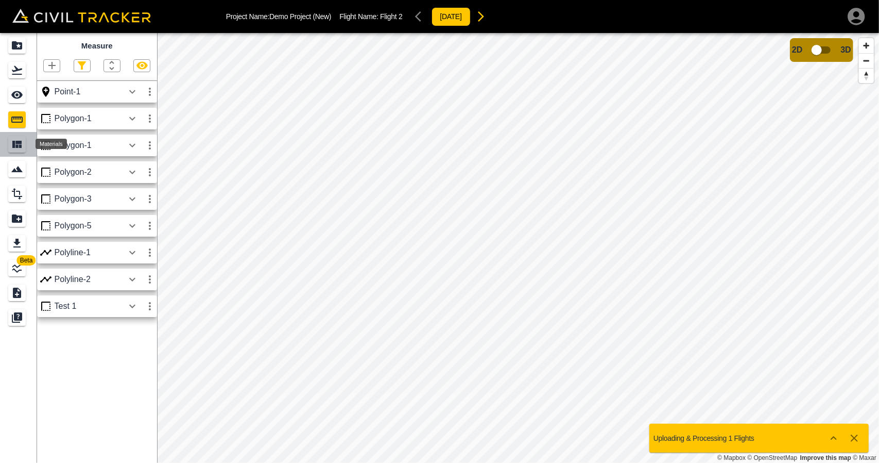
click at [19, 144] on icon "Materials" at bounding box center [17, 144] width 12 height 12
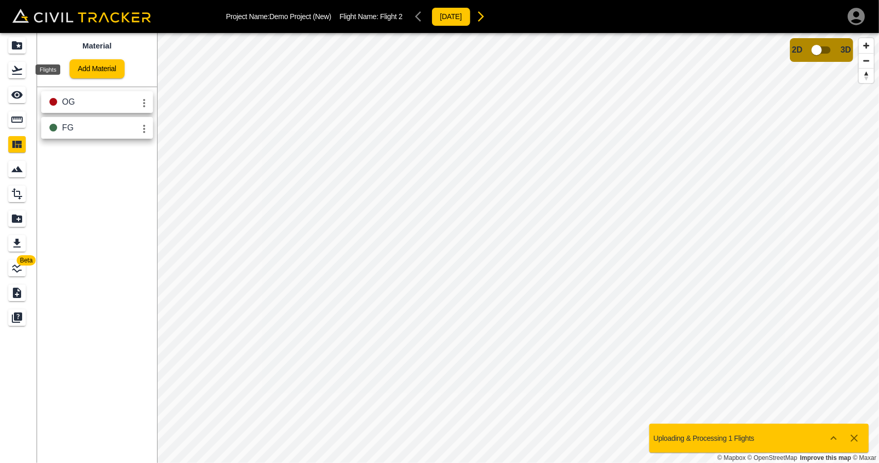
click at [26, 72] on div "Flights" at bounding box center [18, 70] width 21 height 16
click at [63, 132] on span "[DATE]" at bounding box center [85, 134] width 72 height 8
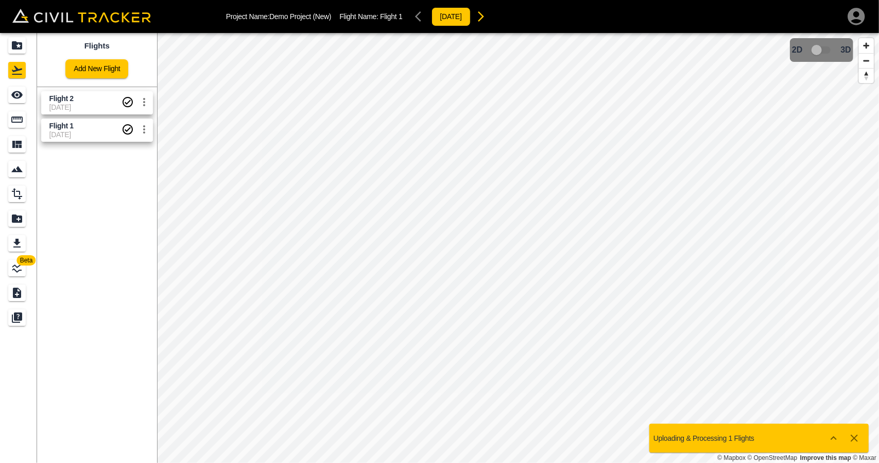
click at [84, 96] on span "Flight 2" at bounding box center [85, 99] width 72 height 10
click at [83, 134] on span "[DATE]" at bounding box center [85, 134] width 72 height 8
click at [82, 101] on span "Flight 2" at bounding box center [85, 99] width 72 height 10
click at [84, 130] on span "[DATE]" at bounding box center [85, 134] width 72 height 8
click at [84, 110] on span "[DATE]" at bounding box center [85, 107] width 72 height 8
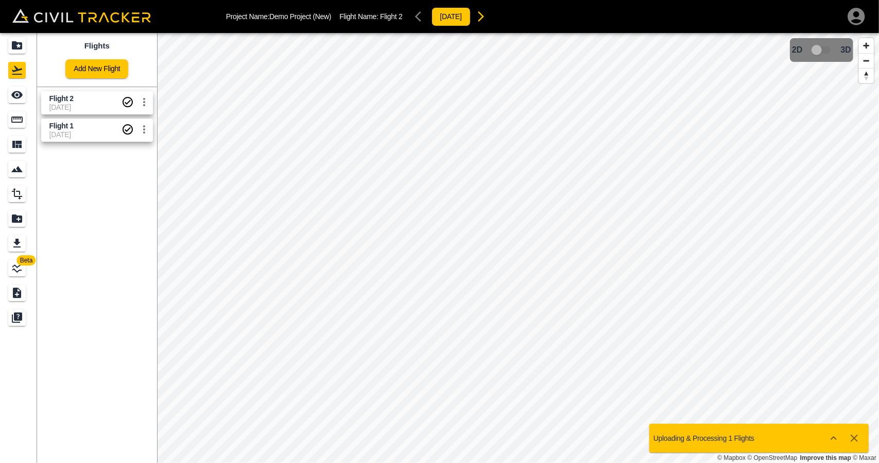
drag, startPoint x: 84, startPoint y: 134, endPoint x: 84, endPoint y: 109, distance: 24.7
click at [84, 133] on span "[DATE]" at bounding box center [85, 134] width 72 height 8
click at [84, 103] on span "Flight 2" at bounding box center [85, 99] width 72 height 10
click at [84, 126] on span "Flight 1" at bounding box center [85, 126] width 72 height 10
click at [23, 95] on icon "See" at bounding box center [17, 95] width 12 height 12
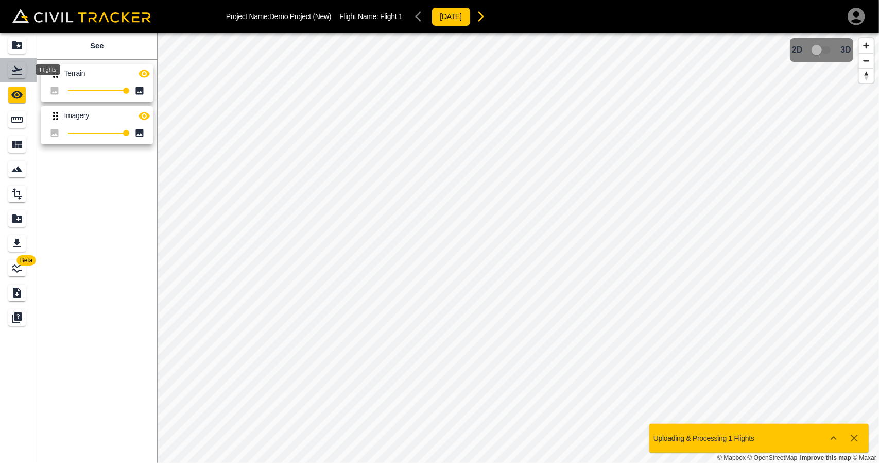
click at [20, 76] on icon "Flights" at bounding box center [17, 70] width 12 height 12
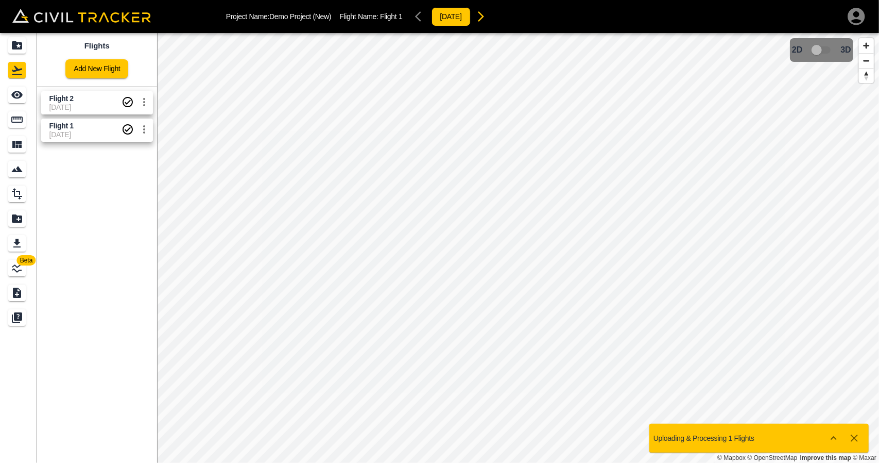
click at [55, 95] on span "Flight 2" at bounding box center [61, 98] width 24 height 8
click at [27, 92] on div "See" at bounding box center [18, 95] width 21 height 16
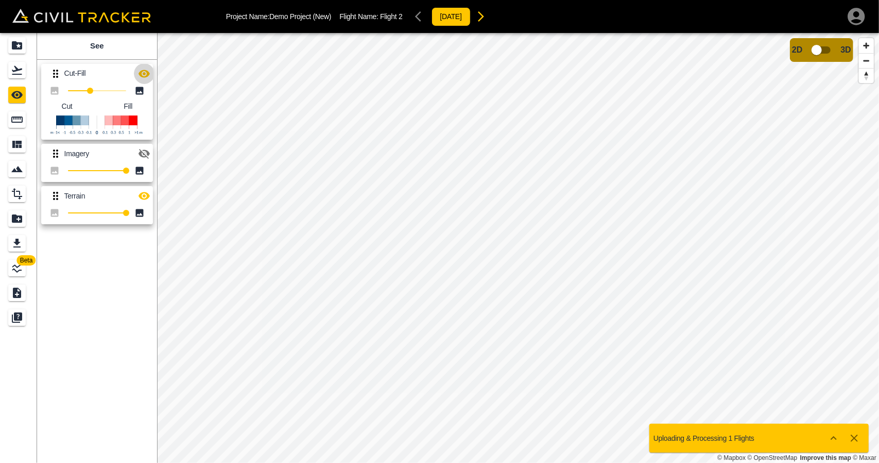
click at [148, 77] on icon "button" at bounding box center [144, 73] width 12 height 12
click at [16, 145] on icon "Materials" at bounding box center [16, 144] width 9 height 7
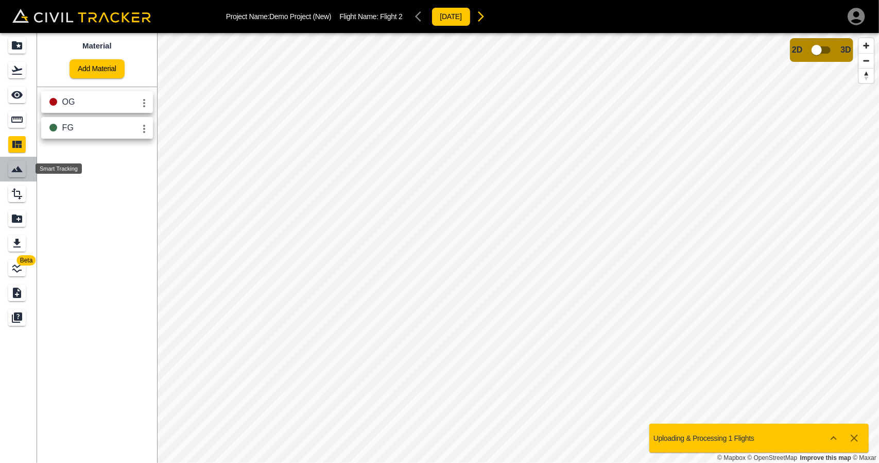
click at [22, 166] on icon "Smart Tracking" at bounding box center [17, 169] width 12 height 12
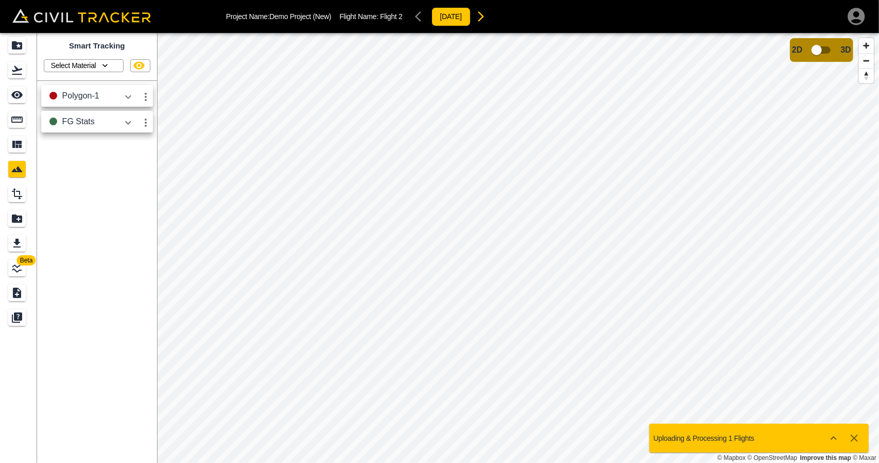
click at [19, 93] on icon "See" at bounding box center [17, 95] width 12 height 12
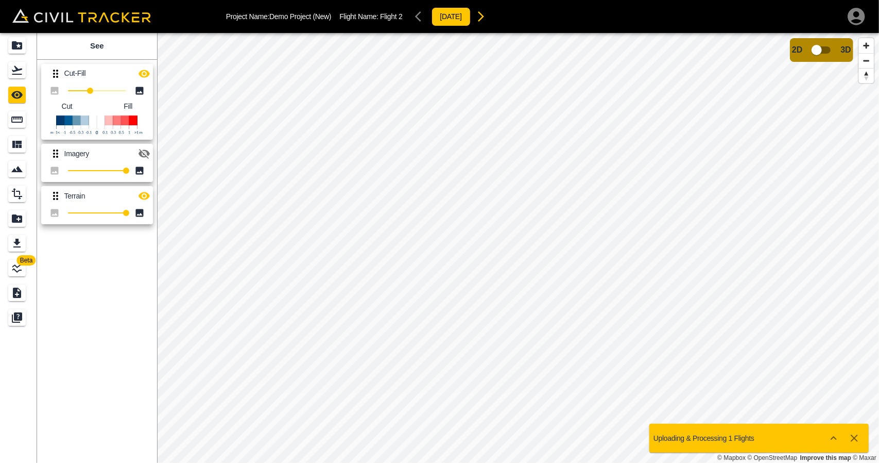
click at [146, 73] on icon "button" at bounding box center [144, 73] width 12 height 12
click at [145, 74] on icon "button" at bounding box center [144, 73] width 12 height 12
click at [142, 196] on icon "button" at bounding box center [144, 196] width 12 height 12
click at [20, 174] on icon "Smart Tracking" at bounding box center [17, 169] width 12 height 12
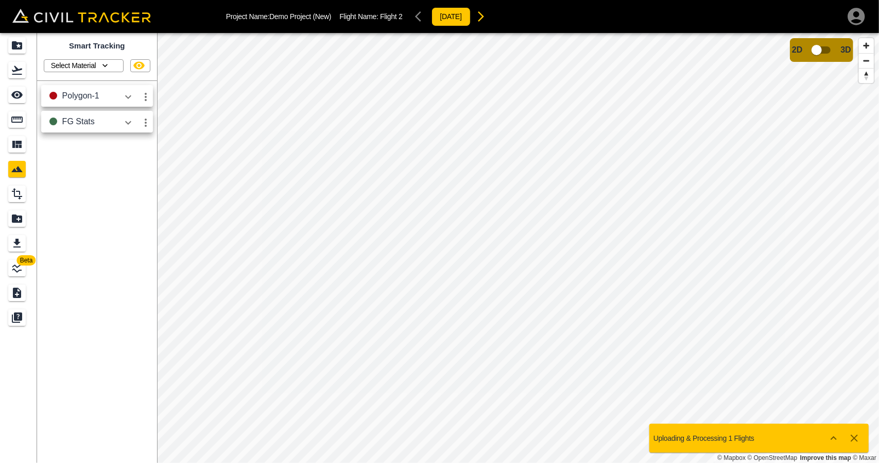
click at [125, 122] on icon "button" at bounding box center [128, 122] width 12 height 12
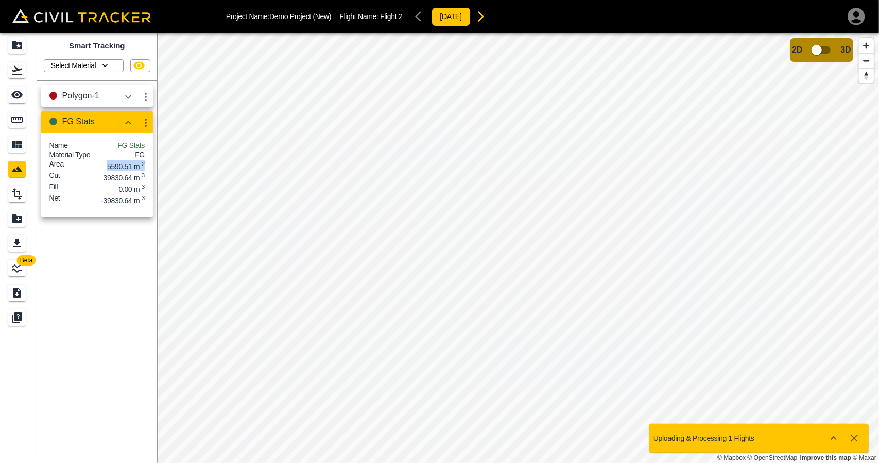
drag, startPoint x: 103, startPoint y: 171, endPoint x: 146, endPoint y: 169, distance: 42.8
click at [146, 169] on div "Name FG Stats Material Type FG Area 5590.51 m 2 Cut 39830.64 m 3 Fill 0.00 m 3 …" at bounding box center [97, 174] width 112 height 84
click at [102, 181] on div "Cut 39830.64 m 3" at bounding box center [96, 176] width 95 height 11
drag, startPoint x: 107, startPoint y: 185, endPoint x: 149, endPoint y: 180, distance: 42.1
click at [149, 180] on div "Name FG Stats Material Type FG Area 5590.51 m 2 Cut 39830.64 m 3 Fill 0.00 m 3 …" at bounding box center [97, 174] width 112 height 84
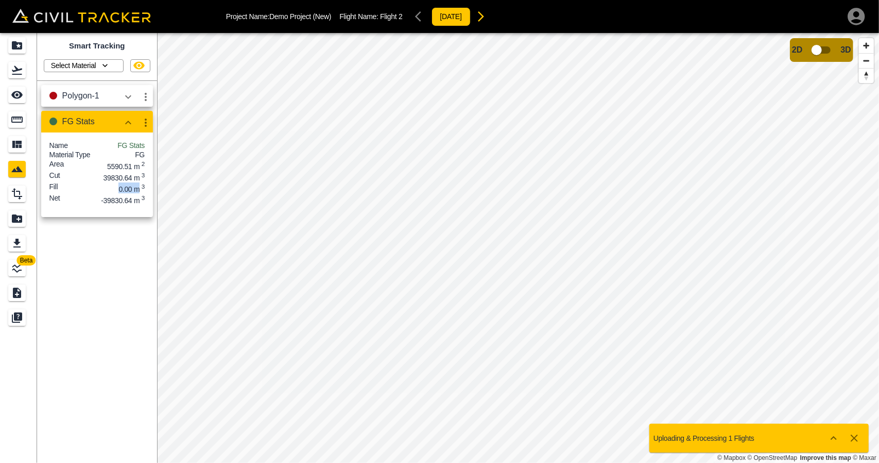
click at [140, 193] on div "Fill 0.00 m 3" at bounding box center [96, 187] width 95 height 11
click at [120, 205] on p "-39830.64 m 3" at bounding box center [123, 199] width 44 height 11
drag, startPoint x: 96, startPoint y: 168, endPoint x: 145, endPoint y: 213, distance: 65.6
click at [145, 213] on div "Name FG Stats Material Type FG Area 5590.51 m 2 Cut 39830.64 m 3 Fill 0.00 m 3 …" at bounding box center [97, 174] width 112 height 84
click at [125, 237] on div "Smart Tracking Select Material Polygon-1 FG Stats Name FG Stats Material Type F…" at bounding box center [97, 248] width 120 height 430
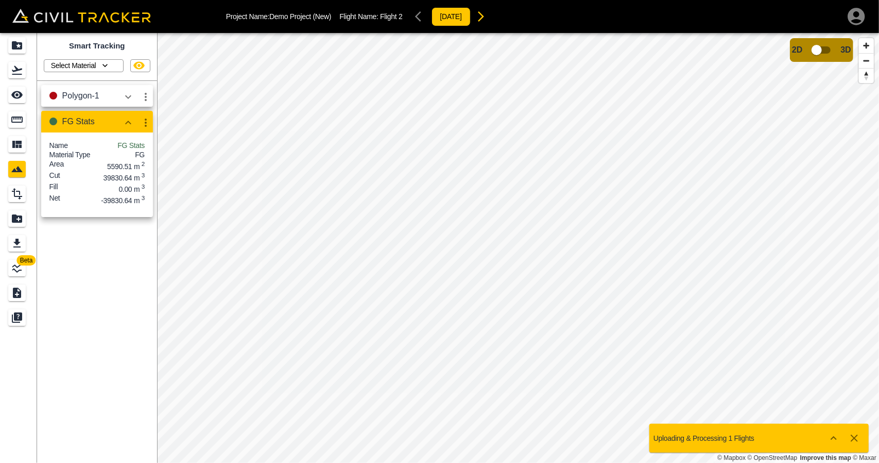
click at [105, 205] on p "-39830.64 m 3" at bounding box center [123, 199] width 44 height 11
drag, startPoint x: 96, startPoint y: 186, endPoint x: 143, endPoint y: 185, distance: 47.4
click at [143, 182] on div "Cut 39830.64 m 3" at bounding box center [96, 176] width 95 height 11
click at [94, 217] on div "Name FG Stats Material Type FG Area 5590.51 m 2 Cut 39830.64 m 3 Fill 0.00 m 3 …" at bounding box center [97, 174] width 112 height 84
drag, startPoint x: 95, startPoint y: 212, endPoint x: 143, endPoint y: 207, distance: 48.7
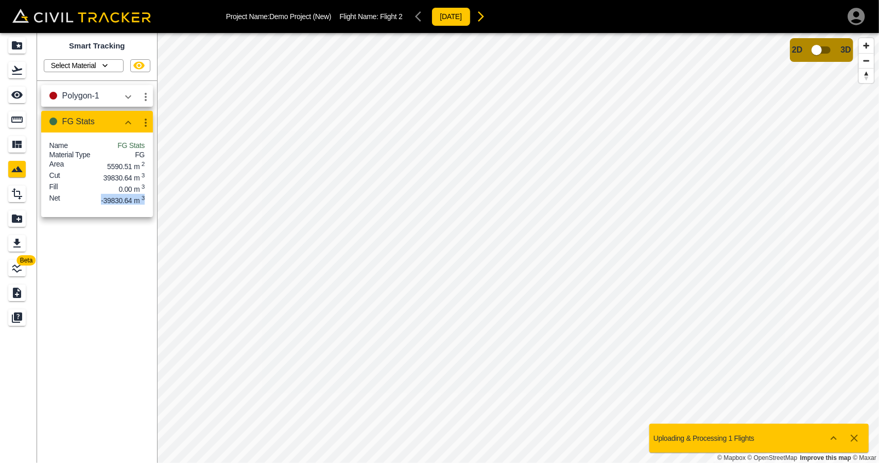
click at [143, 205] on div "Net -39830.64 m 3" at bounding box center [96, 199] width 95 height 11
click at [111, 193] on div "Fill 0.00 m 3" at bounding box center [96, 187] width 95 height 11
drag, startPoint x: 112, startPoint y: 196, endPoint x: 146, endPoint y: 198, distance: 34.0
click at [146, 198] on div "Name FG Stats Material Type FG Area 5590.51 m 2 Cut 39830.64 m 3 Fill 0.00 m 3 …" at bounding box center [97, 174] width 112 height 84
drag, startPoint x: 100, startPoint y: 213, endPoint x: 137, endPoint y: 212, distance: 36.1
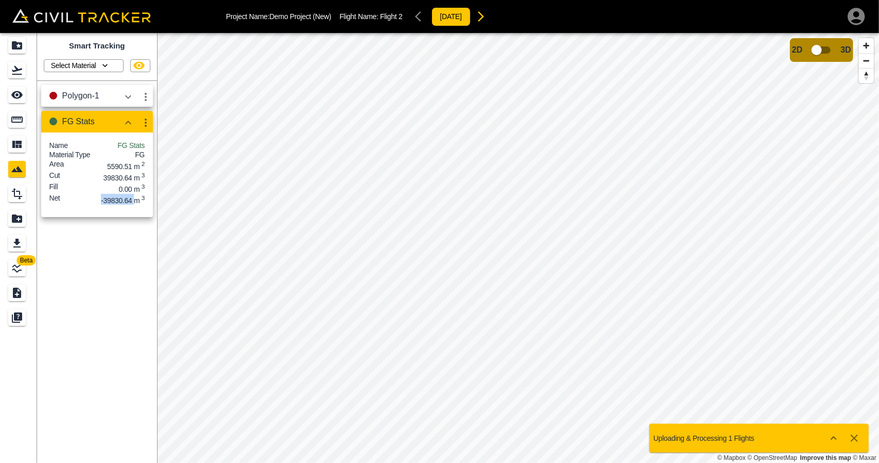
click at [137, 205] on div "Net -39830.64 m 3" at bounding box center [96, 199] width 95 height 11
drag, startPoint x: 114, startPoint y: 183, endPoint x: 144, endPoint y: 184, distance: 30.4
click at [144, 182] on div "Cut 39830.64 m 3" at bounding box center [96, 176] width 95 height 11
click at [16, 65] on icon "Flights" at bounding box center [17, 70] width 12 height 12
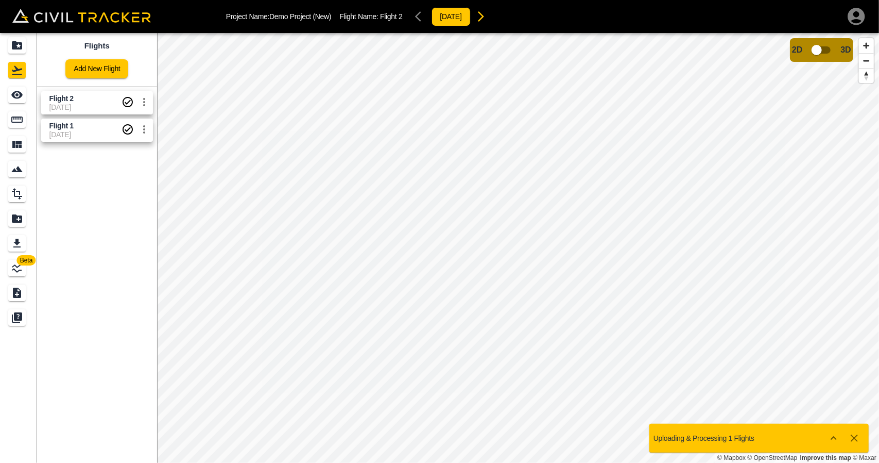
click at [18, 142] on icon "Materials" at bounding box center [16, 144] width 9 height 7
click at [12, 166] on icon "Smart Tracking" at bounding box center [17, 169] width 12 height 12
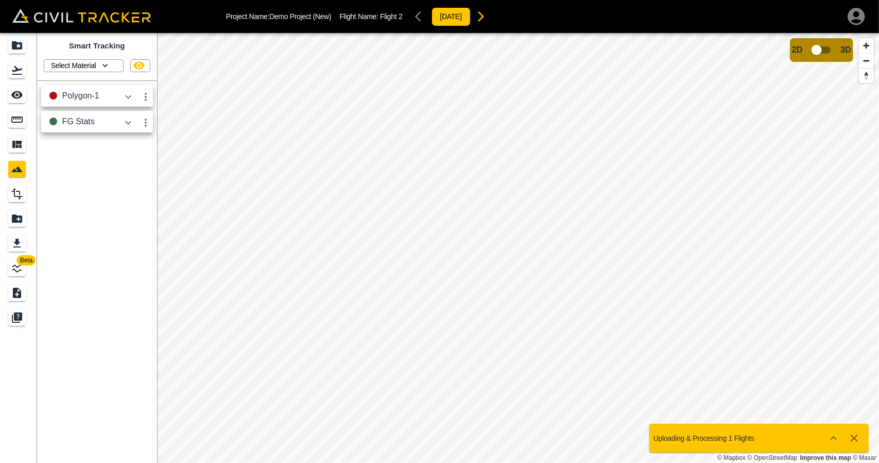
click at [16, 70] on icon "Flights" at bounding box center [17, 70] width 10 height 9
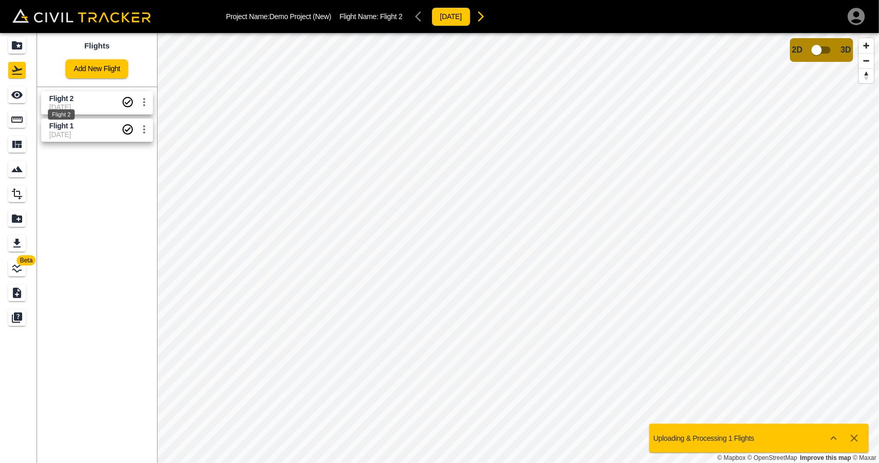
click at [56, 96] on span "Flight 2" at bounding box center [61, 98] width 24 height 8
click at [21, 168] on icon "Smart Tracking" at bounding box center [17, 169] width 12 height 12
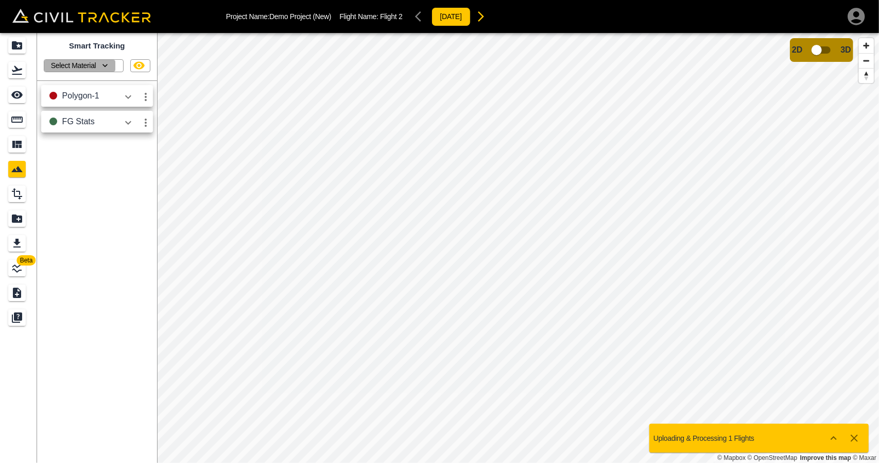
click at [106, 67] on icon "button" at bounding box center [105, 65] width 10 height 10
click at [76, 106] on p "FG" at bounding box center [79, 103] width 31 height 8
click at [92, 65] on p "Select Material" at bounding box center [73, 65] width 45 height 8
click at [79, 86] on p "OG" at bounding box center [79, 82] width 31 height 8
click at [114, 66] on button "Select Material" at bounding box center [79, 66] width 71 height 12
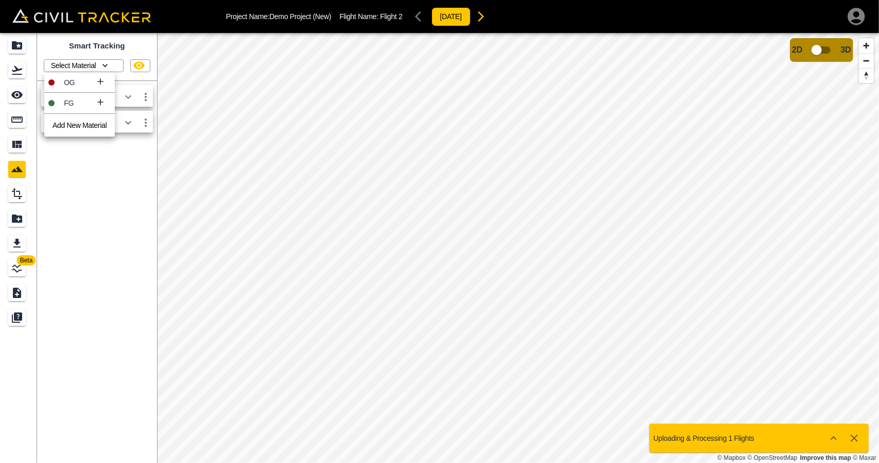
click at [85, 81] on p "OG" at bounding box center [79, 82] width 31 height 8
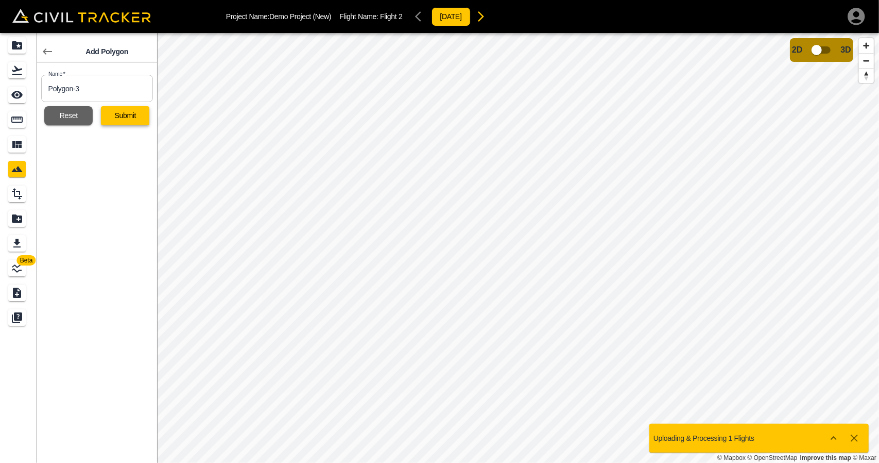
click at [115, 112] on button "Submit" at bounding box center [125, 115] width 48 height 19
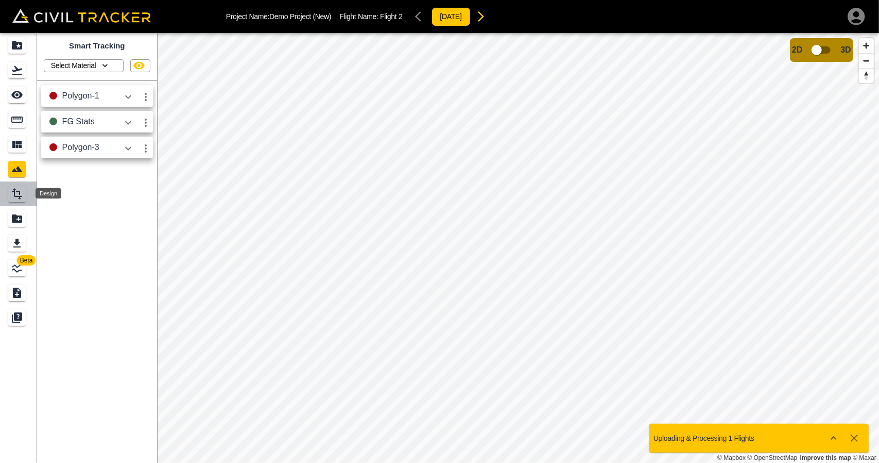
click at [20, 194] on icon "Design" at bounding box center [17, 193] width 10 height 11
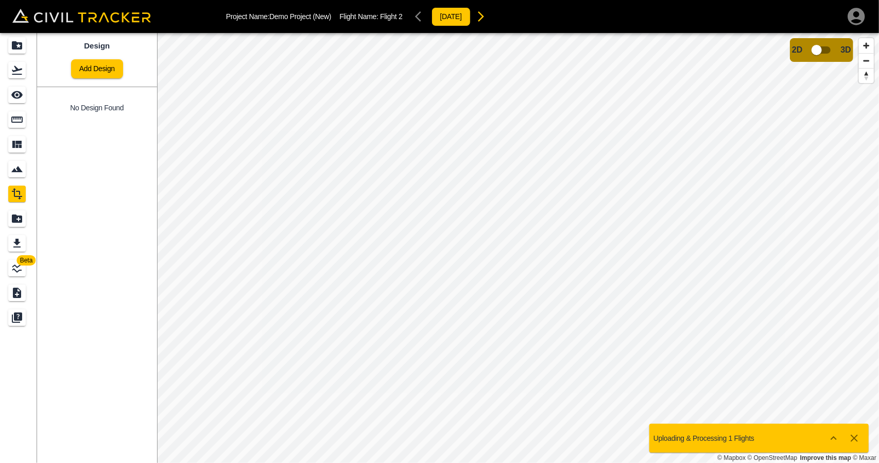
click at [94, 232] on div "Design Add Design No Design Found" at bounding box center [97, 248] width 120 height 430
click at [100, 77] on link "Add Design" at bounding box center [97, 68] width 52 height 19
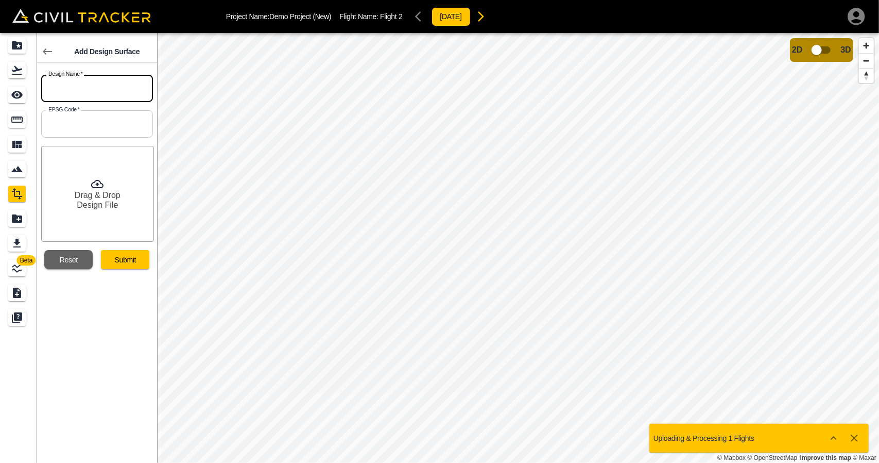
click at [124, 96] on input "text" at bounding box center [97, 88] width 112 height 27
click at [115, 325] on div "Add Design Surface Design Name   * Design Name * EPSG Code   * EPSG Code * Drag…" at bounding box center [97, 248] width 120 height 430
click at [15, 222] on icon "Report" at bounding box center [17, 218] width 10 height 8
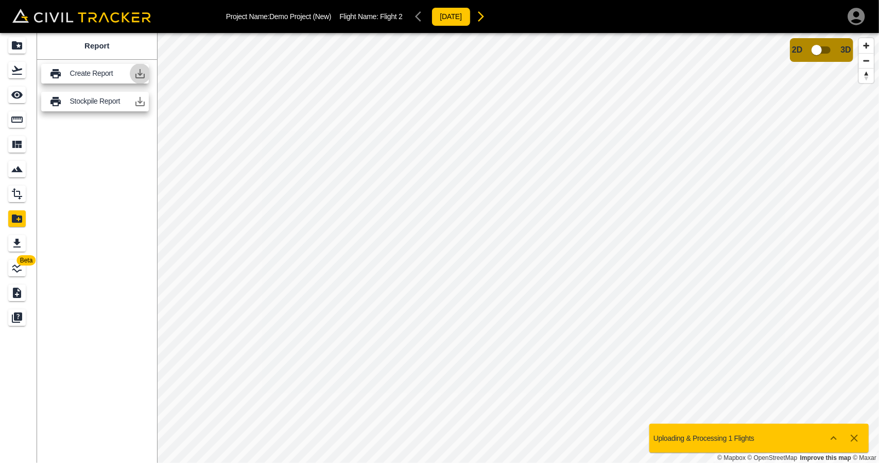
click at [141, 79] on icon "button" at bounding box center [140, 73] width 12 height 12
click at [19, 174] on icon "Smart Tracking" at bounding box center [17, 169] width 12 height 12
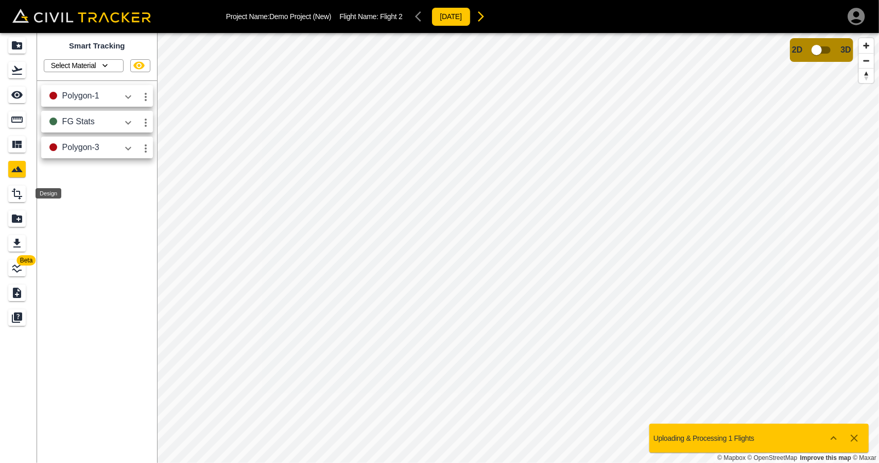
click at [24, 200] on div "Design" at bounding box center [17, 193] width 18 height 16
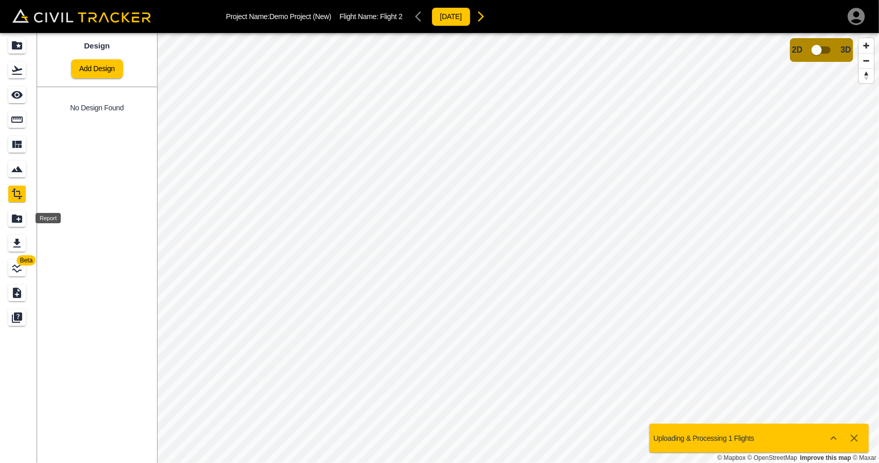
click at [20, 214] on icon "Report" at bounding box center [17, 218] width 12 height 12
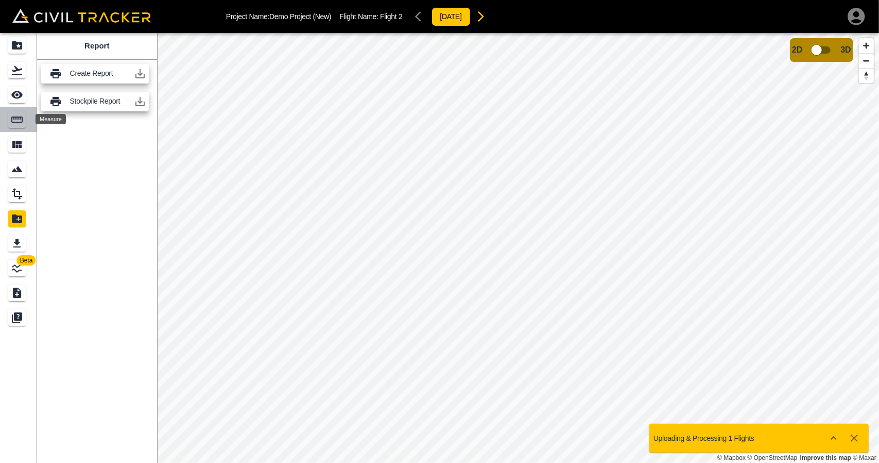
click at [23, 123] on icon "Measure" at bounding box center [17, 119] width 12 height 12
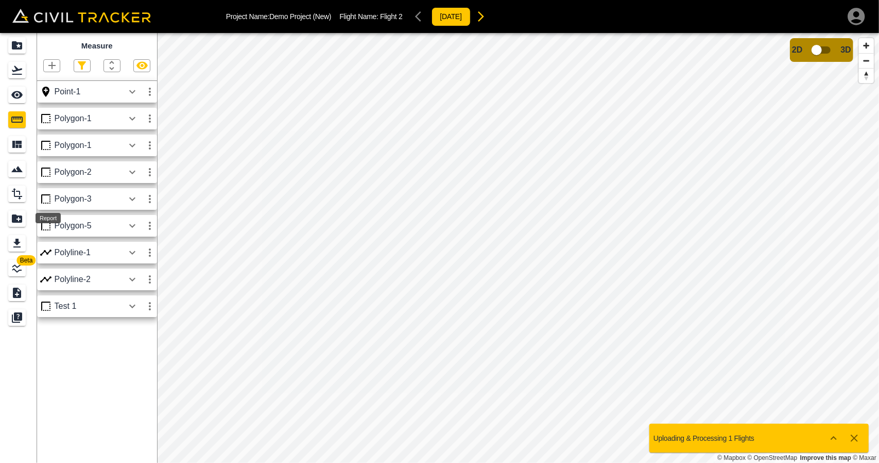
click at [18, 223] on icon "Report" at bounding box center [17, 218] width 12 height 12
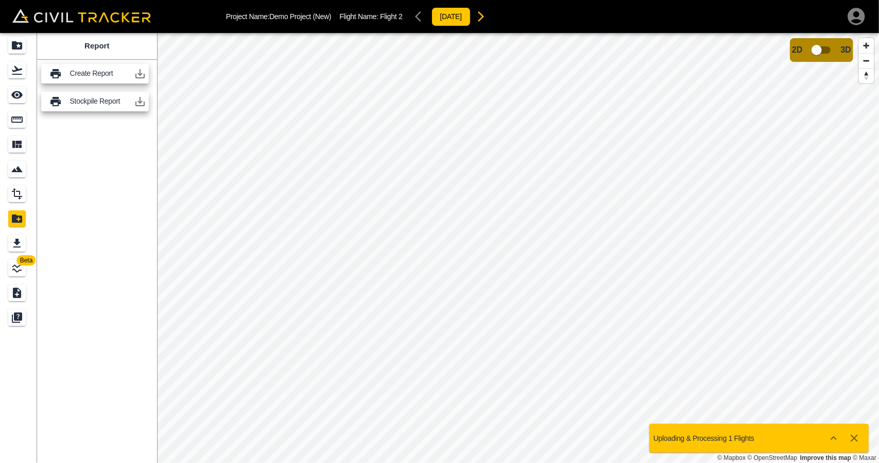
click at [135, 104] on icon "button" at bounding box center [140, 101] width 12 height 12
click at [14, 113] on icon "Measure" at bounding box center [17, 119] width 12 height 12
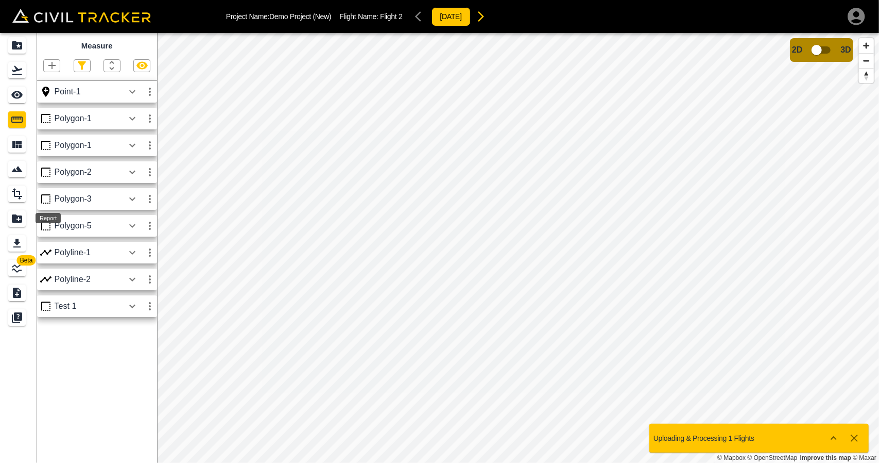
click at [17, 219] on icon "Report" at bounding box center [17, 218] width 12 height 12
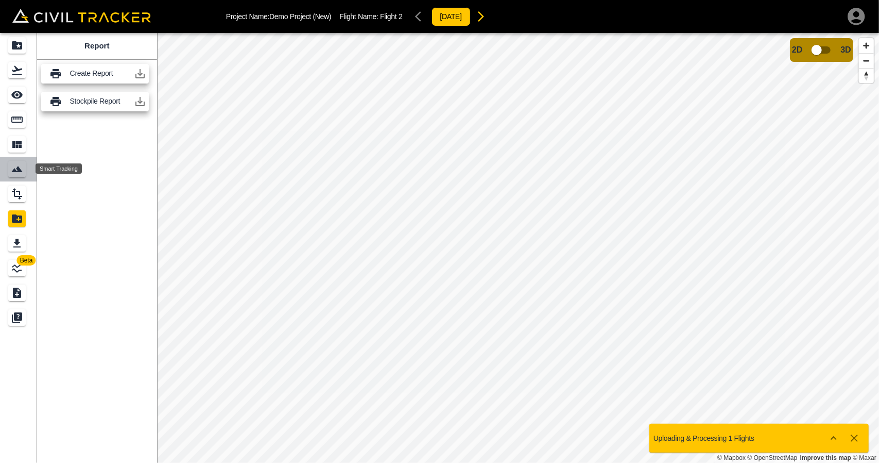
click at [22, 174] on icon "Smart Tracking" at bounding box center [17, 169] width 12 height 12
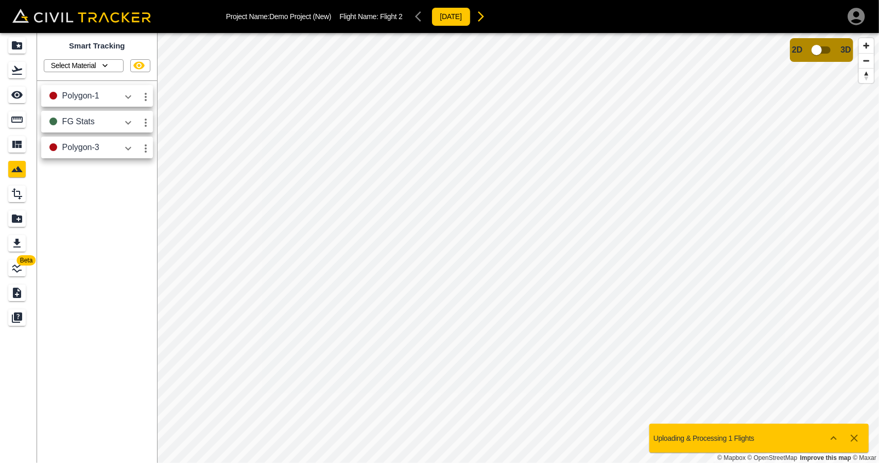
click at [129, 101] on icon "button" at bounding box center [128, 97] width 12 height 12
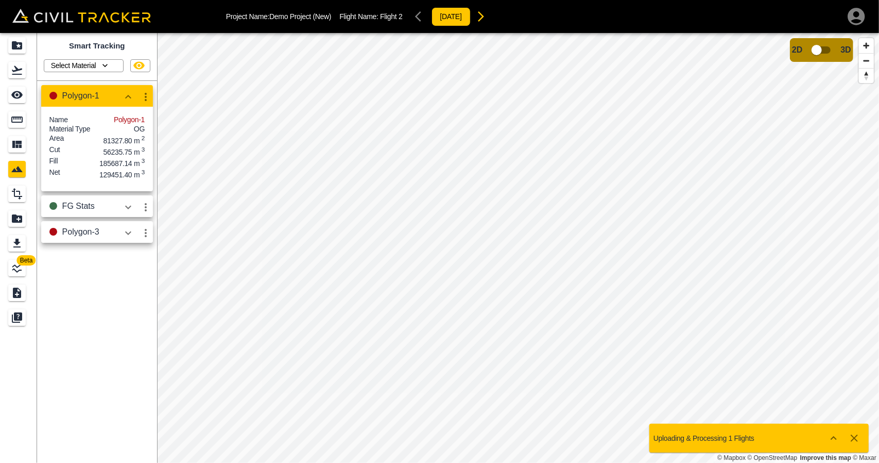
click at [126, 213] on icon "button" at bounding box center [128, 207] width 12 height 12
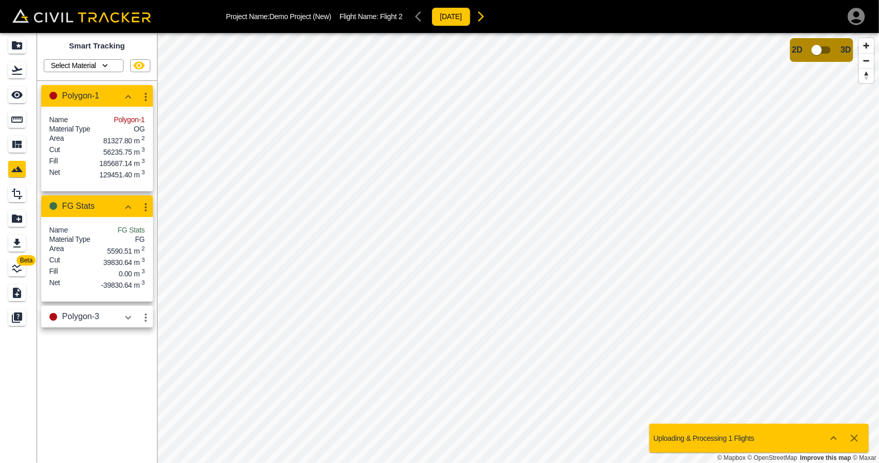
click at [129, 323] on icon "button" at bounding box center [128, 317] width 12 height 12
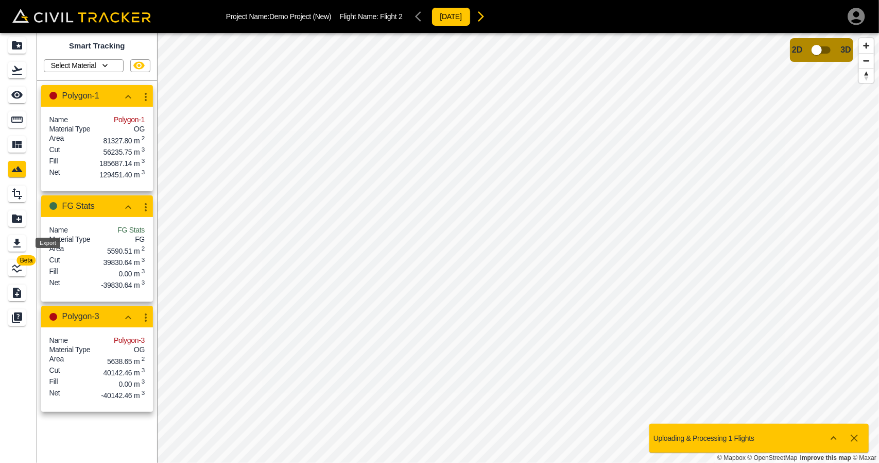
click at [20, 242] on icon "Export" at bounding box center [16, 243] width 7 height 9
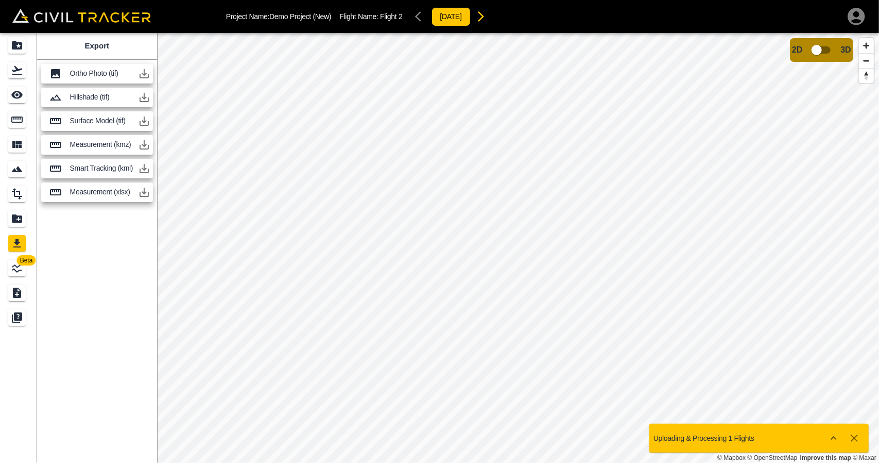
click at [146, 75] on icon "button" at bounding box center [144, 73] width 12 height 12
click at [20, 100] on icon "See" at bounding box center [17, 95] width 12 height 12
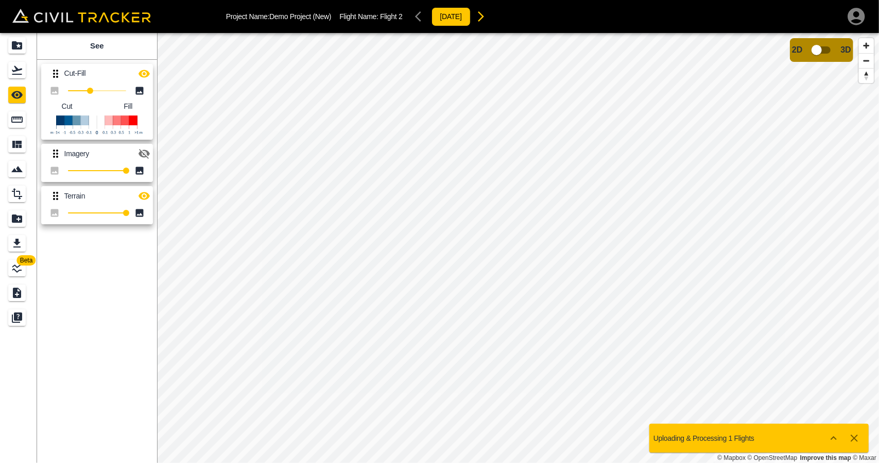
click at [141, 199] on icon "button" at bounding box center [144, 196] width 12 height 12
click at [143, 72] on icon "button" at bounding box center [144, 73] width 12 height 12
click at [143, 195] on icon "button" at bounding box center [144, 196] width 12 height 12
click at [145, 195] on icon "button" at bounding box center [144, 196] width 11 height 8
click at [145, 195] on icon "button" at bounding box center [144, 196] width 11 height 10
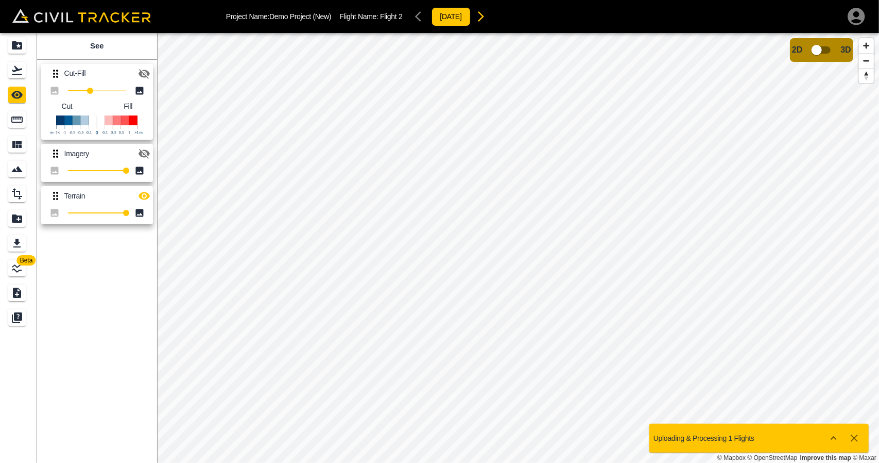
click at [145, 195] on icon "button" at bounding box center [144, 196] width 11 height 8
click at [19, 242] on icon "Export" at bounding box center [16, 243] width 7 height 9
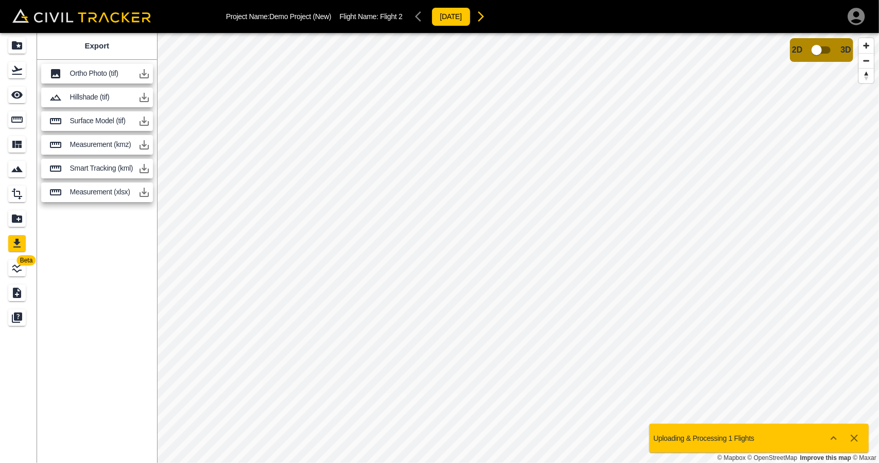
click at [94, 124] on p "Surface Model (tif)" at bounding box center [102, 120] width 64 height 8
click at [93, 97] on p "Hillshade (tif)" at bounding box center [102, 97] width 64 height 8
drag, startPoint x: 48, startPoint y: 101, endPoint x: 104, endPoint y: 100, distance: 55.6
click at [104, 100] on div "Hillshade (tif)" at bounding box center [97, 98] width 112 height 20
click at [13, 95] on icon "See" at bounding box center [16, 95] width 11 height 8
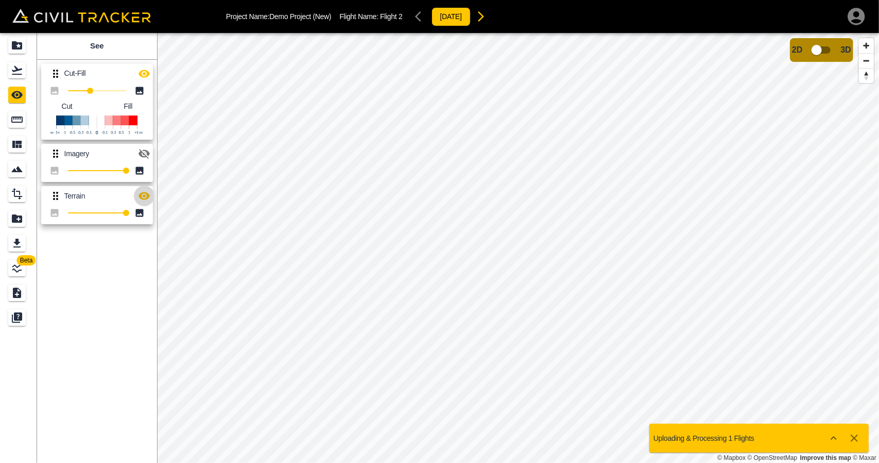
click at [147, 194] on icon "button" at bounding box center [144, 196] width 11 height 8
click at [147, 194] on icon "button" at bounding box center [144, 196] width 11 height 10
click at [23, 244] on div "Export" at bounding box center [17, 243] width 18 height 16
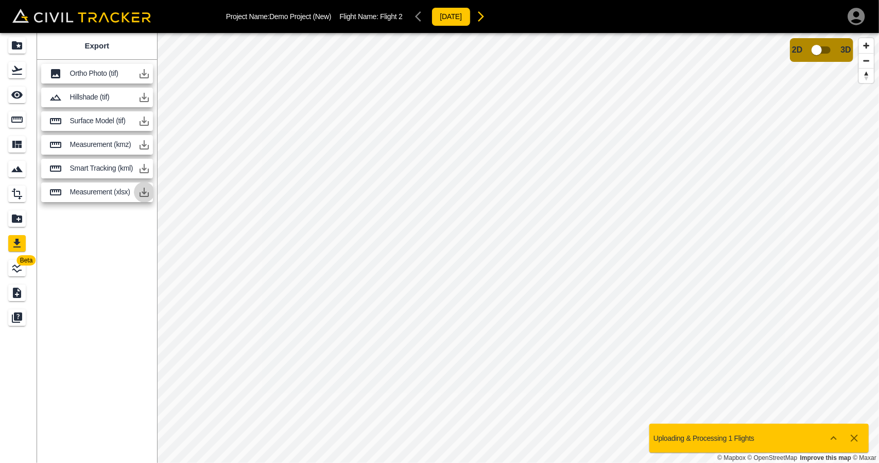
click at [143, 193] on icon "button" at bounding box center [144, 192] width 9 height 9
click at [17, 65] on icon "Flights" at bounding box center [17, 70] width 12 height 12
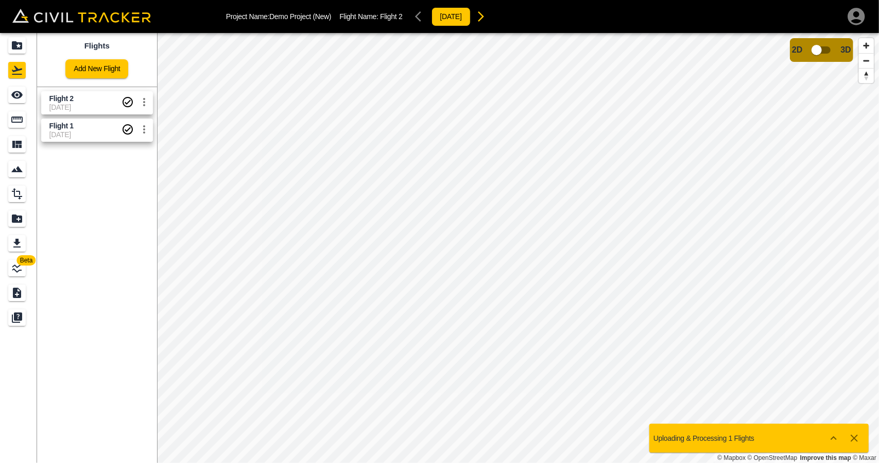
click at [78, 98] on span "Flight 2" at bounding box center [85, 99] width 72 height 10
drag, startPoint x: 18, startPoint y: 242, endPoint x: 75, endPoint y: 209, distance: 66.4
click at [18, 242] on icon "Export" at bounding box center [16, 243] width 7 height 9
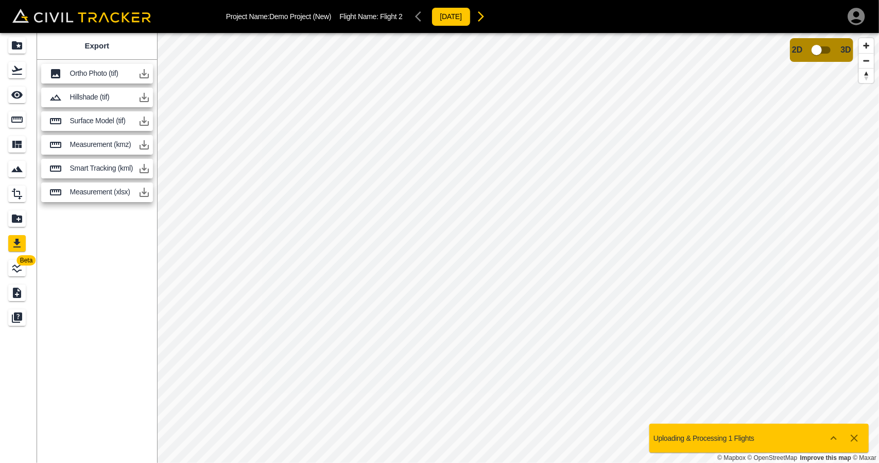
click at [17, 78] on link at bounding box center [18, 70] width 37 height 25
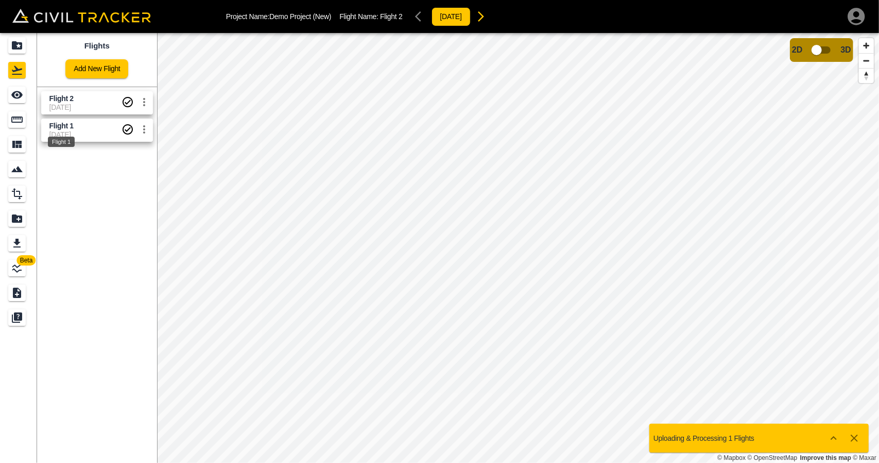
click at [64, 129] on span "Flight 1" at bounding box center [61, 126] width 24 height 8
click at [20, 241] on icon "Export" at bounding box center [17, 243] width 12 height 12
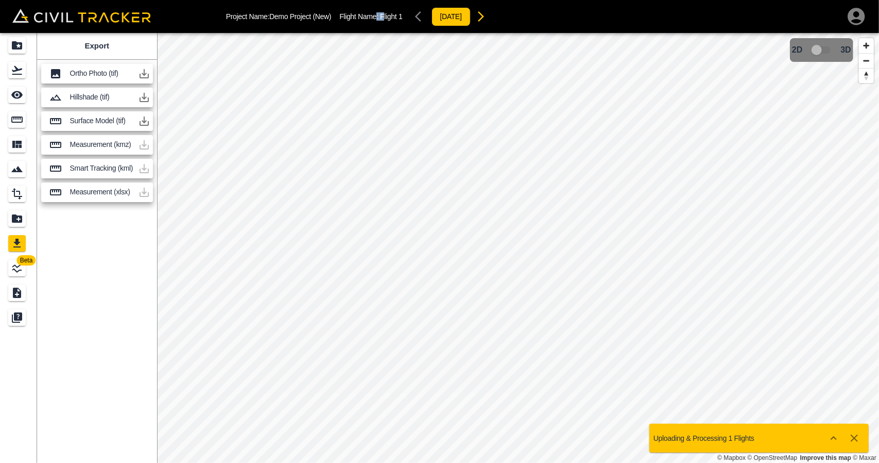
click at [386, 23] on div "Project Name: Demo Project (New) Flight Name: Flight 1 2025-05-13" at bounding box center [358, 16] width 265 height 21
click at [89, 101] on div "Hillshade (tif)" at bounding box center [97, 98] width 112 height 20
click at [101, 123] on p "Surface Model (tif)" at bounding box center [102, 120] width 64 height 8
click at [15, 269] on icon "LineWork" at bounding box center [17, 268] width 12 height 12
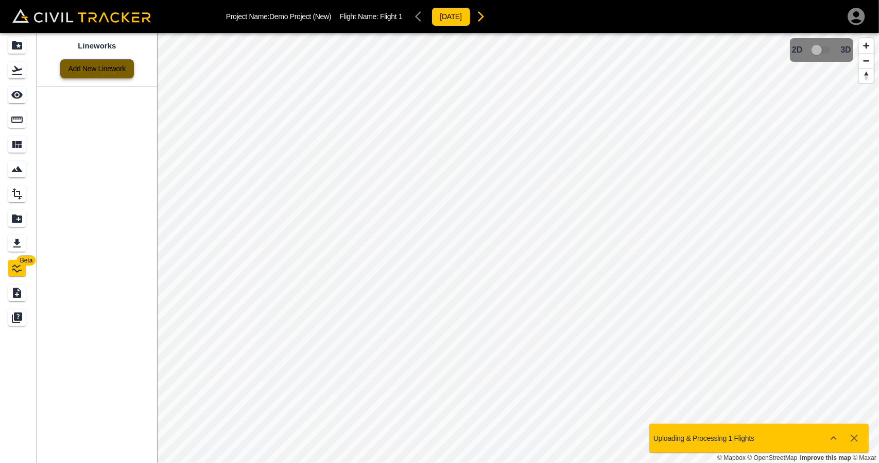
click at [91, 73] on link "Add New Linework" at bounding box center [97, 68] width 74 height 19
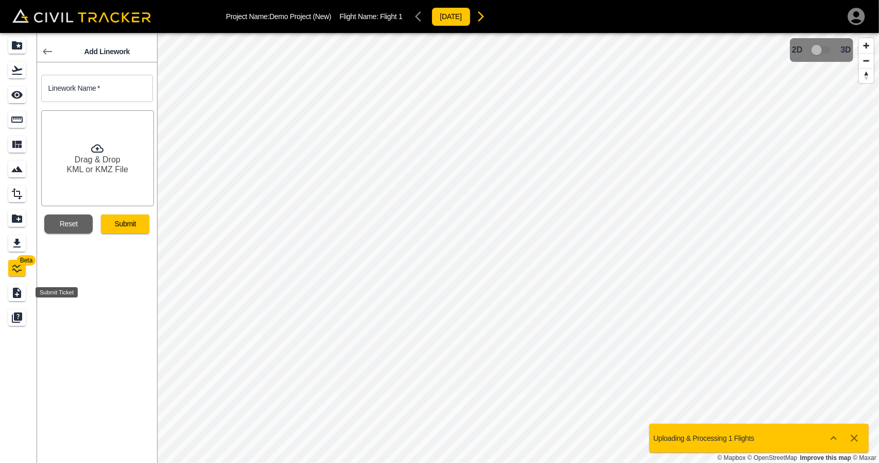
click at [18, 293] on icon "Submit Ticket" at bounding box center [17, 292] width 8 height 10
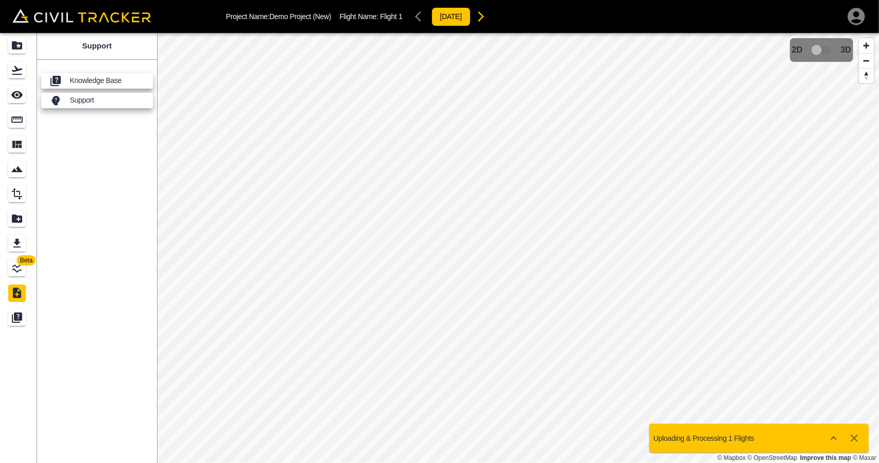
click at [92, 87] on div "Knowledge Base" at bounding box center [97, 80] width 112 height 15
click at [72, 106] on div "Support" at bounding box center [97, 100] width 112 height 15
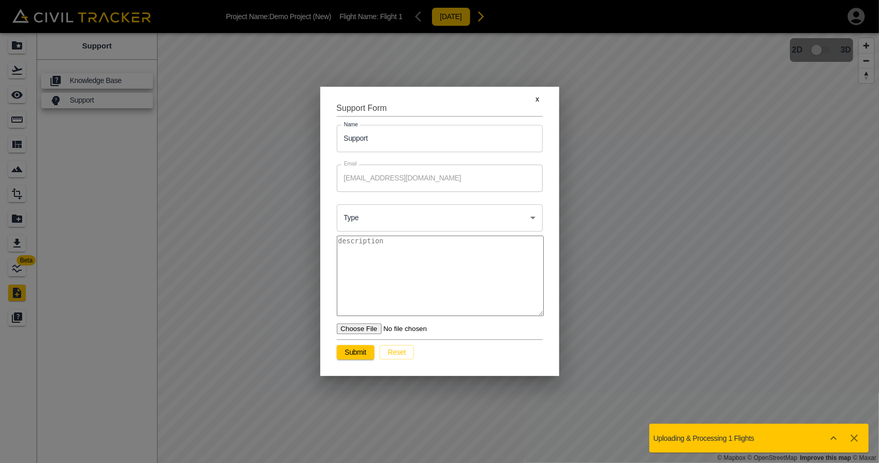
type textarea "x"
click at [541, 101] on button "x" at bounding box center [537, 99] width 33 height 14
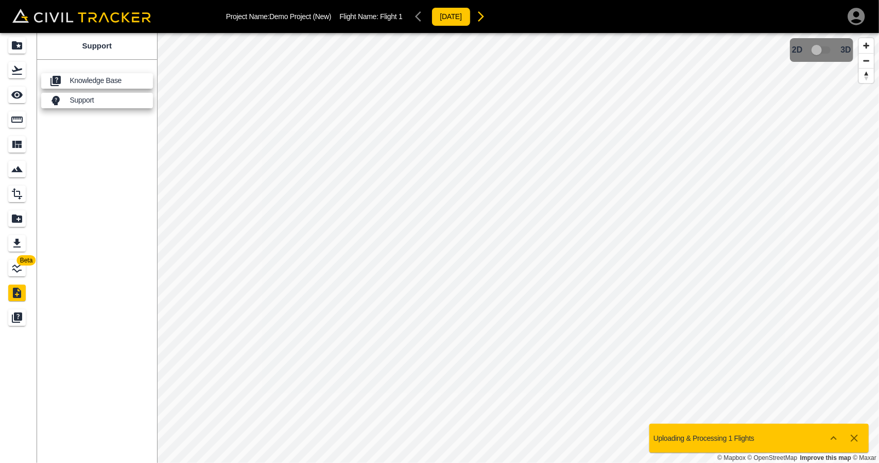
click at [14, 122] on icon "Measure" at bounding box center [16, 119] width 11 height 6
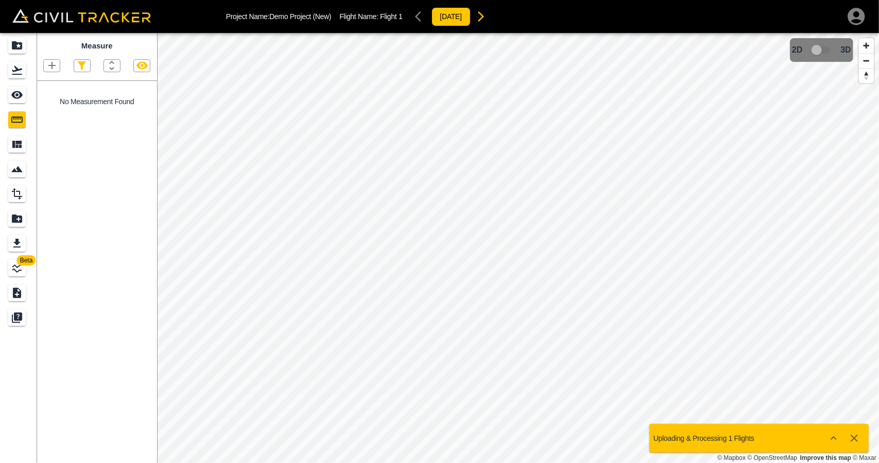
click at [20, 74] on icon "Flights" at bounding box center [17, 70] width 10 height 9
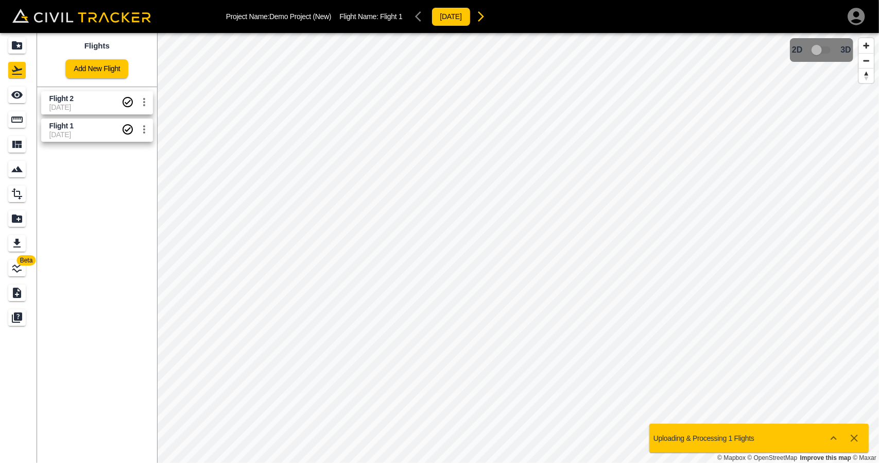
click at [69, 105] on span "[DATE]" at bounding box center [85, 107] width 72 height 8
click at [14, 120] on icon "Measure" at bounding box center [17, 119] width 12 height 12
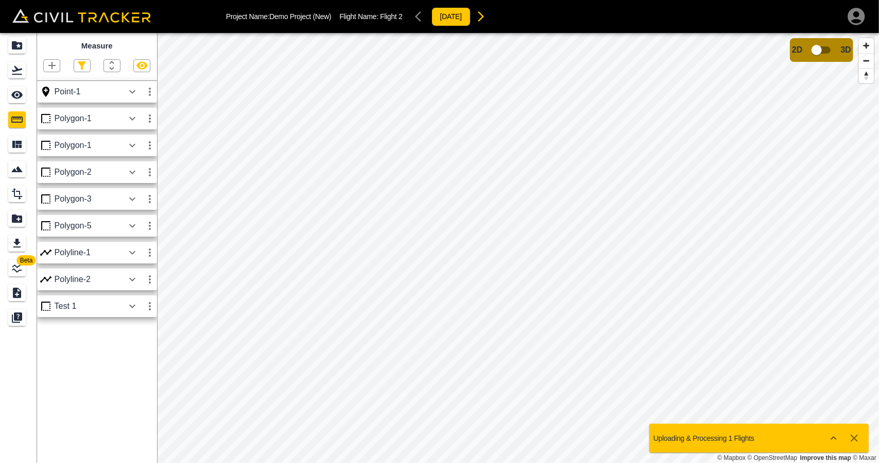
click at [55, 62] on icon "button" at bounding box center [52, 65] width 12 height 12
click at [46, 120] on div "Polygon" at bounding box center [38, 115] width 45 height 21
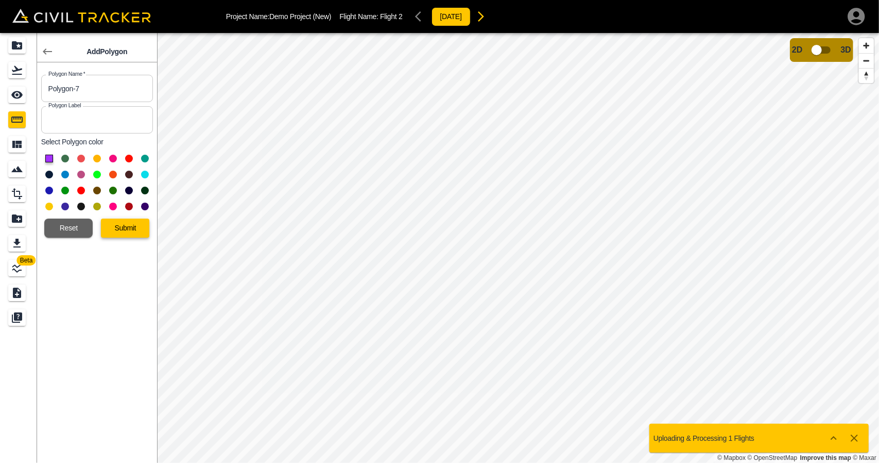
click at [120, 223] on button "Submit" at bounding box center [125, 227] width 48 height 19
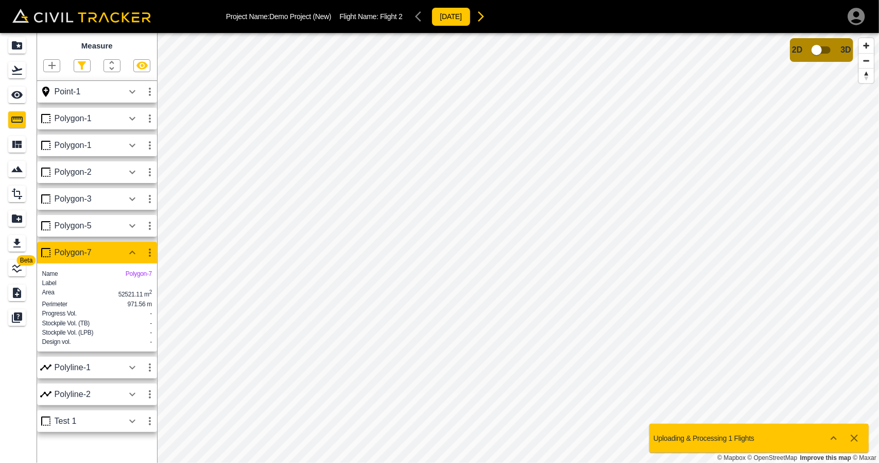
drag, startPoint x: 81, startPoint y: 318, endPoint x: 149, endPoint y: 347, distance: 73.6
click at [149, 346] on div "Name Polygon-7 Label Area 52521.11 m 2 Perimeter 971.56 m Progress Vol. - Stock…" at bounding box center [97, 307] width 110 height 78
click at [152, 252] on icon "button" at bounding box center [150, 252] width 12 height 12
click at [113, 251] on div at bounding box center [439, 231] width 879 height 463
click at [130, 255] on icon "button" at bounding box center [132, 252] width 12 height 12
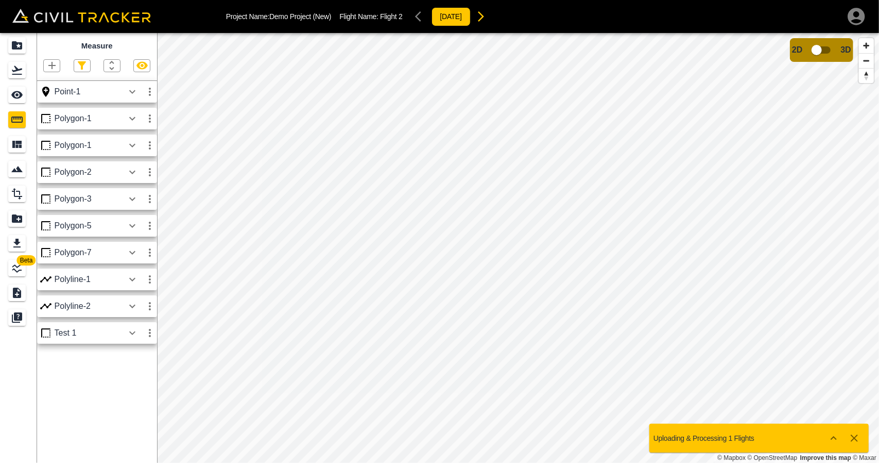
click at [135, 253] on icon "button" at bounding box center [132, 252] width 12 height 12
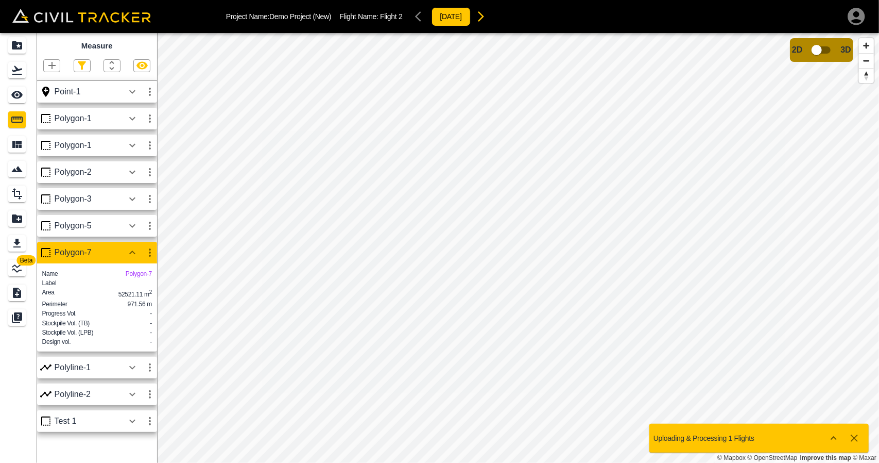
click at [51, 65] on icon "button" at bounding box center [51, 65] width 7 height 7
click at [46, 113] on p "Polygon" at bounding box center [49, 115] width 25 height 8
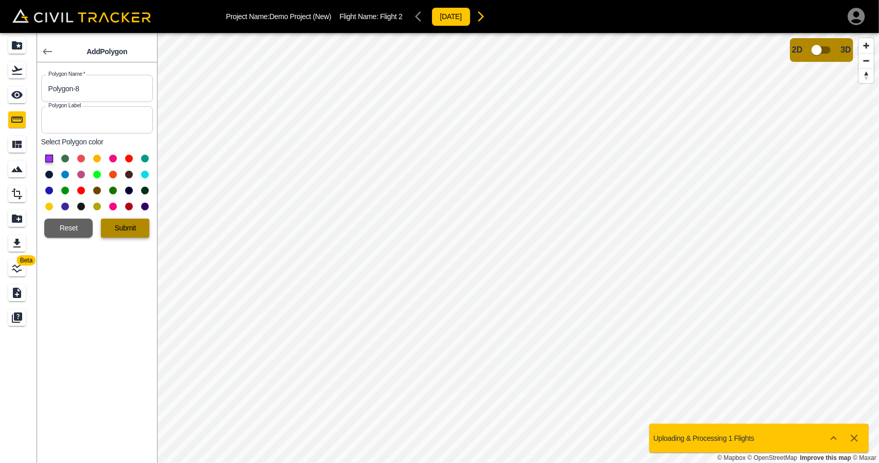
click at [122, 223] on button "Submit" at bounding box center [125, 227] width 48 height 19
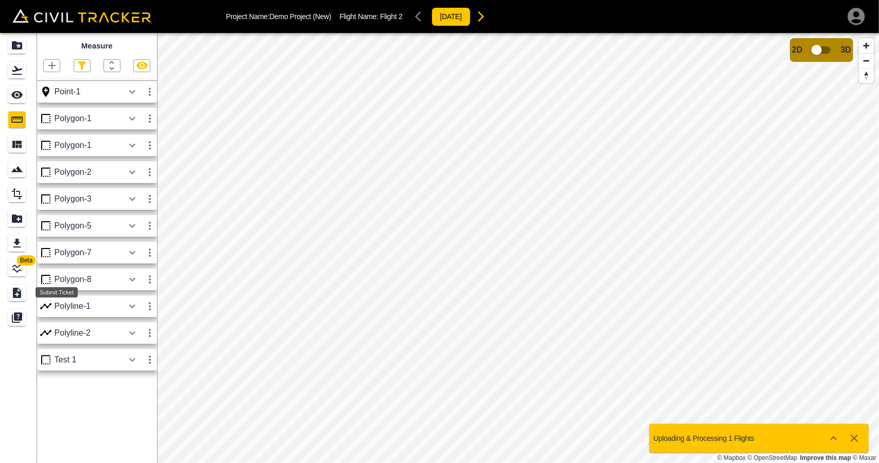
click at [20, 295] on icon "Submit Ticket" at bounding box center [17, 292] width 8 height 10
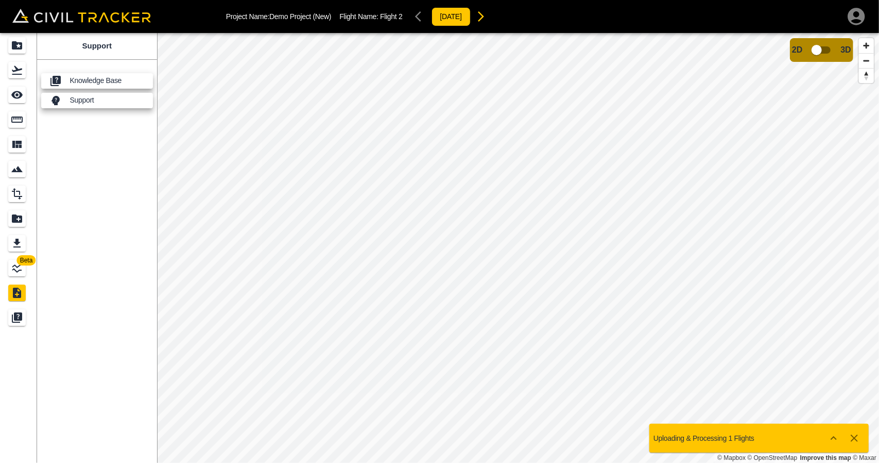
click at [101, 106] on div "Support" at bounding box center [97, 100] width 112 height 15
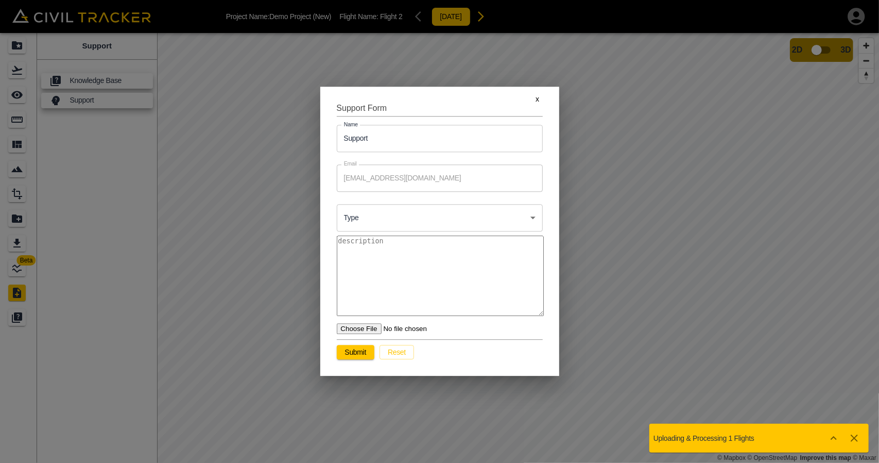
click at [418, 218] on body "Project Name: Demo Project (New) Flight Name: Flight 2 2025-05-13 Beta Support …" at bounding box center [439, 231] width 879 height 463
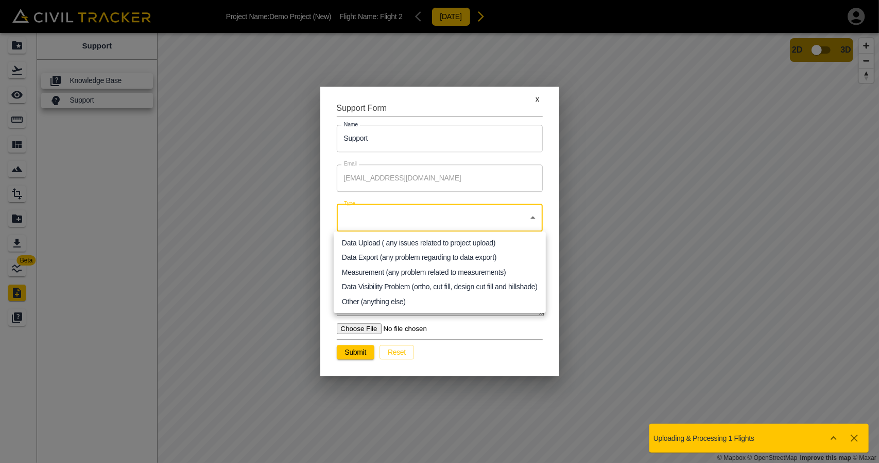
click at [546, 168] on div at bounding box center [439, 231] width 879 height 463
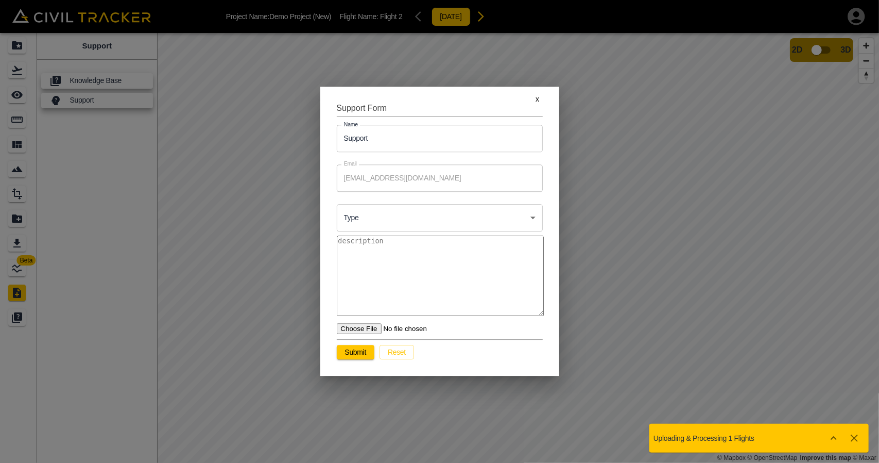
click at [406, 274] on textarea at bounding box center [440, 275] width 207 height 80
type textarea "n"
type textarea "x"
type textarea "njs"
type textarea "x"
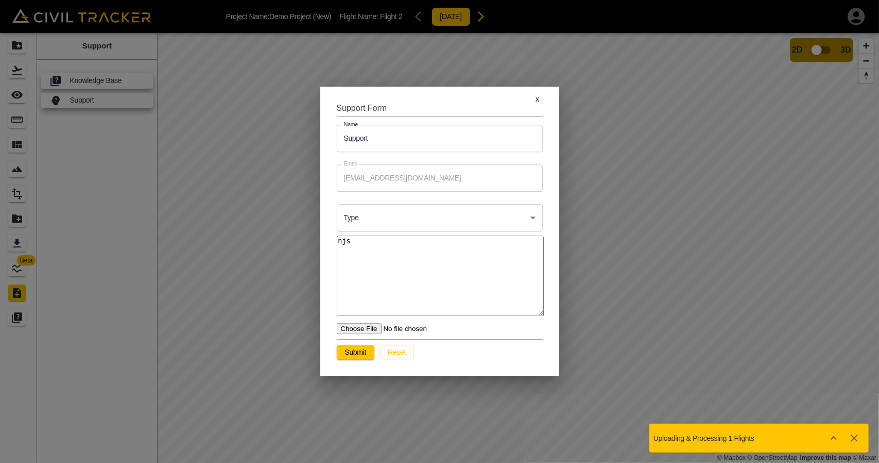
type textarea "njsa"
type textarea "x"
type textarea "njsad"
type textarea "x"
type textarea "njsads"
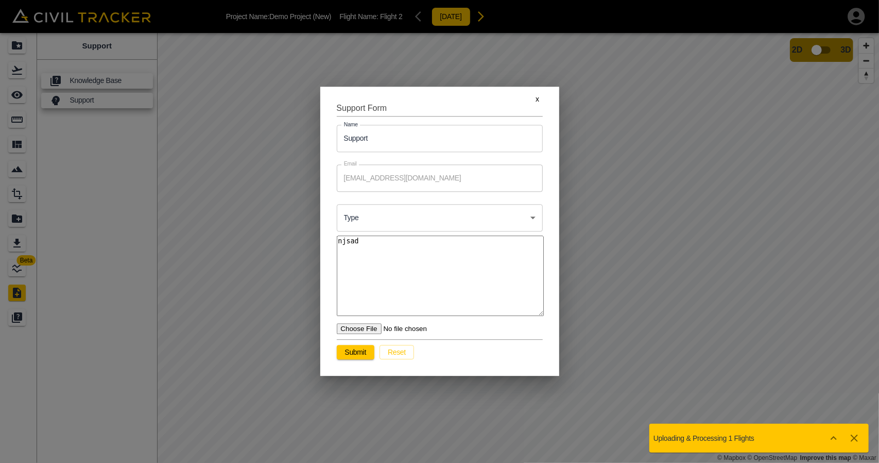
type textarea "x"
type textarea "njsadsj"
type textarea "x"
type textarea "njsadsjd"
type textarea "x"
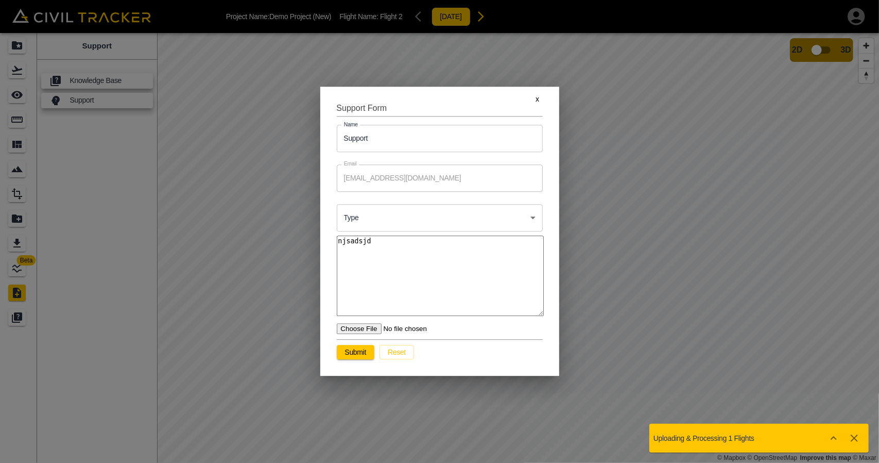
type textarea "njsadsjds"
type textarea "x"
type textarea "njsadsjdsn"
type textarea "x"
type textarea "njsadsjdsna"
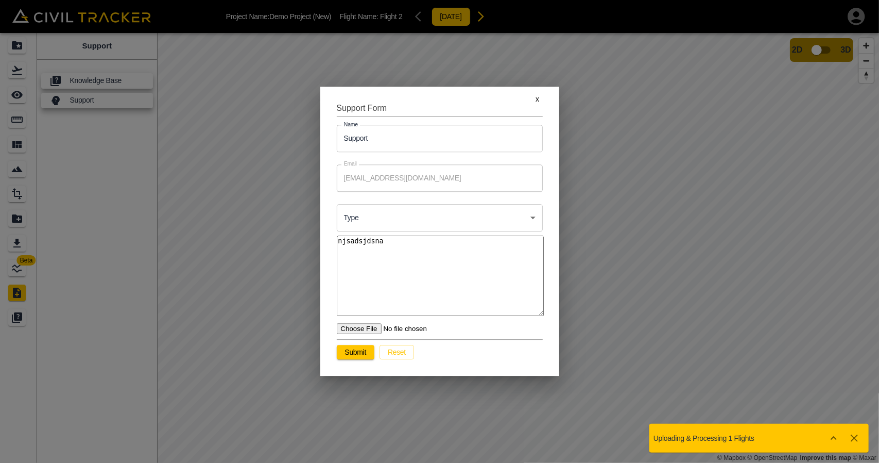
type textarea "x"
type textarea "njsadsjdsn"
type textarea "x"
type textarea "njsadsjds"
type textarea "x"
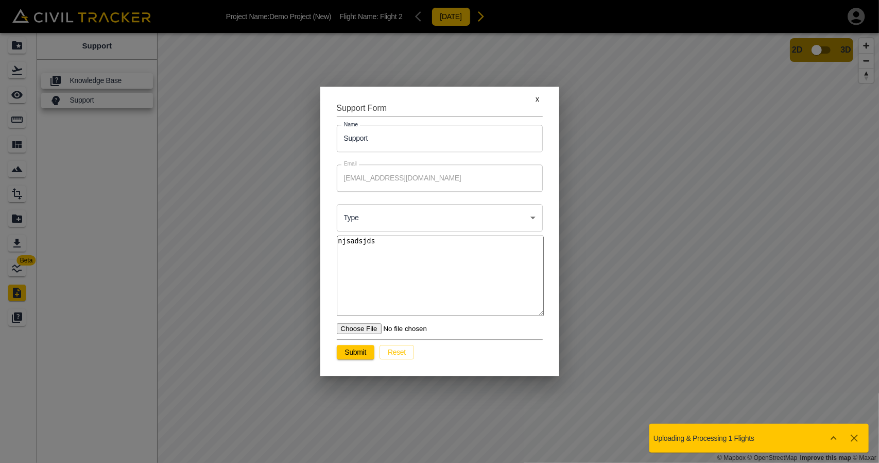
type textarea "njsadsjd"
type textarea "x"
type textarea "njsadsj"
type textarea "x"
type textarea "njsads"
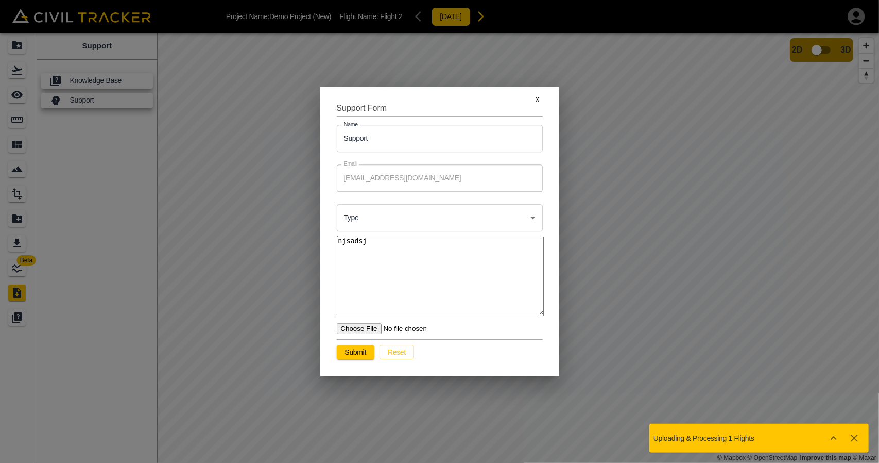
type textarea "x"
type textarea "njsad"
type textarea "x"
type textarea "njsa"
type textarea "x"
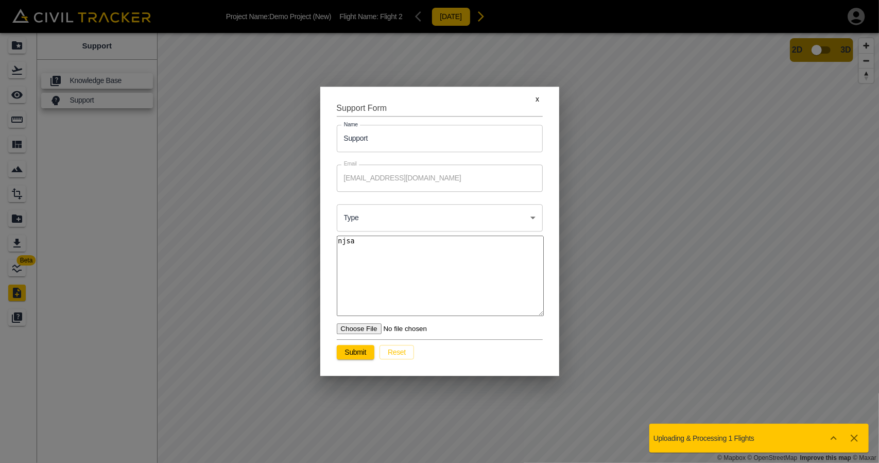
type textarea "njs"
type textarea "x"
type textarea "nj"
type textarea "x"
type textarea "n"
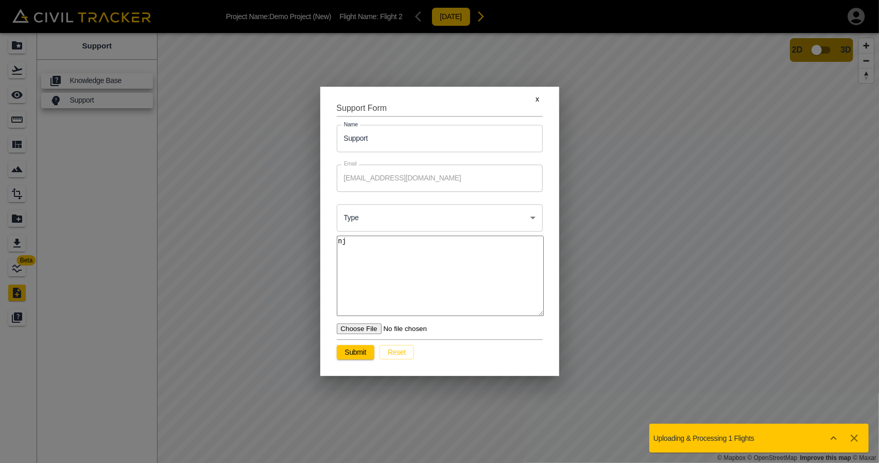
type textarea "x"
click at [537, 103] on button "x" at bounding box center [537, 99] width 33 height 14
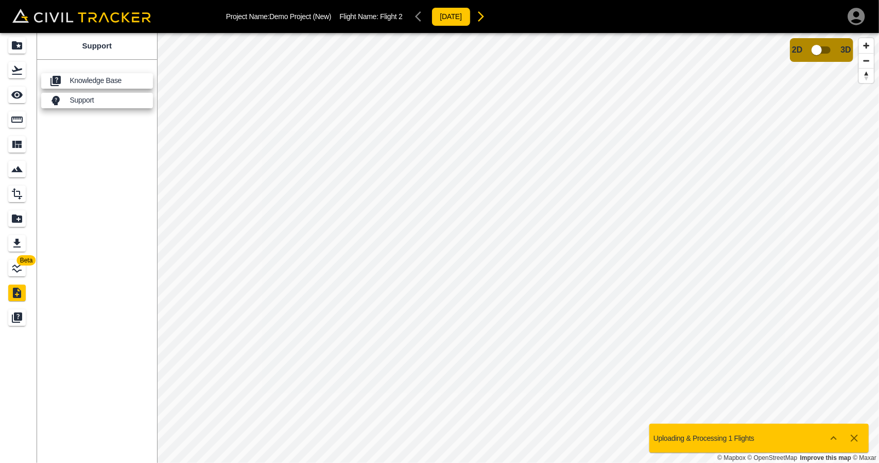
click at [19, 318] on icon "Support" at bounding box center [18, 316] width 8 height 8
click at [19, 64] on icon "Flights" at bounding box center [17, 70] width 12 height 12
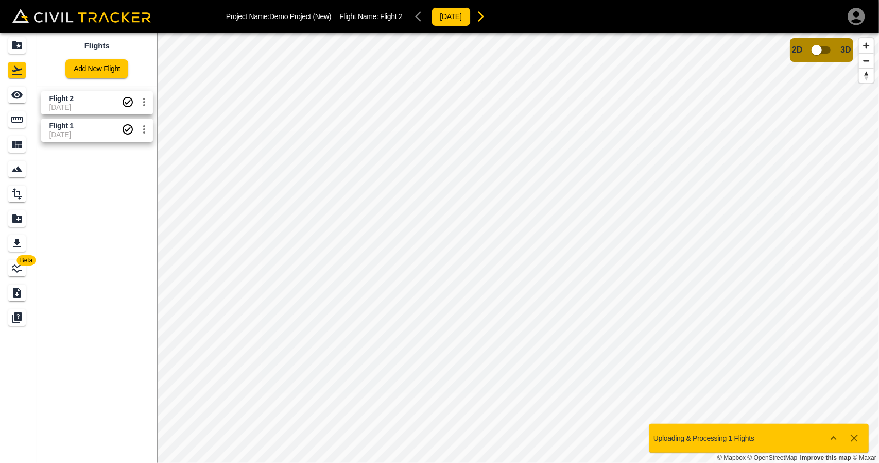
click at [52, 123] on span "Flight 1" at bounding box center [61, 126] width 24 height 8
click at [57, 104] on span "[DATE]" at bounding box center [85, 107] width 72 height 8
click at [96, 96] on span "Flight 2" at bounding box center [85, 99] width 72 height 10
drag, startPoint x: 11, startPoint y: 98, endPoint x: 16, endPoint y: 99, distance: 5.3
click at [11, 98] on icon "See" at bounding box center [17, 95] width 12 height 12
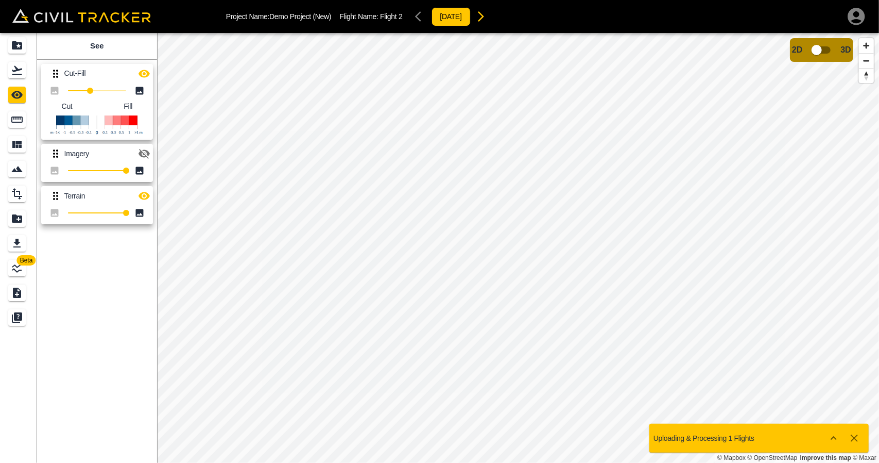
click at [819, 52] on input "checkbox" at bounding box center [817, 50] width 59 height 20
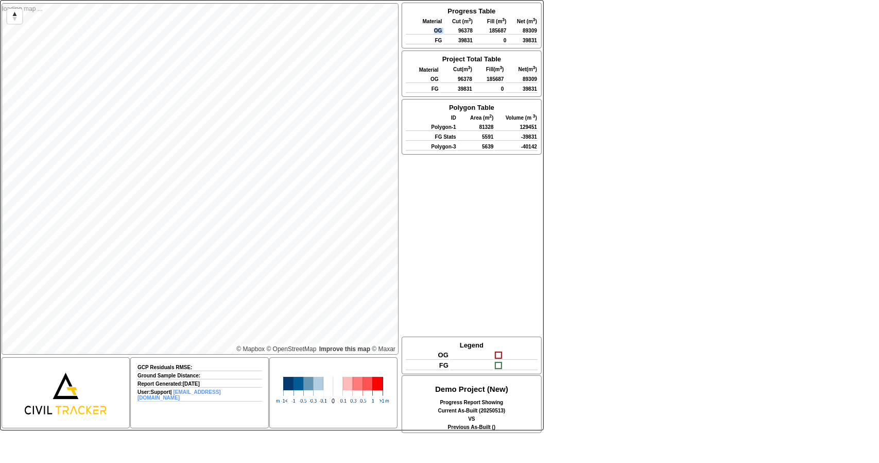
drag, startPoint x: 434, startPoint y: 31, endPoint x: 445, endPoint y: 31, distance: 11.3
click at [445, 31] on tr "OG 96378 185687 89309" at bounding box center [472, 30] width 132 height 9
click at [445, 35] on td "96378" at bounding box center [458, 30] width 29 height 9
drag, startPoint x: 427, startPoint y: 43, endPoint x: 446, endPoint y: 43, distance: 19.1
click at [446, 43] on tr "FG 39831 0 39831" at bounding box center [472, 40] width 132 height 9
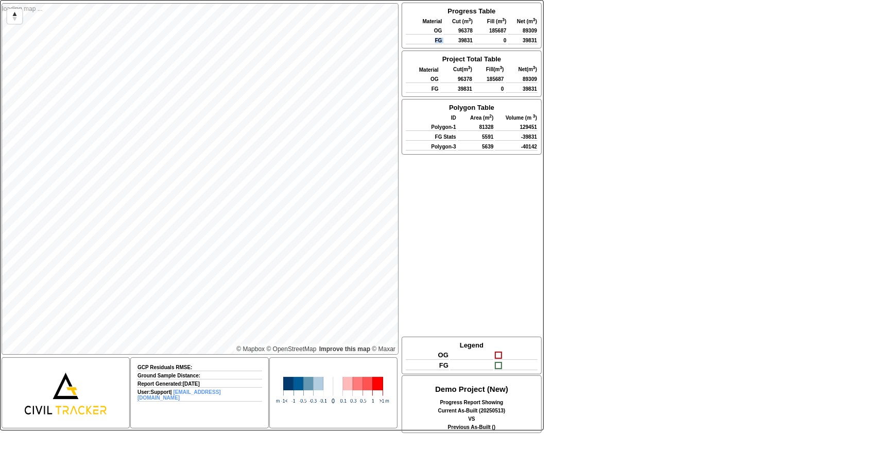
click at [444, 44] on table "Progress Table Material Cut ( m 3 ) Fill ( m 3 ) Net ( m 3 ) OG 96378 185687 89…" at bounding box center [472, 26] width 134 height 40
click at [445, 129] on td "Polygon-1" at bounding box center [431, 126] width 51 height 9
click at [445, 140] on td "FG Stats" at bounding box center [431, 136] width 51 height 9
drag, startPoint x: 431, startPoint y: 131, endPoint x: 462, endPoint y: 131, distance: 30.9
click at [462, 131] on tr "Polygon-1 81328 129451" at bounding box center [472, 126] width 132 height 9
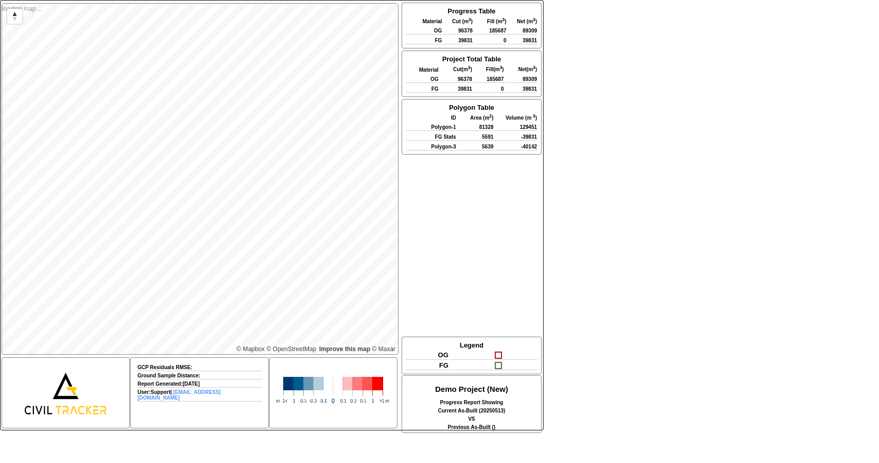
click at [437, 141] on td "FG Stats" at bounding box center [431, 136] width 51 height 9
drag, startPoint x: 429, startPoint y: 144, endPoint x: 465, endPoint y: 144, distance: 35.5
click at [465, 141] on tr "FG Stats 5591 -39831" at bounding box center [472, 136] width 132 height 9
click at [453, 147] on td "Polygon-3" at bounding box center [431, 146] width 51 height 9
drag, startPoint x: 454, startPoint y: 169, endPoint x: 483, endPoint y: 134, distance: 45.4
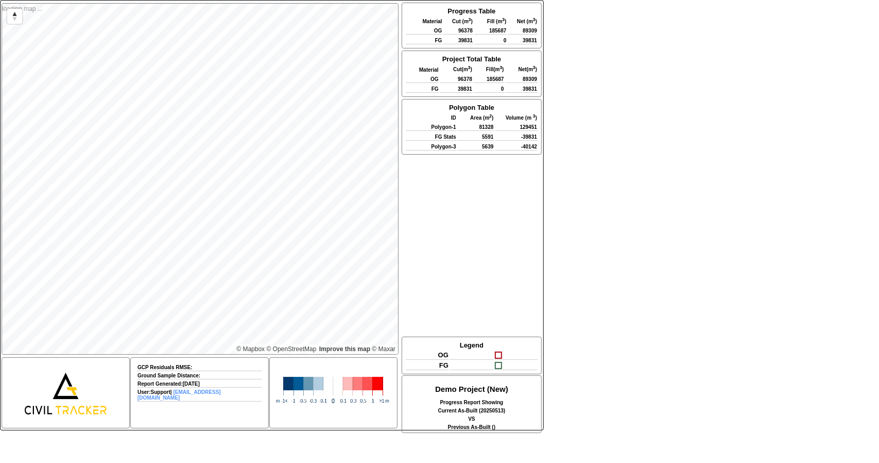
click at [455, 168] on div "Progress Table Material Cut ( m 3 ) Fill ( m 3 ) Net ( m 3 ) OG 96378 185687 89…" at bounding box center [471, 169] width 141 height 333
click at [499, 131] on tr "Polygon-1 81328 129451" at bounding box center [472, 126] width 132 height 9
drag, startPoint x: 472, startPoint y: 172, endPoint x: 510, endPoint y: 147, distance: 45.4
click at [474, 170] on div "Progress Table Material Cut ( m 3 ) Fill ( m 3 ) Net ( m 3 ) OG 96378 185687 89…" at bounding box center [471, 169] width 141 height 333
click at [517, 130] on td "129451" at bounding box center [516, 126] width 43 height 9
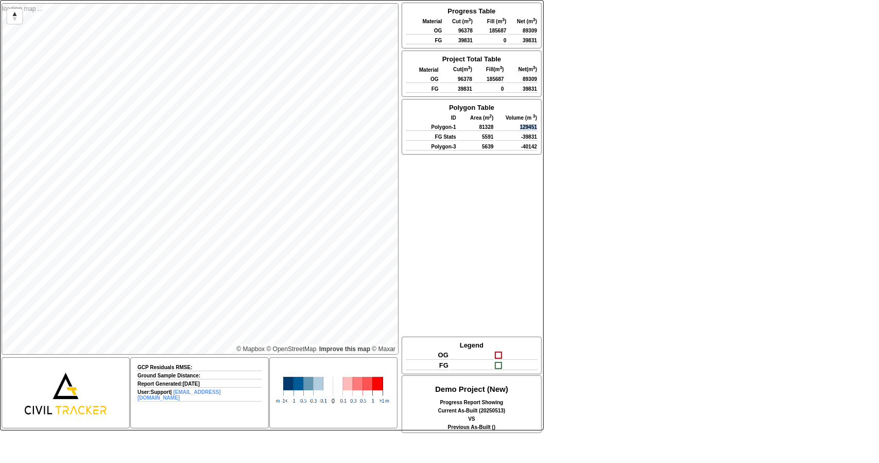
drag, startPoint x: 514, startPoint y: 131, endPoint x: 538, endPoint y: 131, distance: 23.7
click at [538, 131] on table "Polygon Table ID Area ( m 2 ) Volume ( m 3 ) Polygon-1 81328 129451 FG Stats 55…" at bounding box center [472, 126] width 134 height 49
click at [526, 141] on td "-39831" at bounding box center [516, 136] width 43 height 9
drag, startPoint x: 517, startPoint y: 78, endPoint x: 540, endPoint y: 78, distance: 22.7
click at [540, 78] on div "Project Total Table Material Cut( m 3 ) Fill( m 3 ) Net( m 3 ) OG 96378 185687 …" at bounding box center [472, 73] width 140 height 46
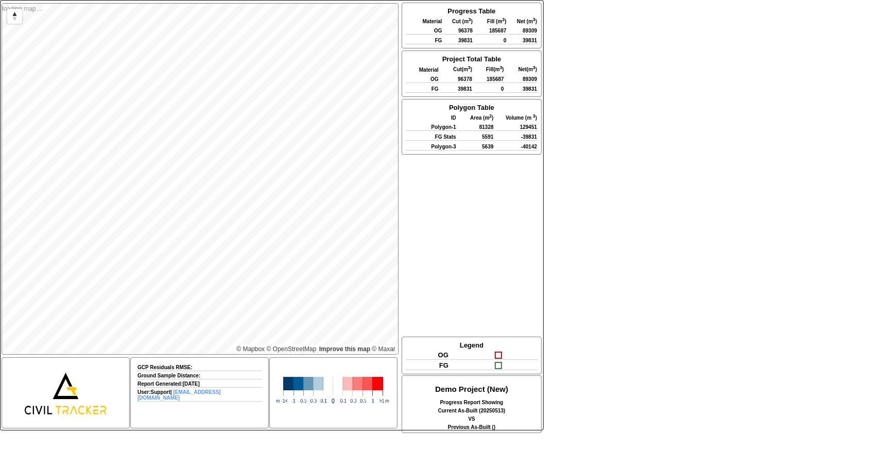
click at [470, 77] on td "96378" at bounding box center [456, 78] width 32 height 9
drag, startPoint x: 452, startPoint y: 78, endPoint x: 487, endPoint y: 78, distance: 34.5
click at [487, 78] on tr "OG 96378 185687 89309" at bounding box center [472, 78] width 132 height 9
click at [502, 83] on td "185687" at bounding box center [489, 78] width 31 height 9
click at [434, 82] on td "OG" at bounding box center [422, 78] width 33 height 9
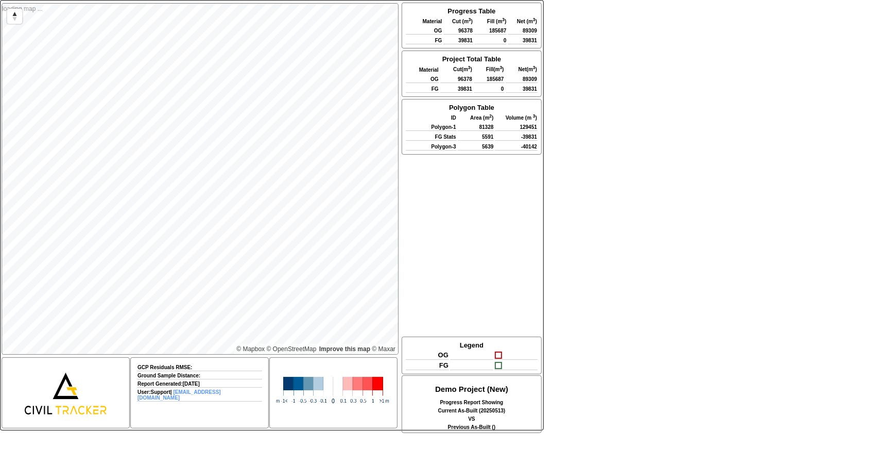
click at [446, 81] on td "96378" at bounding box center [456, 78] width 32 height 9
click at [490, 81] on td "185687" at bounding box center [489, 78] width 31 height 9
click at [465, 82] on td "96378" at bounding box center [456, 78] width 32 height 9
click at [498, 81] on td "185687" at bounding box center [489, 78] width 31 height 9
drag, startPoint x: 522, startPoint y: 80, endPoint x: 534, endPoint y: 80, distance: 11.8
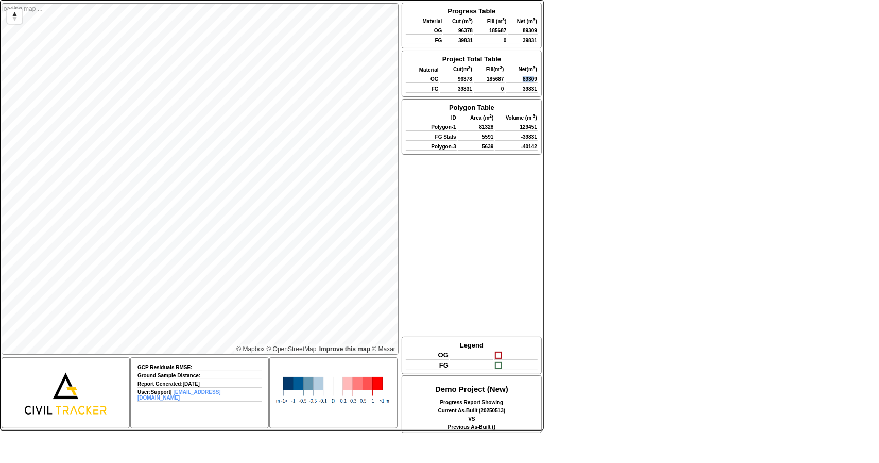
click at [534, 80] on td "89309" at bounding box center [522, 78] width 32 height 9
click at [480, 57] on th "Project Total Table" at bounding box center [472, 59] width 132 height 9
click at [453, 30] on td "96378" at bounding box center [458, 30] width 29 height 9
click at [484, 21] on th "Fill ( m 3 )" at bounding box center [490, 20] width 33 height 8
click at [430, 35] on td "OG" at bounding box center [424, 30] width 37 height 9
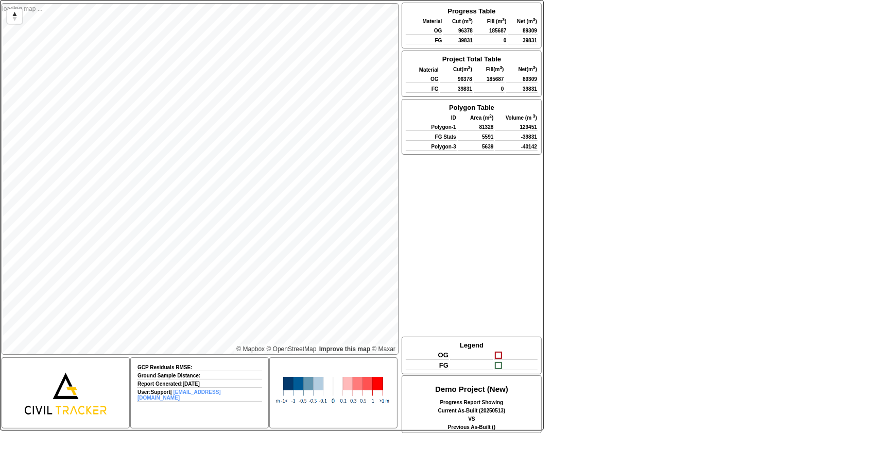
click at [470, 33] on td "96378" at bounding box center [458, 30] width 29 height 9
click at [516, 47] on div "Progress Table Material Cut ( m 3 ) Fill ( m 3 ) Net ( m 3 ) OG 96378 185687 89…" at bounding box center [472, 26] width 140 height 46
click at [491, 121] on th "Area ( m 2 )" at bounding box center [476, 117] width 37 height 8
drag, startPoint x: 437, startPoint y: 129, endPoint x: 473, endPoint y: 139, distance: 37.4
click at [473, 139] on tbody "Polygon-1 81328 129451 FG Stats 5591 -39831 Polygon-3 5639 -40142" at bounding box center [472, 136] width 132 height 28
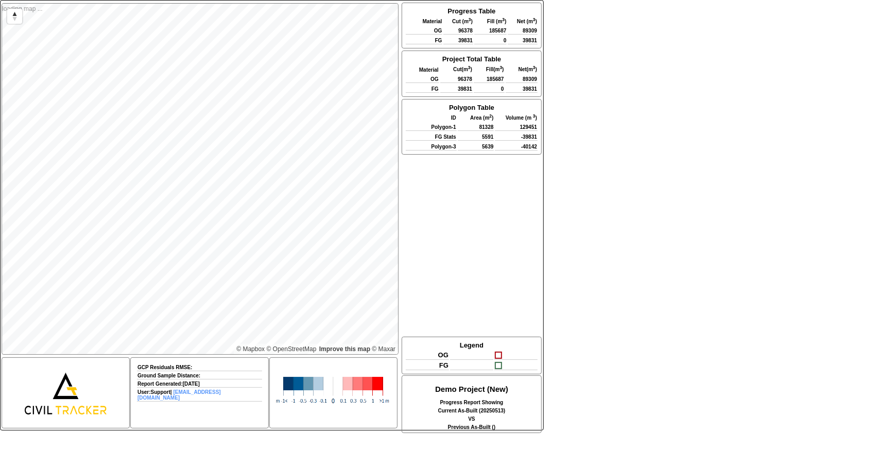
drag, startPoint x: 466, startPoint y: 173, endPoint x: 456, endPoint y: 151, distance: 24.0
click at [465, 171] on div "Progress Table Material Cut ( m 3 ) Fill ( m 3 ) Net ( m 3 ) OG 96378 185687 89…" at bounding box center [471, 169] width 141 height 333
drag, startPoint x: 433, startPoint y: 131, endPoint x: 463, endPoint y: 148, distance: 35.1
click at [463, 148] on tbody "Polygon-1 81328 129451 FG Stats 5591 -39831 Polygon-3 5639 -40142" at bounding box center [472, 136] width 132 height 28
drag, startPoint x: 467, startPoint y: 218, endPoint x: 448, endPoint y: 21, distance: 198.7
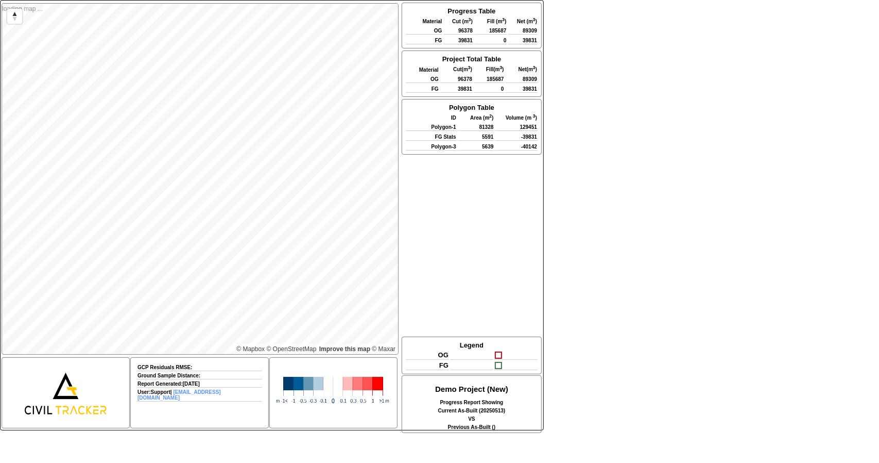
click at [467, 215] on div "Progress Table Material Cut ( m 3 ) Fill ( m 3 ) Net ( m 3 ) OG 96378 185687 89…" at bounding box center [471, 169] width 141 height 333
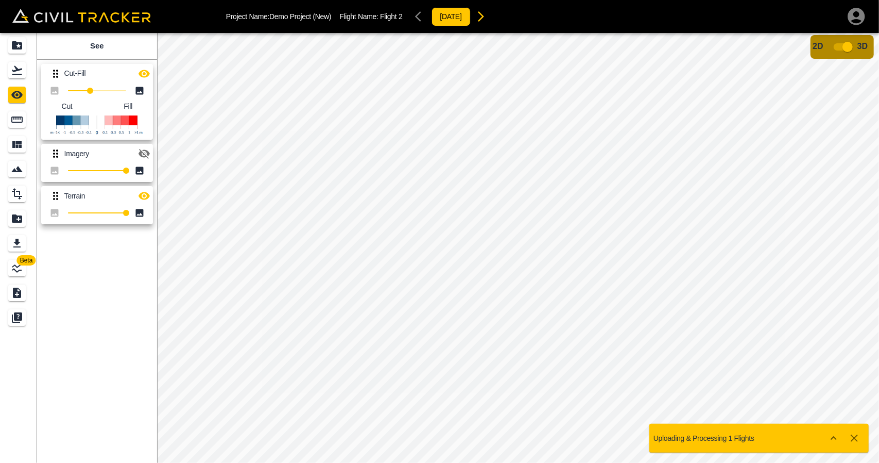
click at [841, 49] on input "checkbox" at bounding box center [848, 47] width 59 height 20
click at [18, 69] on icon "Flights" at bounding box center [17, 70] width 10 height 9
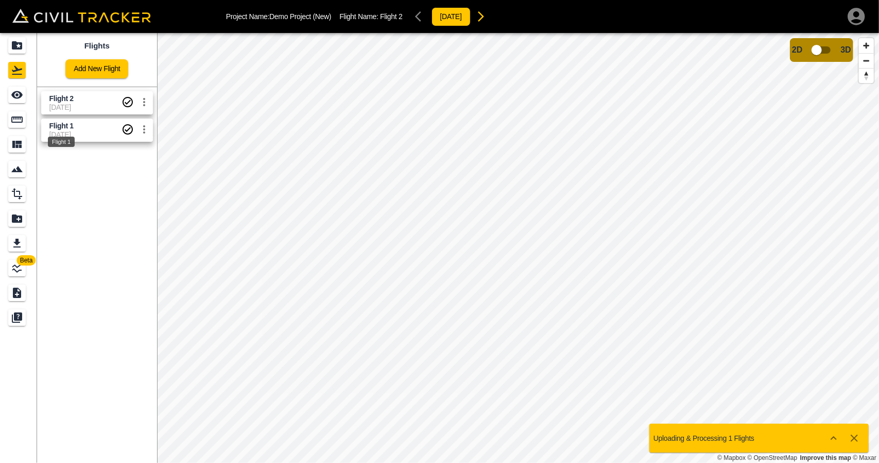
click at [69, 129] on div "Flight 1" at bounding box center [61, 138] width 29 height 19
click at [822, 52] on span "3D model not uploaded yet" at bounding box center [822, 50] width 30 height 20
click at [59, 100] on span "Flight 2" at bounding box center [61, 98] width 24 height 8
click at [821, 56] on input "checkbox" at bounding box center [817, 50] width 59 height 20
click at [851, 437] on icon "button" at bounding box center [854, 438] width 12 height 12
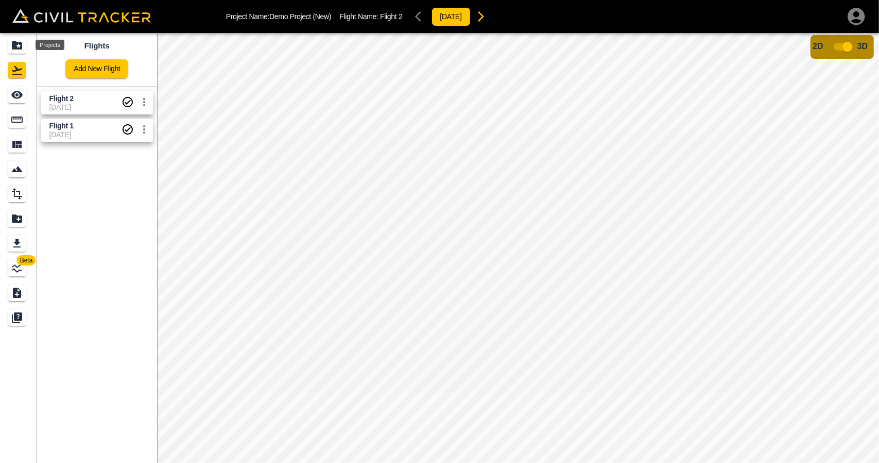
click at [20, 46] on icon "Projects" at bounding box center [17, 45] width 12 height 12
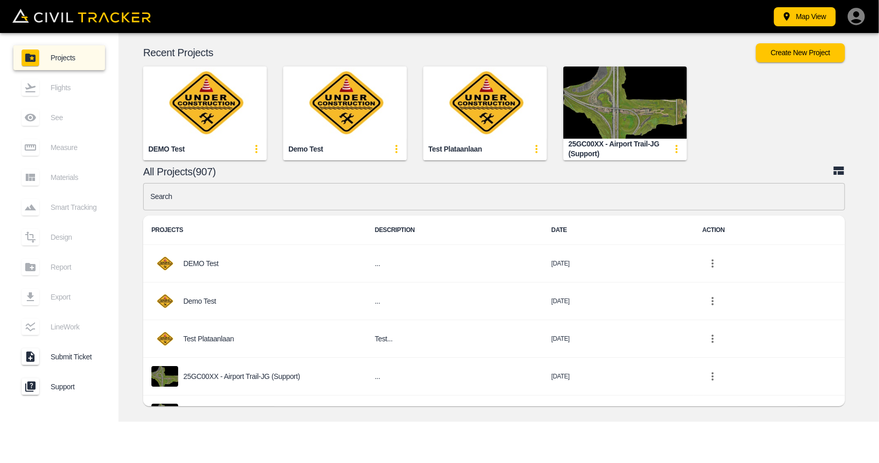
click at [200, 189] on input "text" at bounding box center [494, 196] width 702 height 27
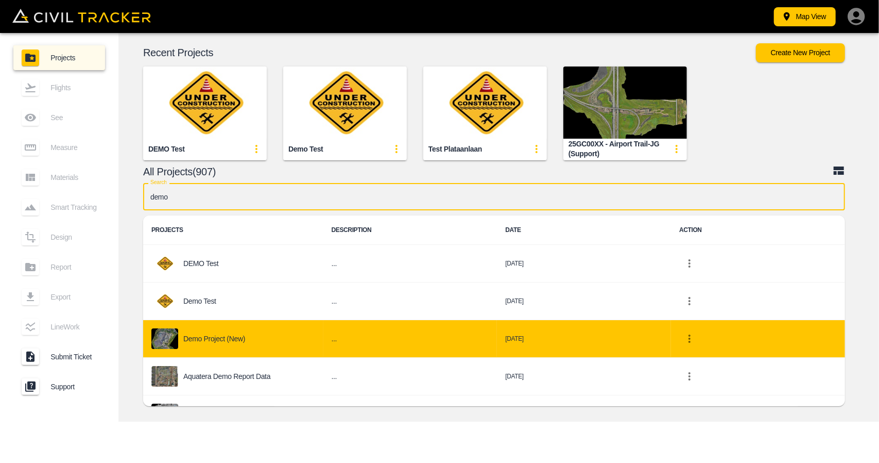
type input "demo"
click at [233, 331] on div "Demo Project (New)" at bounding box center [233, 338] width 164 height 21
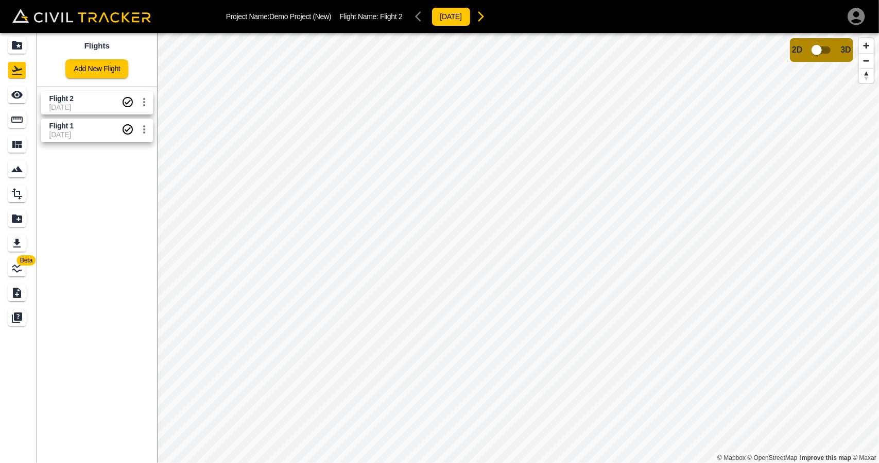
click at [41, 107] on div "Flight 2 [DATE]" at bounding box center [95, 100] width 116 height 27
click at [46, 103] on link "Flight 2 [DATE]" at bounding box center [97, 102] width 112 height 23
click at [15, 101] on div "See" at bounding box center [17, 95] width 18 height 16
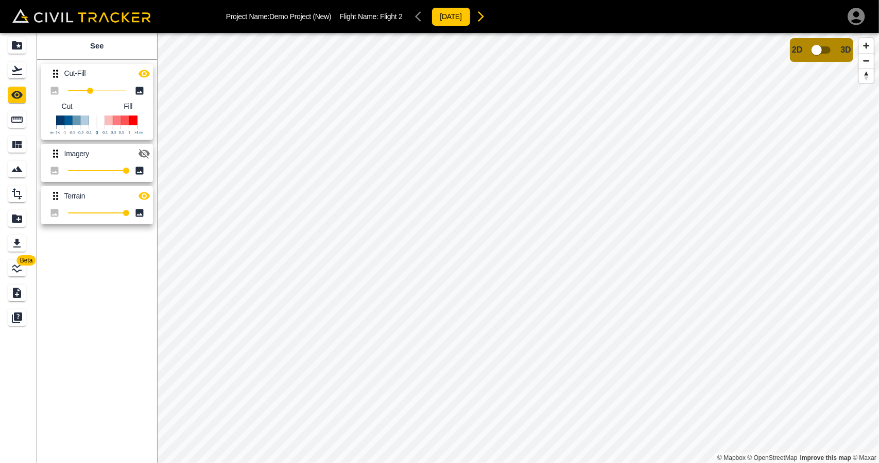
click at [5, 71] on link at bounding box center [18, 70] width 37 height 25
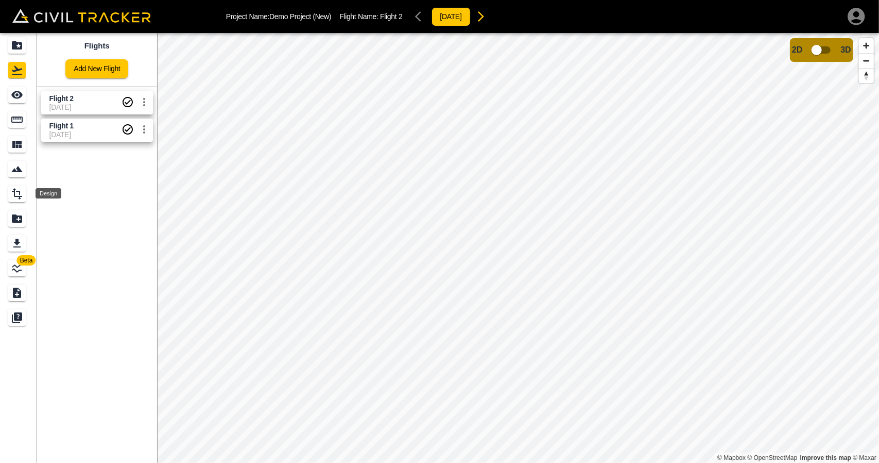
click at [20, 193] on icon "Design" at bounding box center [17, 193] width 10 height 11
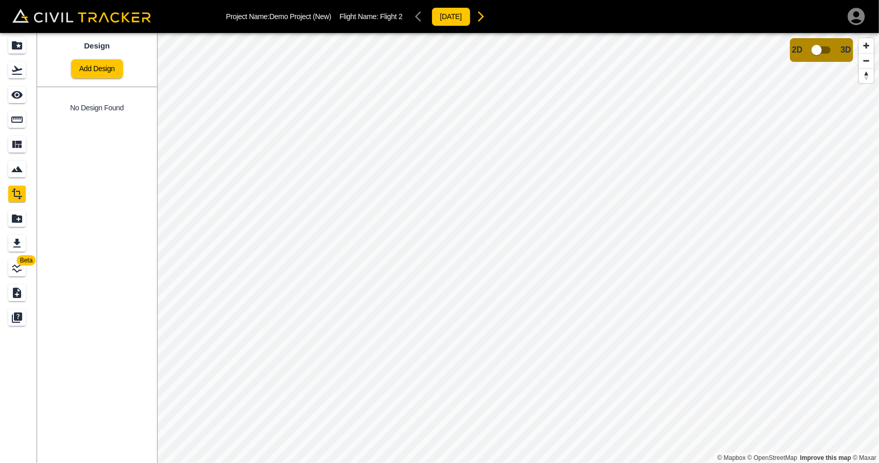
click at [19, 181] on link at bounding box center [18, 193] width 37 height 25
click at [19, 174] on icon "Smart Tracking" at bounding box center [17, 169] width 12 height 12
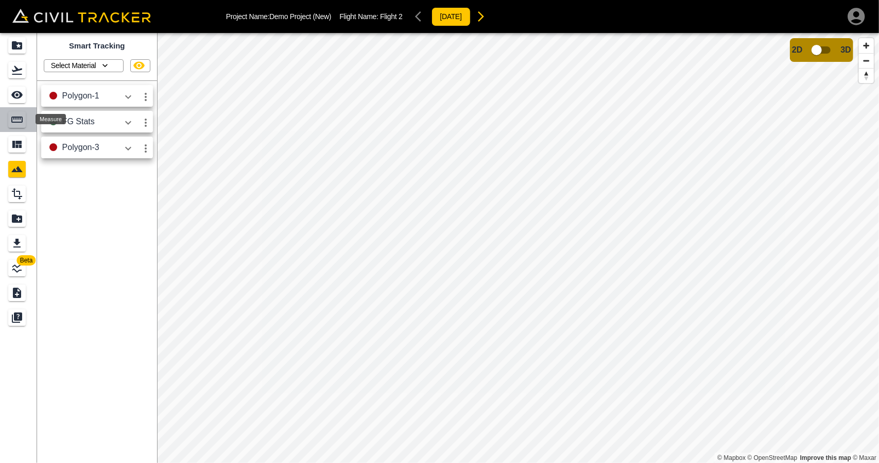
click at [14, 118] on icon "Measure" at bounding box center [17, 119] width 12 height 12
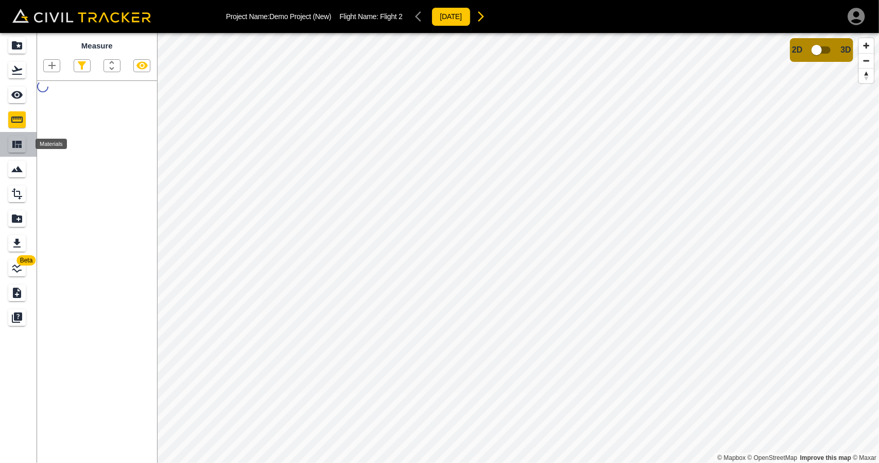
click at [16, 151] on div "Materials" at bounding box center [17, 144] width 18 height 16
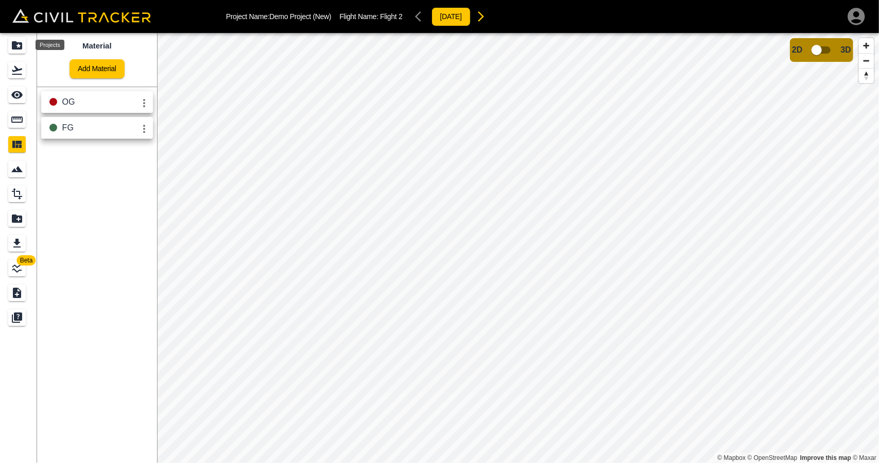
click at [9, 42] on div "Projects" at bounding box center [17, 45] width 18 height 16
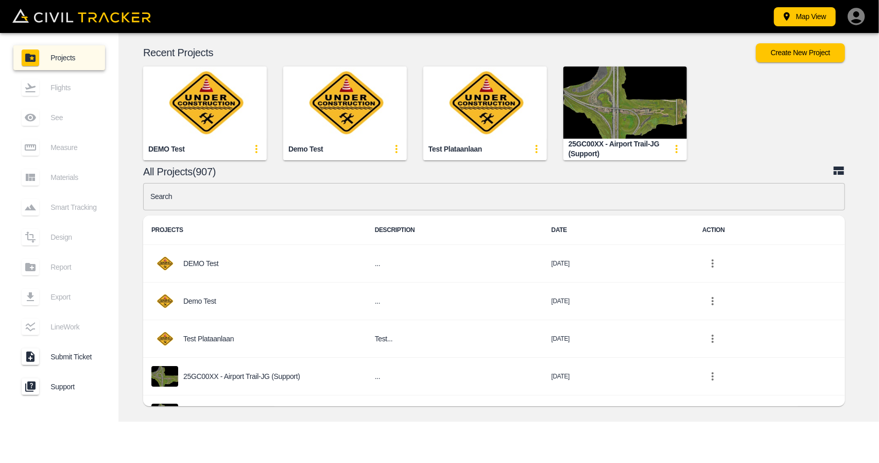
click at [253, 196] on input "text" at bounding box center [494, 196] width 702 height 27
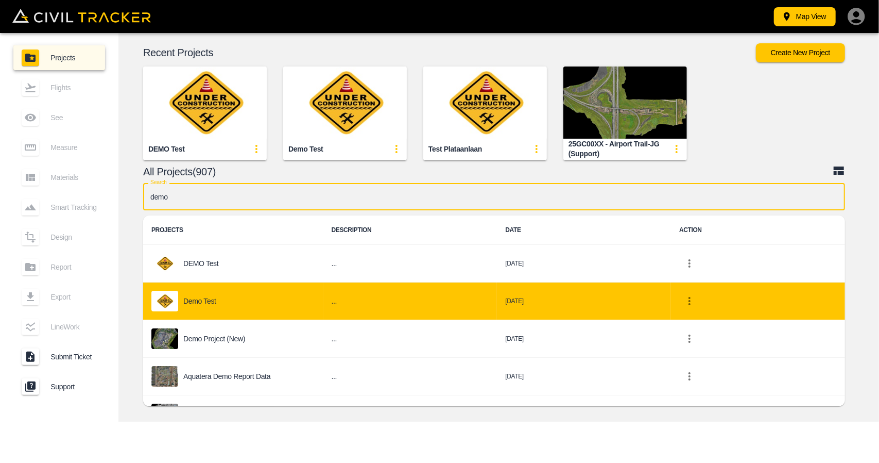
type input "demo"
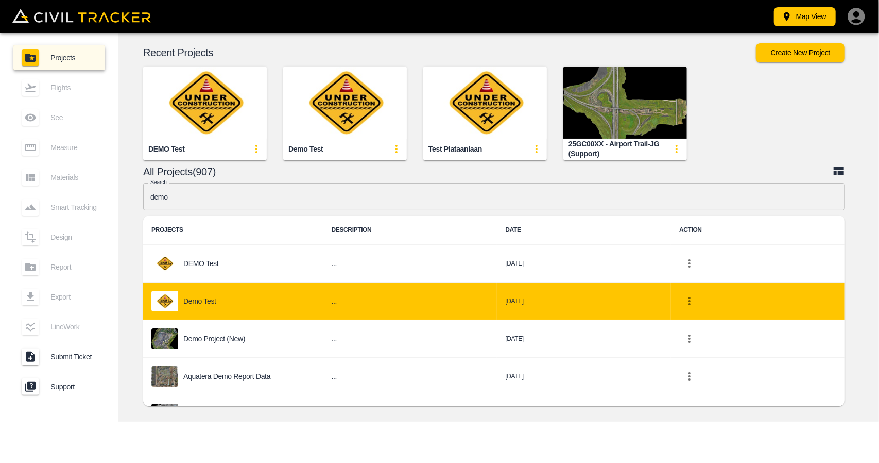
click at [330, 310] on td "..." at bounding box center [410, 301] width 174 height 38
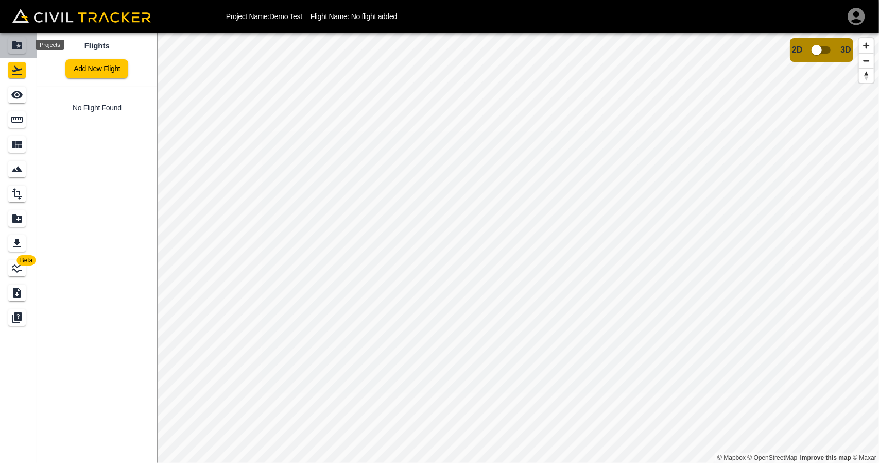
click at [13, 43] on icon "Projects" at bounding box center [17, 45] width 10 height 8
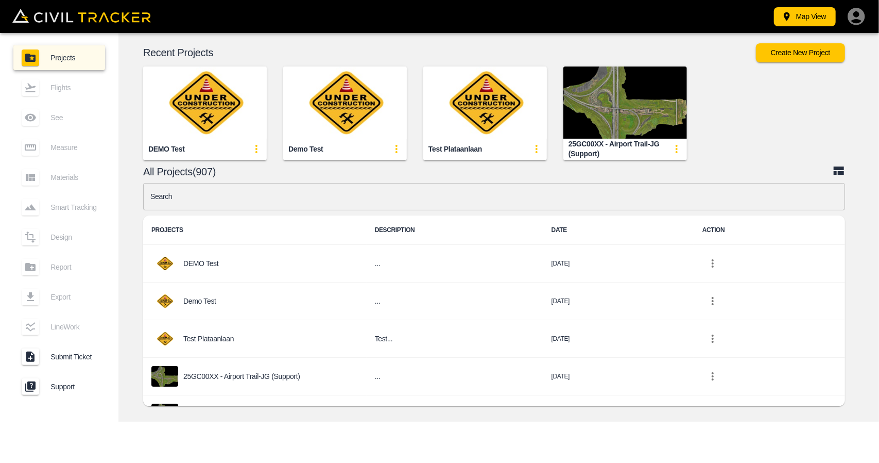
click at [275, 201] on input "text" at bounding box center [494, 196] width 702 height 27
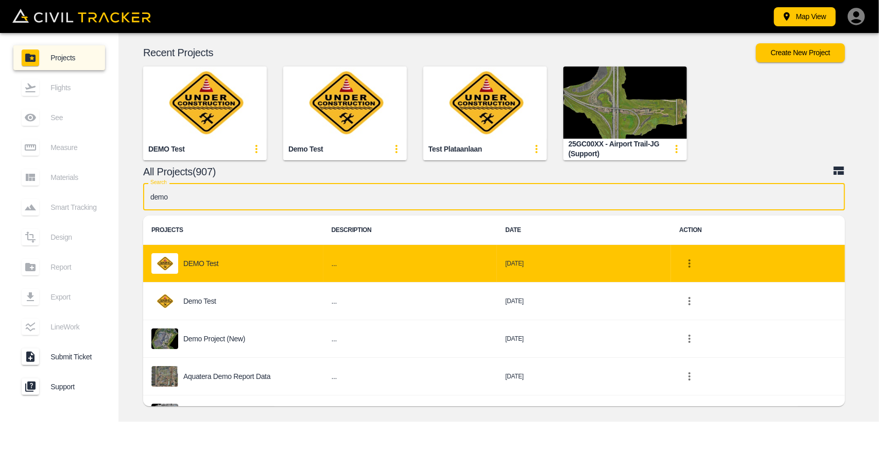
type input "demo"
click at [197, 268] on div "DEMO Test" at bounding box center [233, 263] width 164 height 21
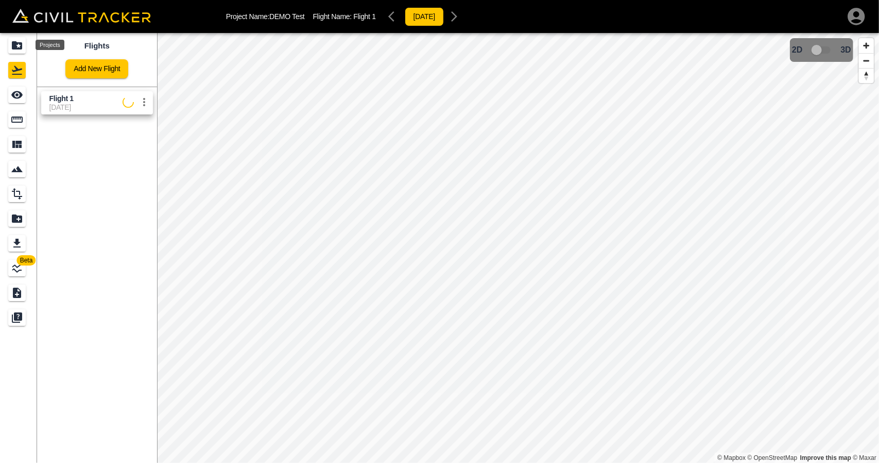
click at [18, 45] on icon "Projects" at bounding box center [17, 45] width 12 height 12
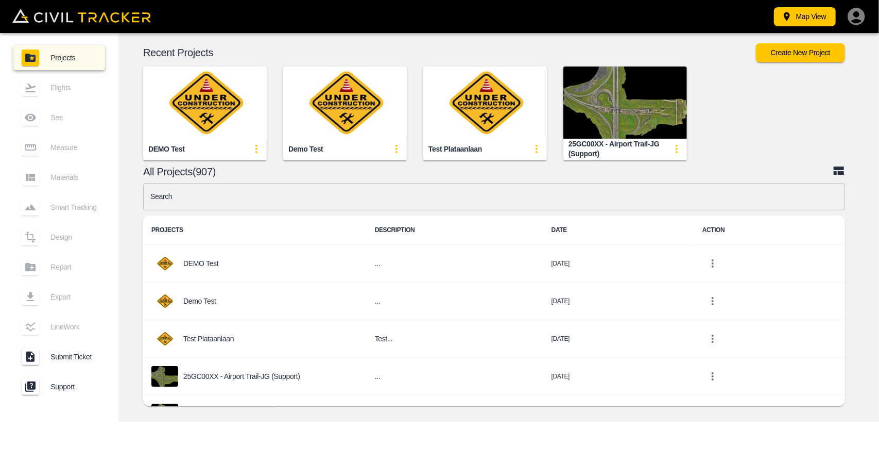
click at [247, 194] on input "text" at bounding box center [494, 196] width 702 height 27
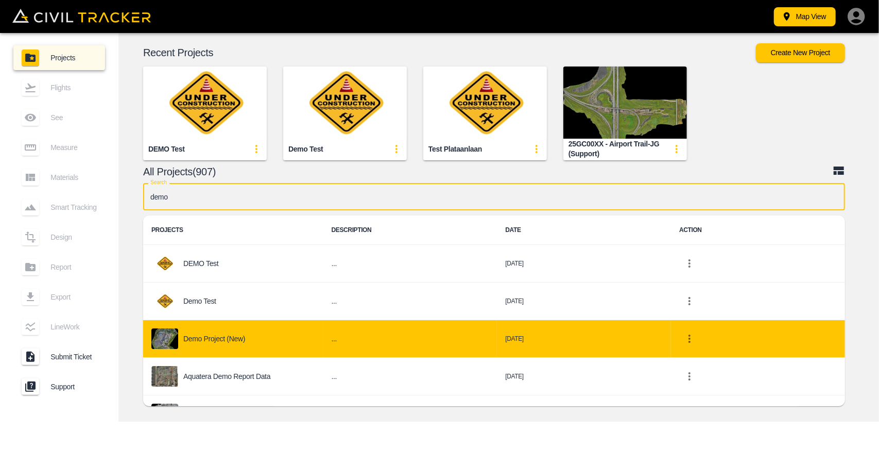
type input "demo"
click at [257, 339] on div "Demo Project (New)" at bounding box center [233, 338] width 164 height 21
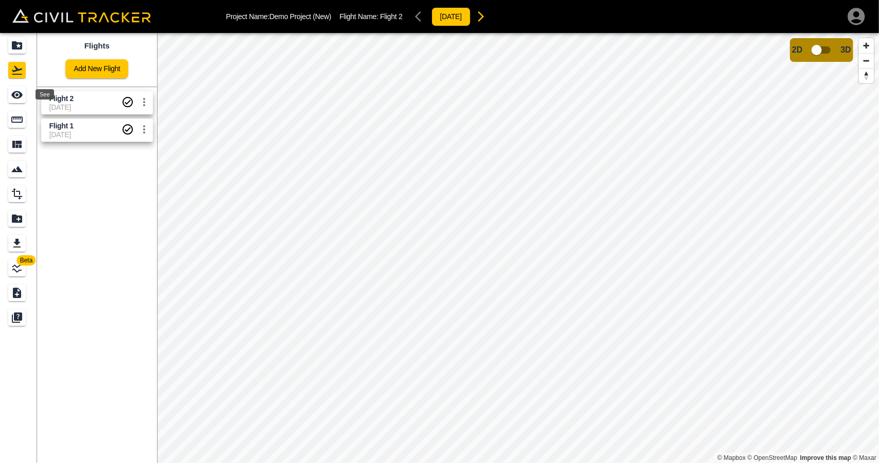
click at [27, 98] on div "See" at bounding box center [18, 95] width 21 height 16
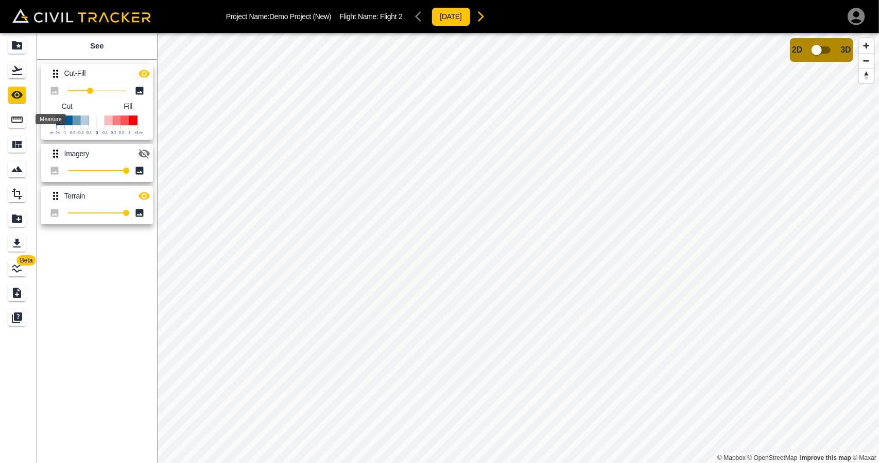
drag, startPoint x: 27, startPoint y: 126, endPoint x: 26, endPoint y: 137, distance: 10.3
click at [27, 127] on div "Measure" at bounding box center [18, 119] width 21 height 16
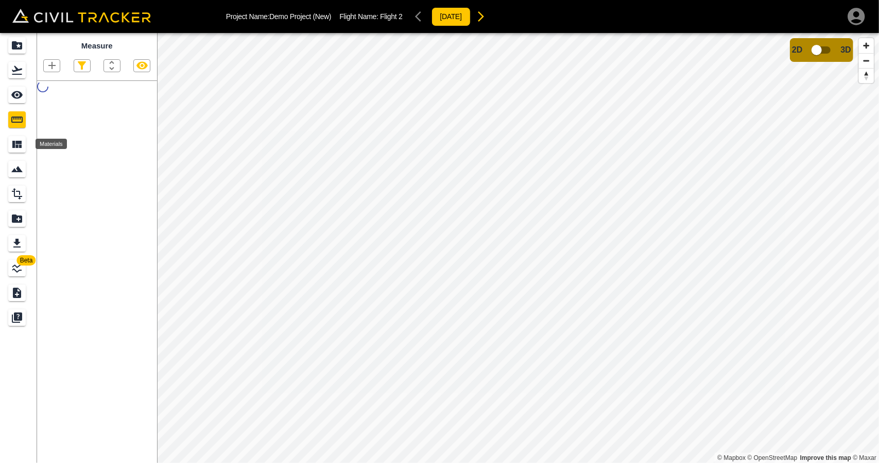
click at [22, 148] on icon "Materials" at bounding box center [17, 144] width 12 height 12
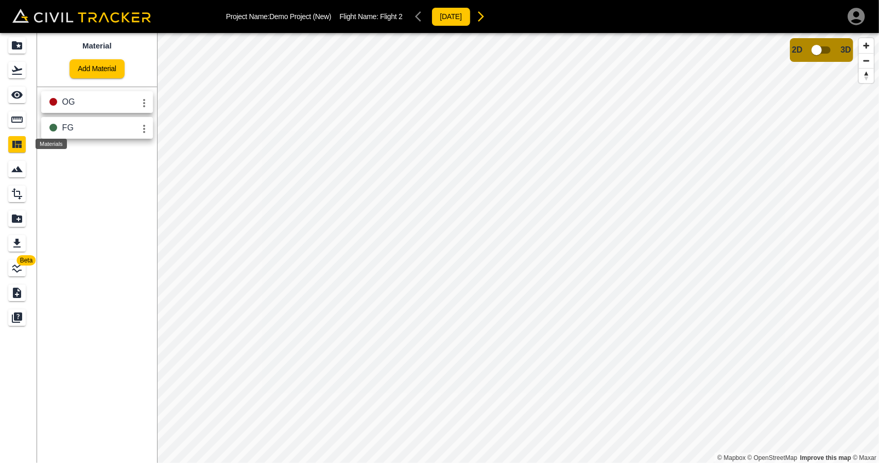
click at [21, 167] on icon "Smart Tracking" at bounding box center [17, 169] width 12 height 12
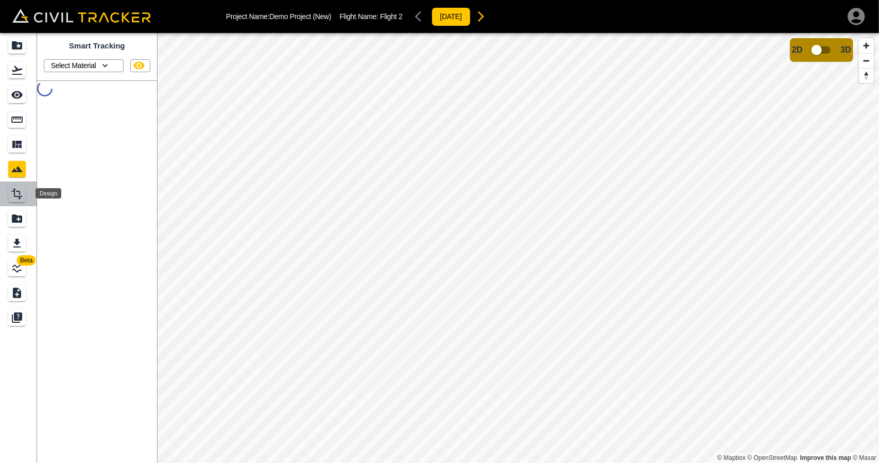
click at [21, 191] on icon "Design" at bounding box center [17, 194] width 12 height 12
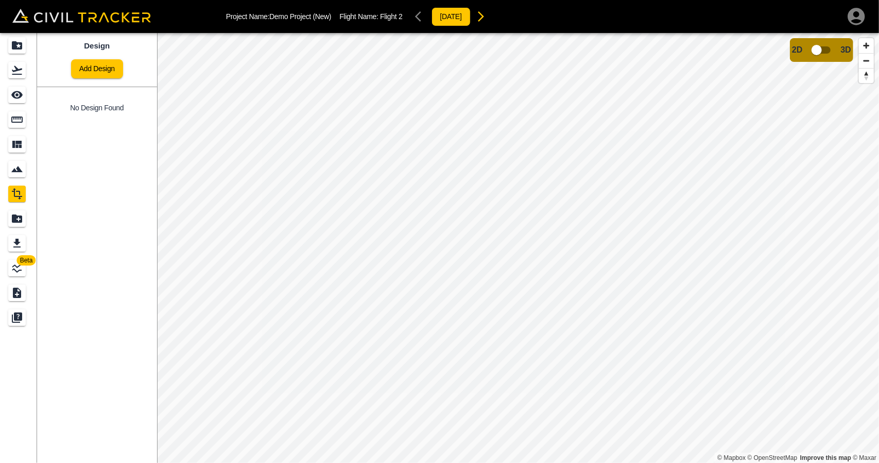
click at [15, 126] on div "Measure" at bounding box center [17, 119] width 18 height 16
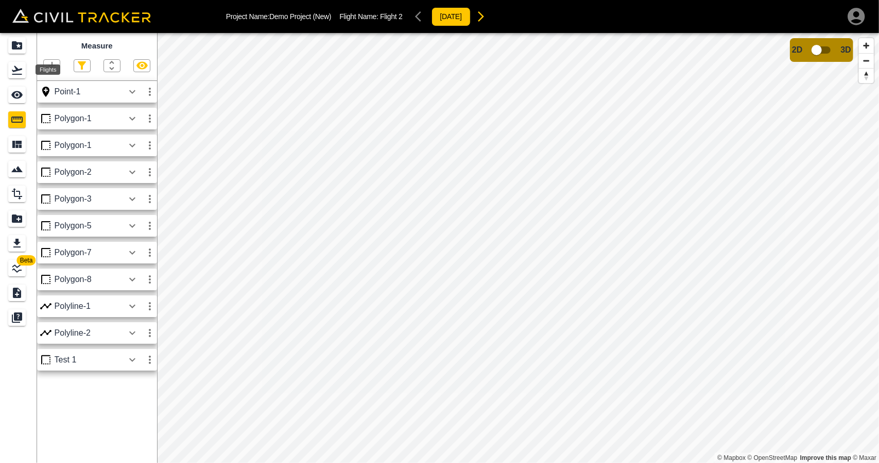
click at [13, 69] on icon "Flights" at bounding box center [17, 70] width 12 height 12
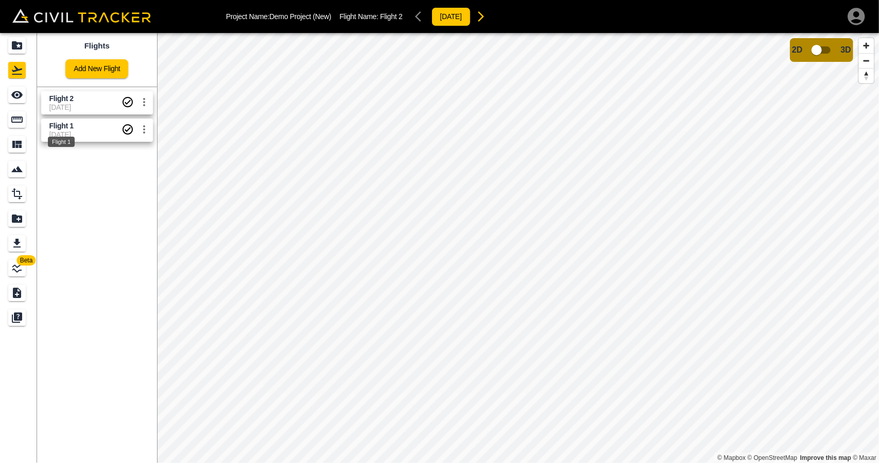
click at [59, 128] on span "Flight 1" at bounding box center [61, 126] width 24 height 8
click at [21, 116] on icon "Measure" at bounding box center [17, 119] width 12 height 12
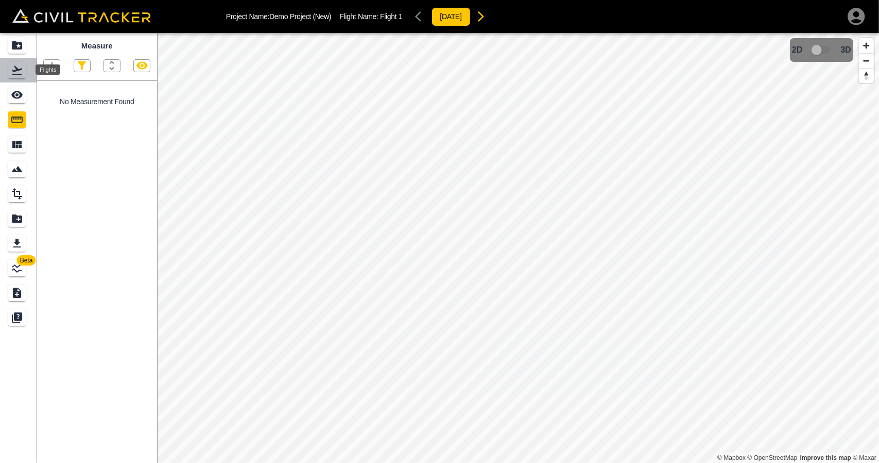
click at [19, 70] on icon "Flights" at bounding box center [17, 70] width 10 height 9
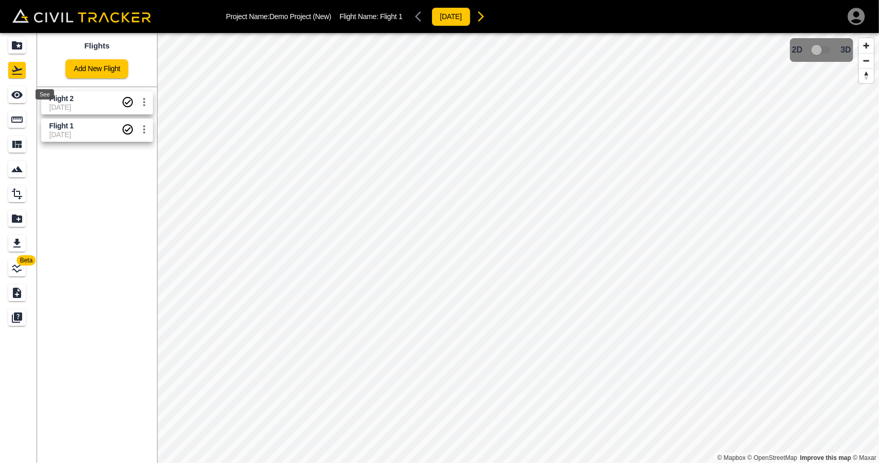
click at [79, 98] on span "Flight 2" at bounding box center [85, 99] width 72 height 10
click at [15, 122] on icon "Measure" at bounding box center [16, 119] width 11 height 6
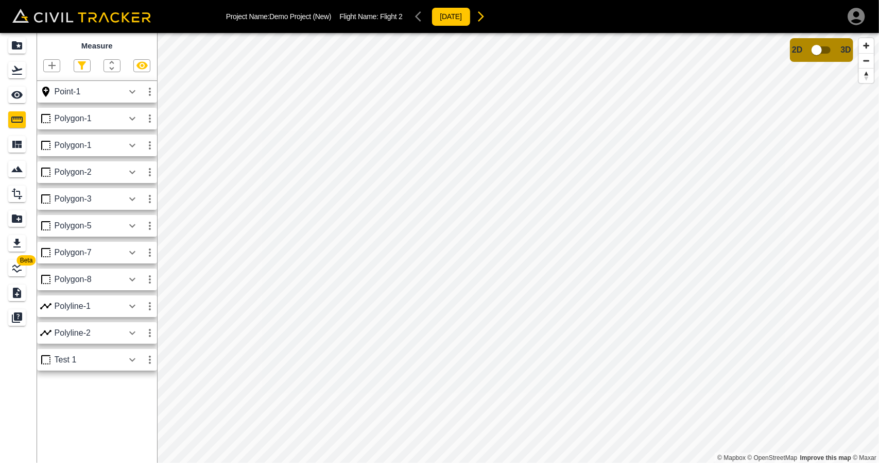
click at [81, 70] on icon "button" at bounding box center [82, 65] width 8 height 8
click at [52, 83] on input "Point" at bounding box center [51, 84] width 7 height 7
checkbox input "true"
click at [121, 40] on div at bounding box center [439, 231] width 879 height 463
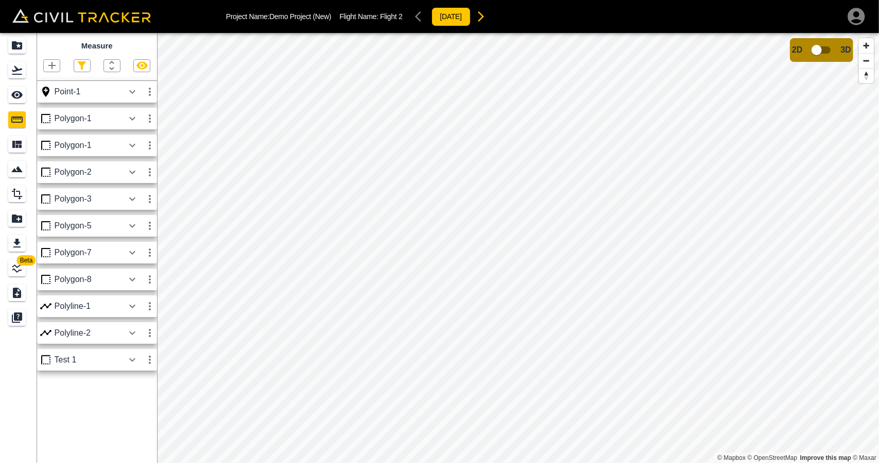
click at [59, 63] on div at bounding box center [51, 65] width 17 height 13
click at [53, 65] on icon "button" at bounding box center [51, 65] width 7 height 7
click at [46, 98] on p "Polyline" at bounding box center [49, 99] width 24 height 8
click at [48, 60] on icon "button" at bounding box center [52, 65] width 12 height 12
click at [50, 95] on p "Polyline" at bounding box center [49, 99] width 24 height 8
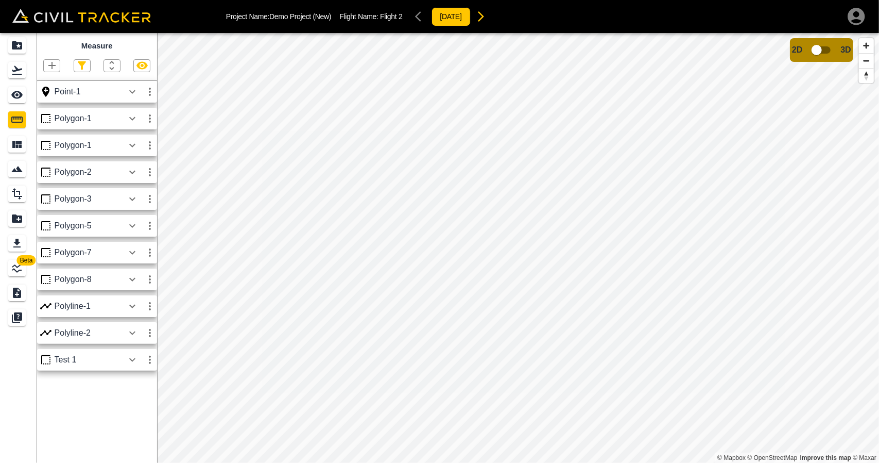
click at [54, 69] on icon "button" at bounding box center [52, 65] width 12 height 12
click at [48, 97] on p "Polyline" at bounding box center [49, 99] width 24 height 8
drag, startPoint x: 26, startPoint y: 71, endPoint x: 36, endPoint y: 80, distance: 13.5
click at [26, 71] on div "Flights" at bounding box center [18, 70] width 21 height 16
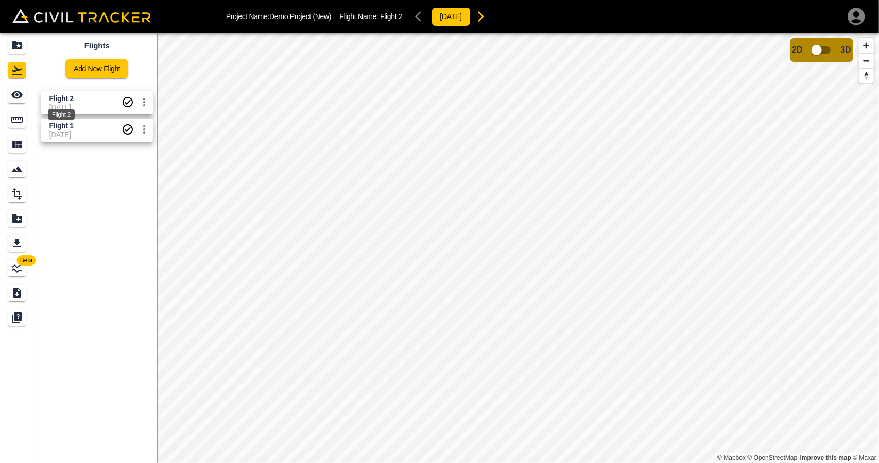
click at [56, 100] on span "Flight 2" at bounding box center [61, 98] width 24 height 8
click at [18, 123] on icon "Measure" at bounding box center [17, 119] width 12 height 12
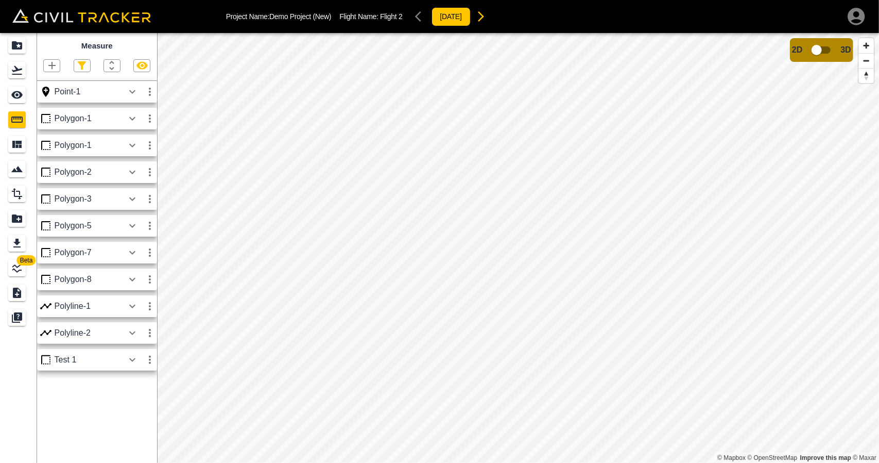
click at [50, 67] on icon "button" at bounding box center [52, 65] width 12 height 12
click at [50, 96] on p "Polyline" at bounding box center [49, 99] width 24 height 8
click at [133, 307] on icon "button" at bounding box center [132, 306] width 6 height 4
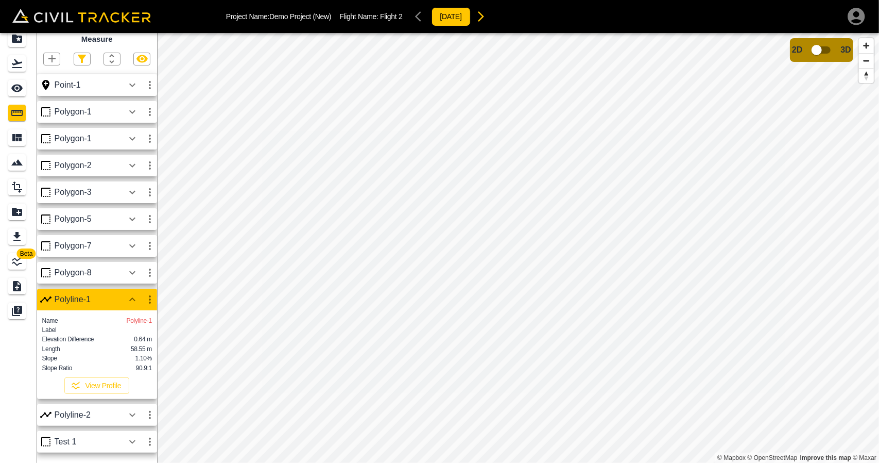
scroll to position [17, 0]
click at [91, 389] on button "View Profile" at bounding box center [96, 385] width 65 height 16
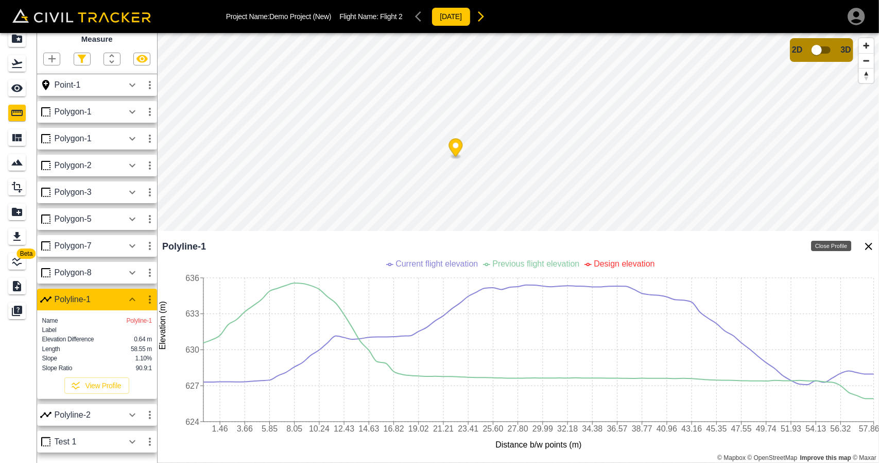
click at [872, 244] on icon "Close Profile" at bounding box center [868, 246] width 7 height 7
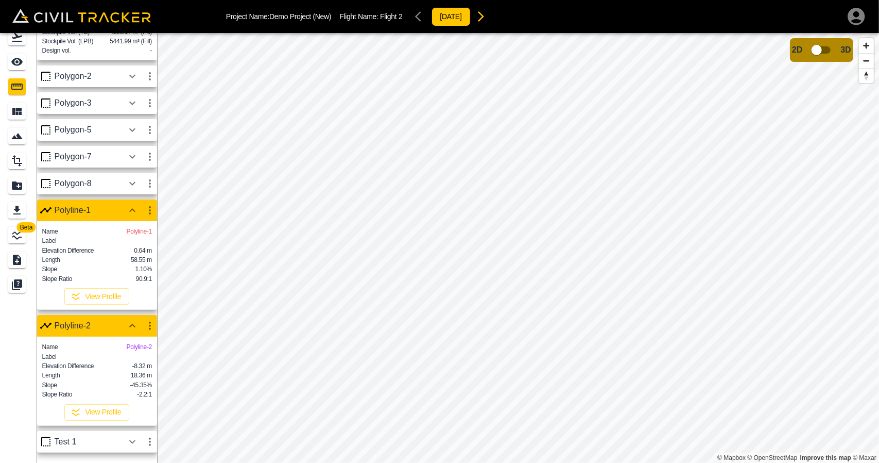
scroll to position [184, 0]
click at [94, 412] on button "View Profile" at bounding box center [96, 412] width 65 height 16
